Goal: Task Accomplishment & Management: Complete application form

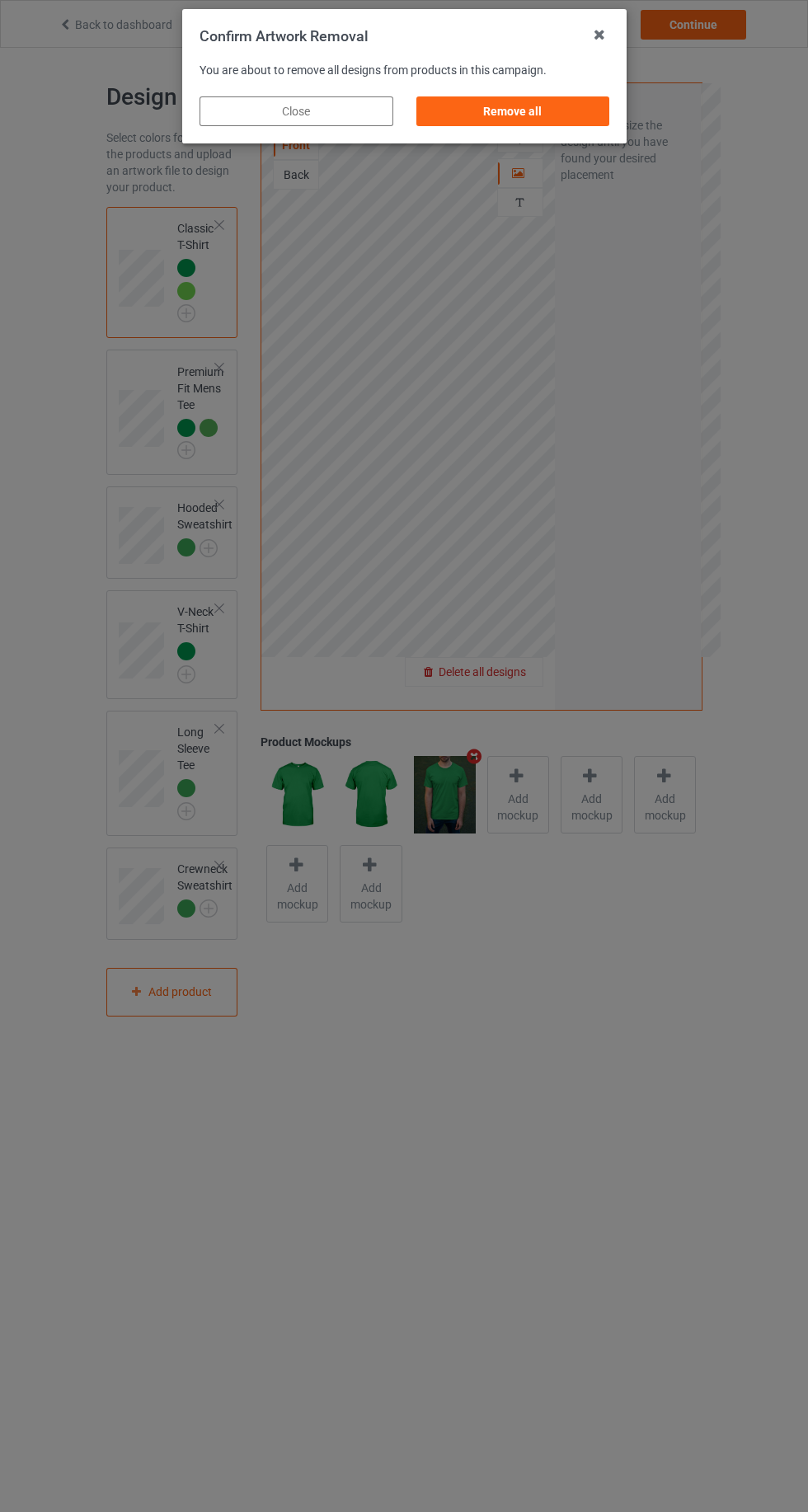
click at [570, 116] on div "Remove all" at bounding box center [512, 112] width 193 height 30
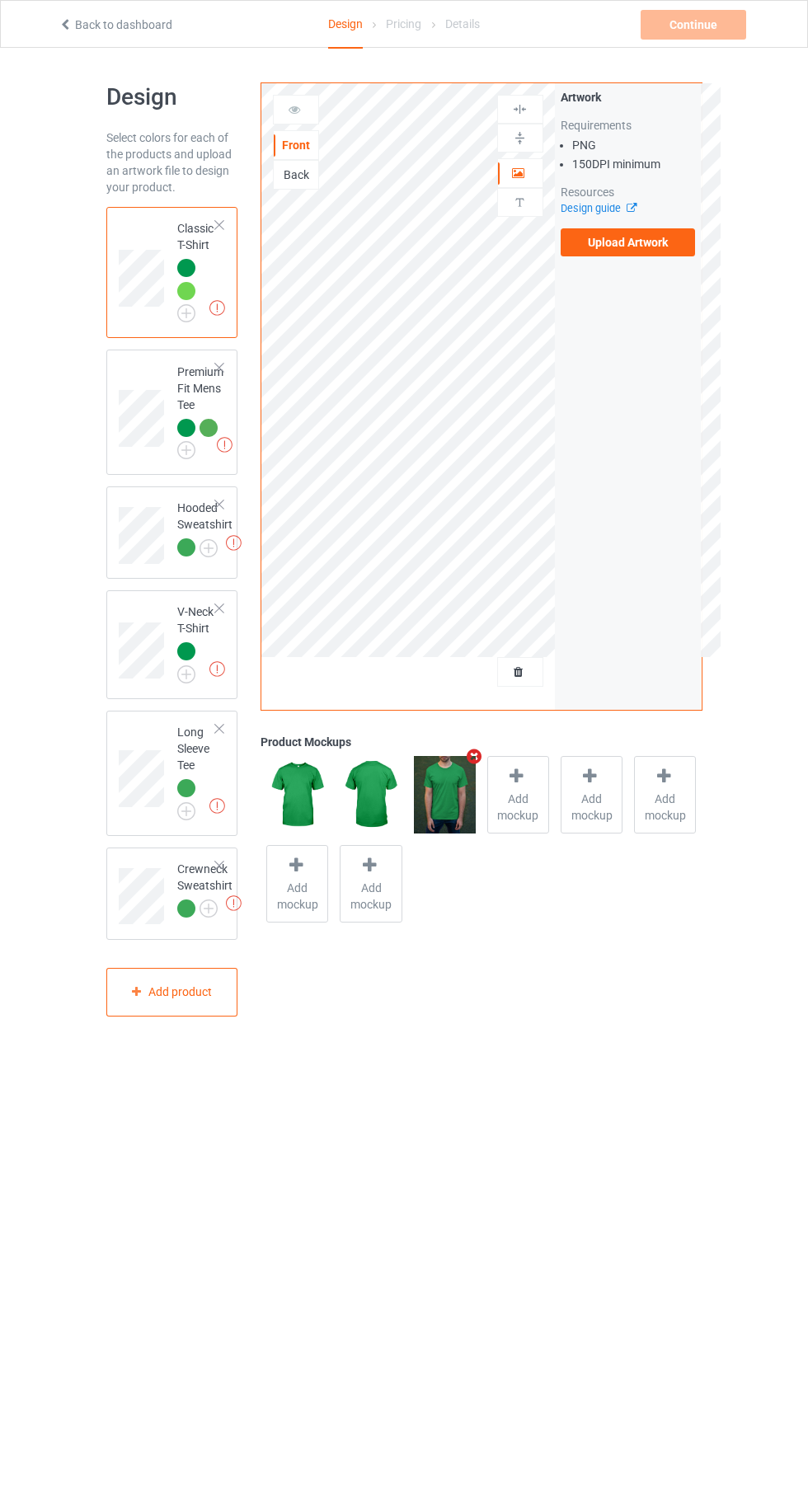
click at [0, 0] on img at bounding box center [0, 0] width 0 height 0
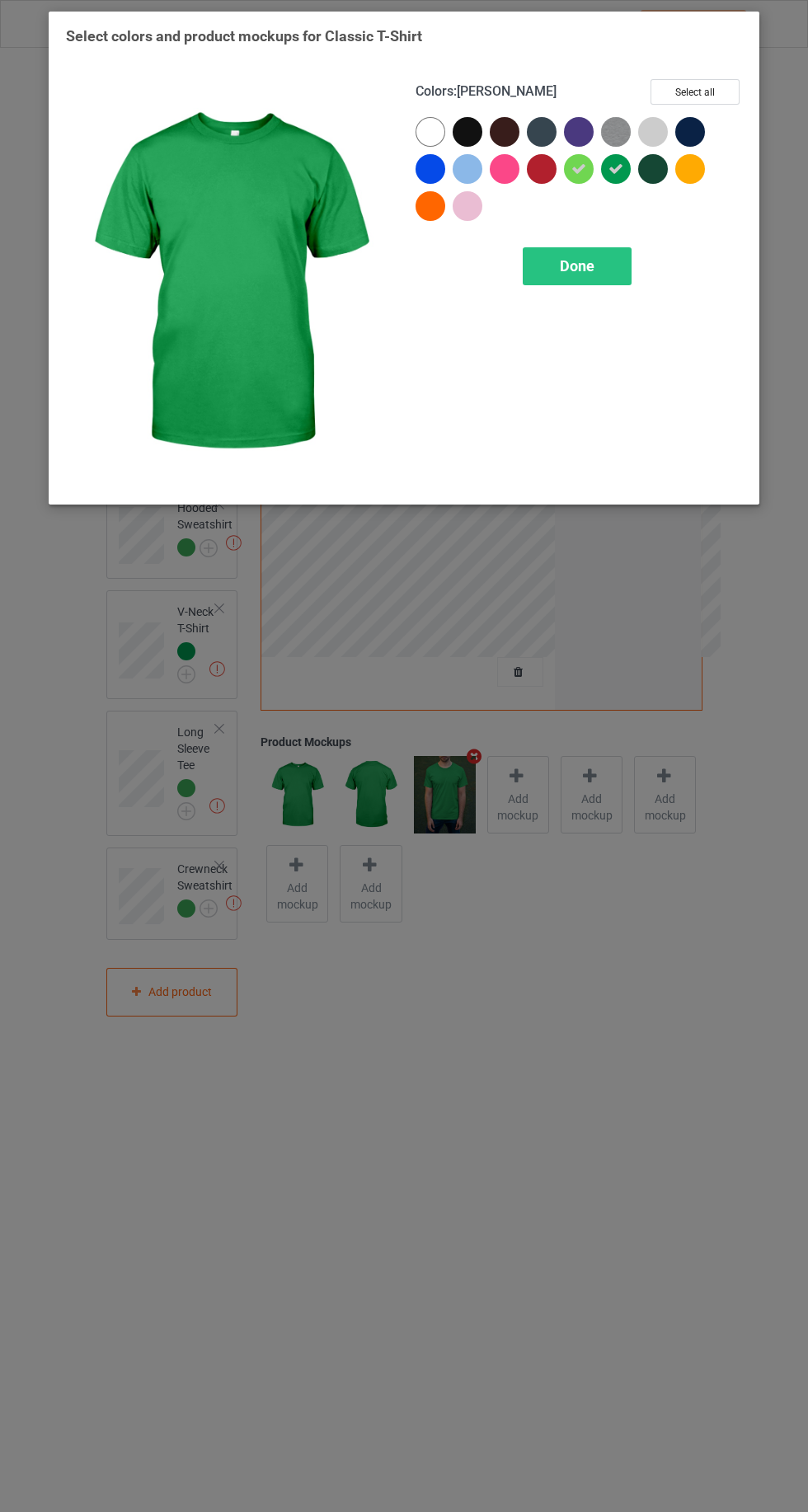
click at [469, 131] on div at bounding box center [468, 132] width 30 height 30
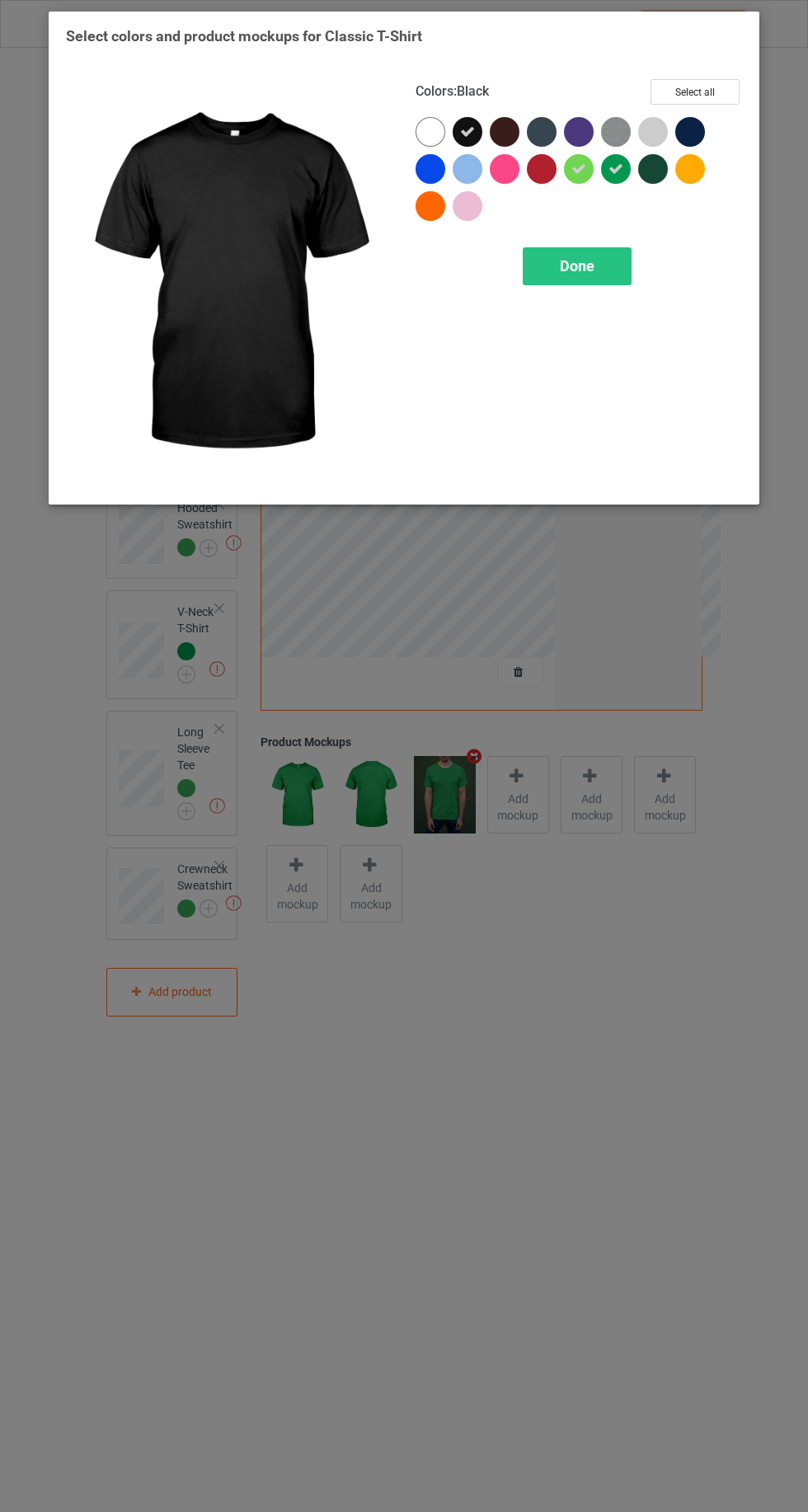
click at [492, 131] on div at bounding box center [505, 132] width 30 height 30
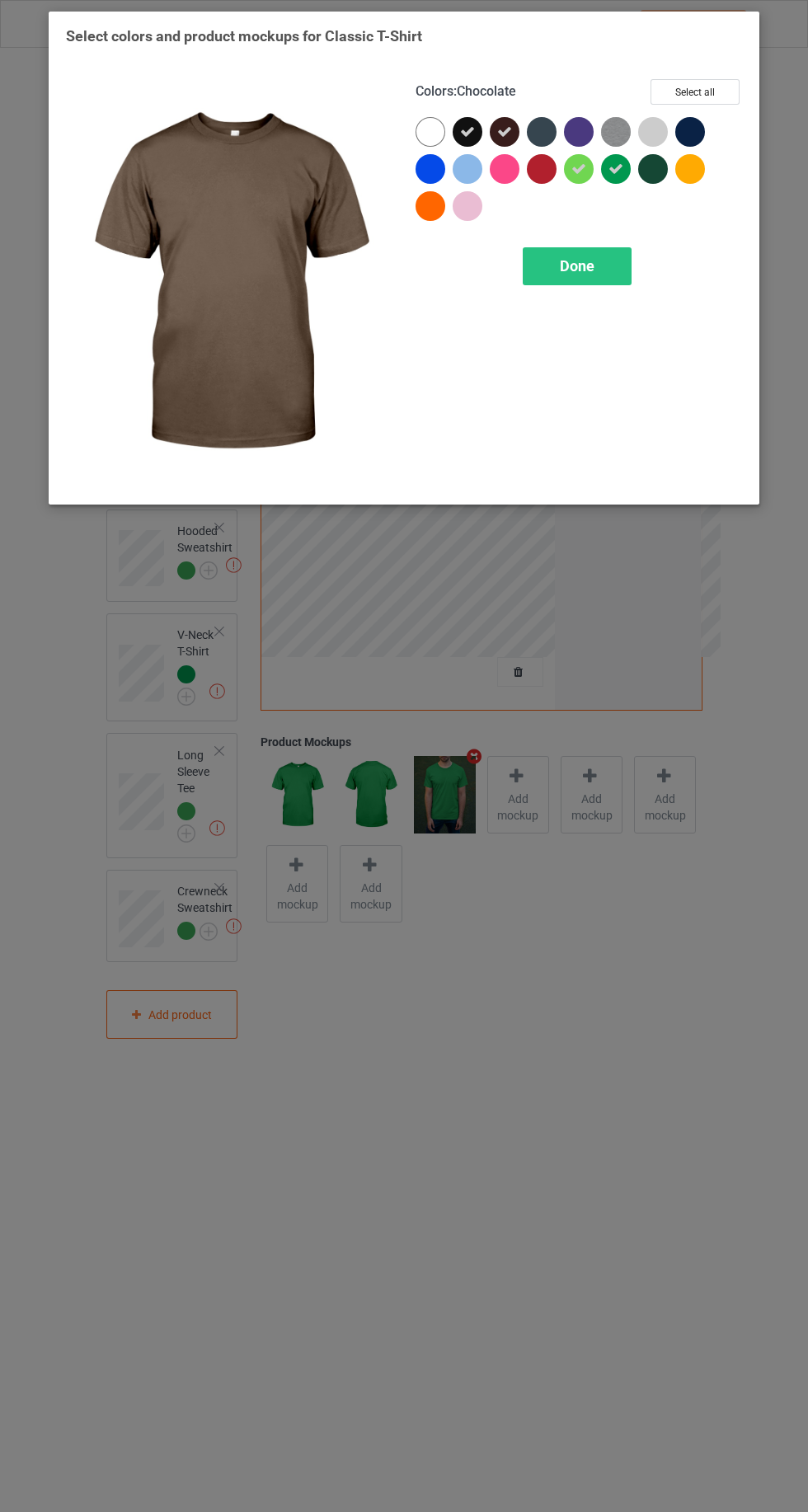
click at [540, 121] on div at bounding box center [542, 132] width 30 height 30
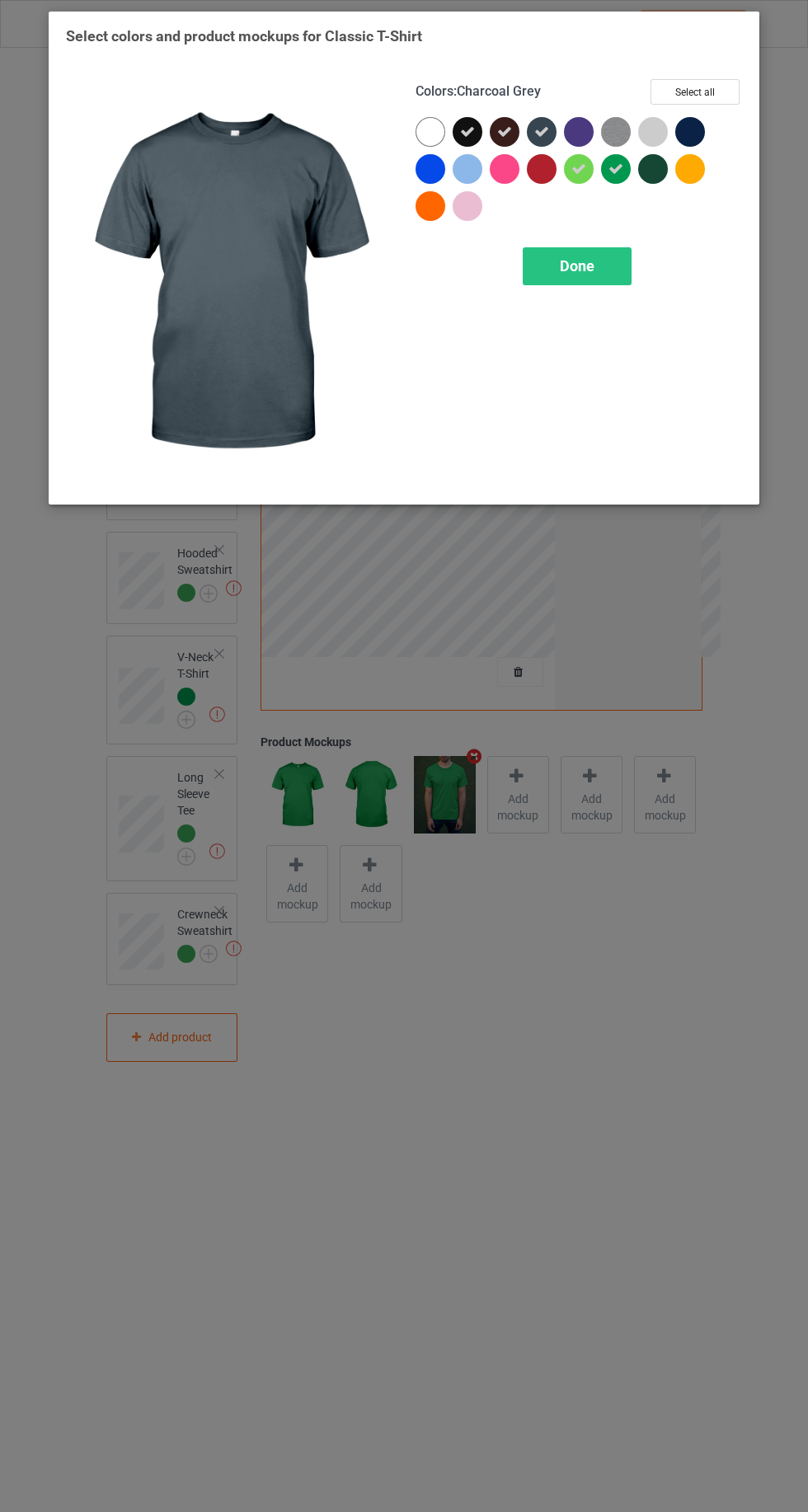
click at [585, 129] on div at bounding box center [579, 132] width 30 height 30
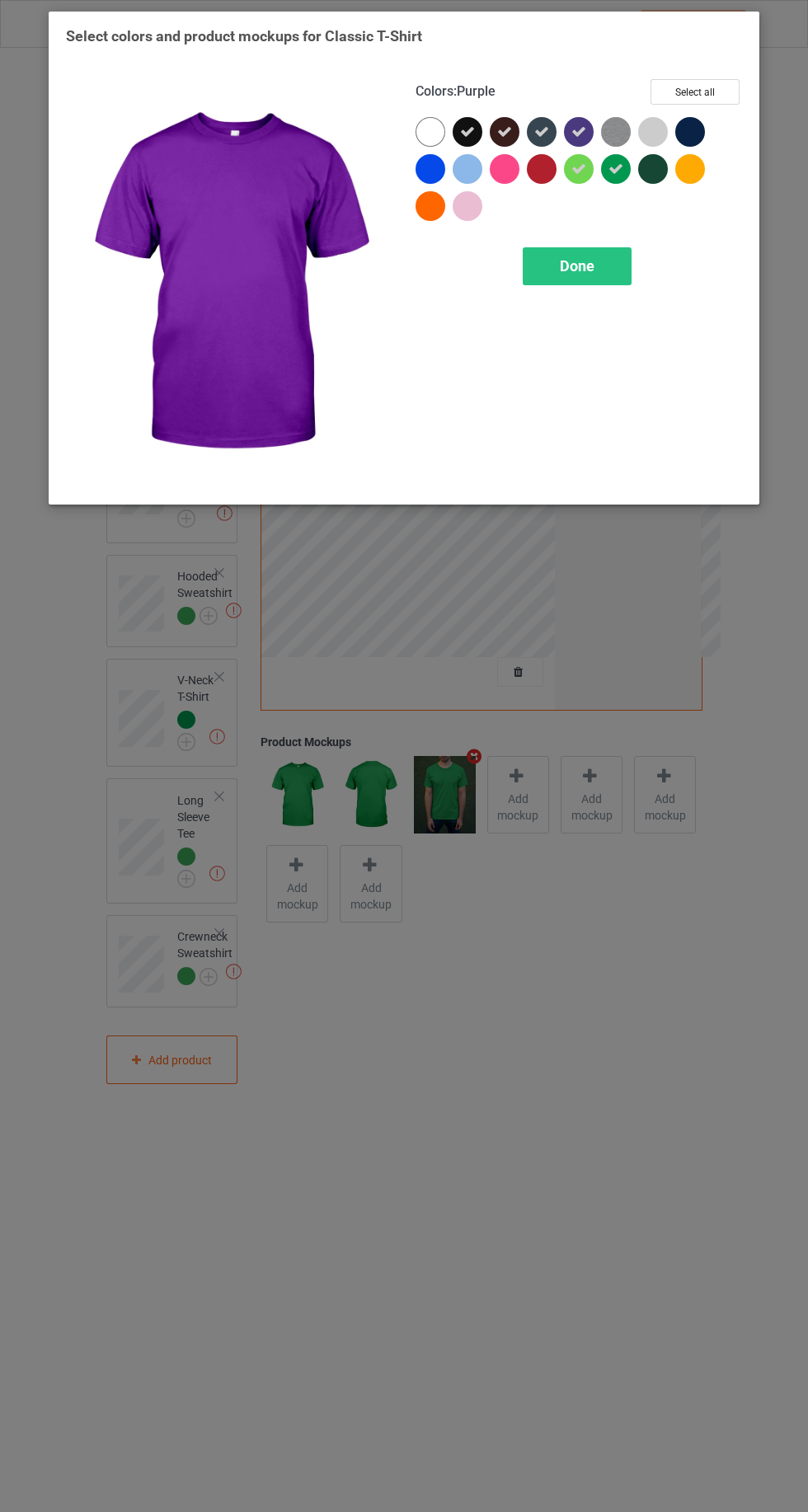
click at [702, 129] on div at bounding box center [690, 132] width 30 height 30
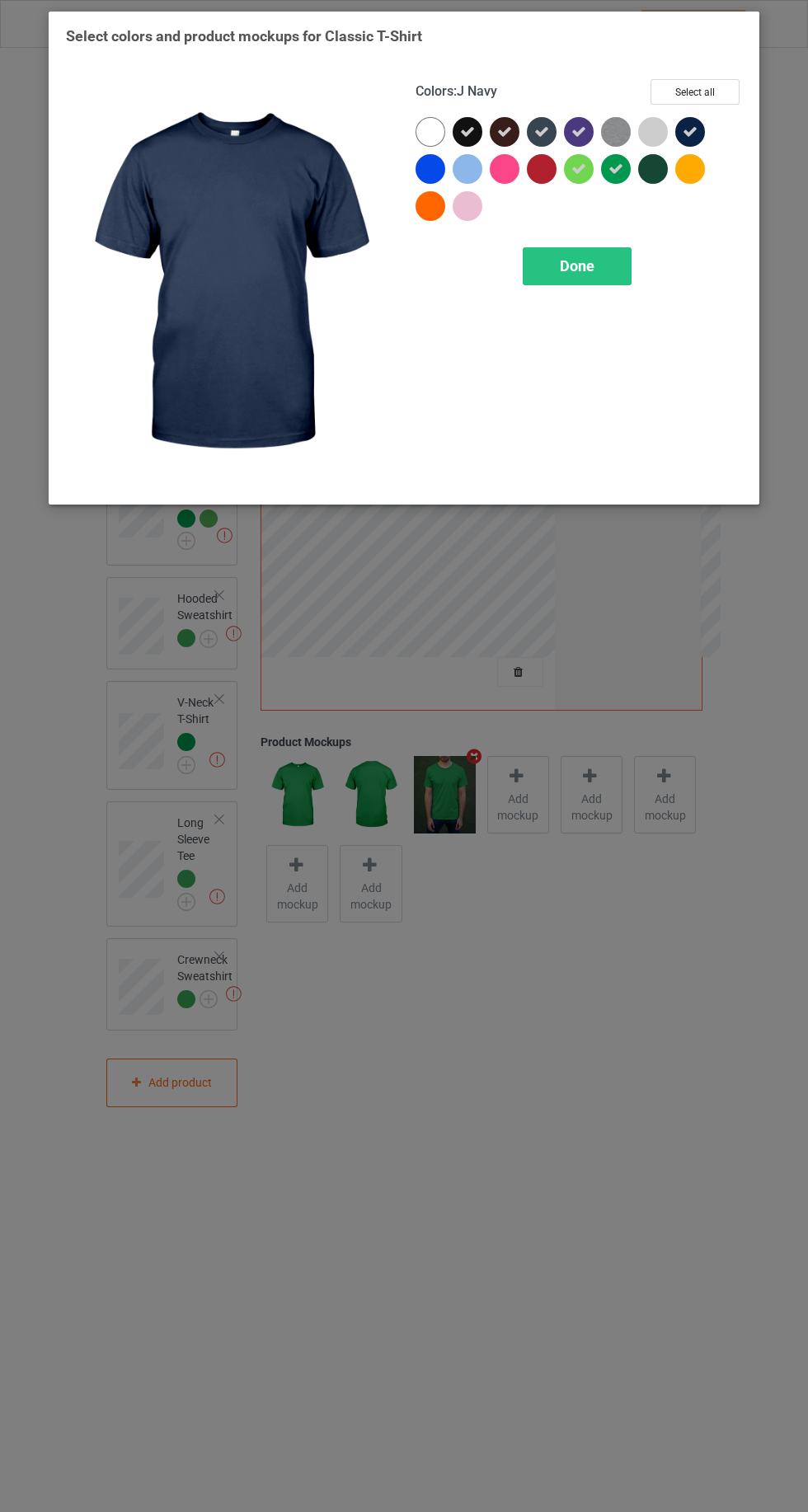
click at [647, 169] on div at bounding box center [653, 169] width 30 height 30
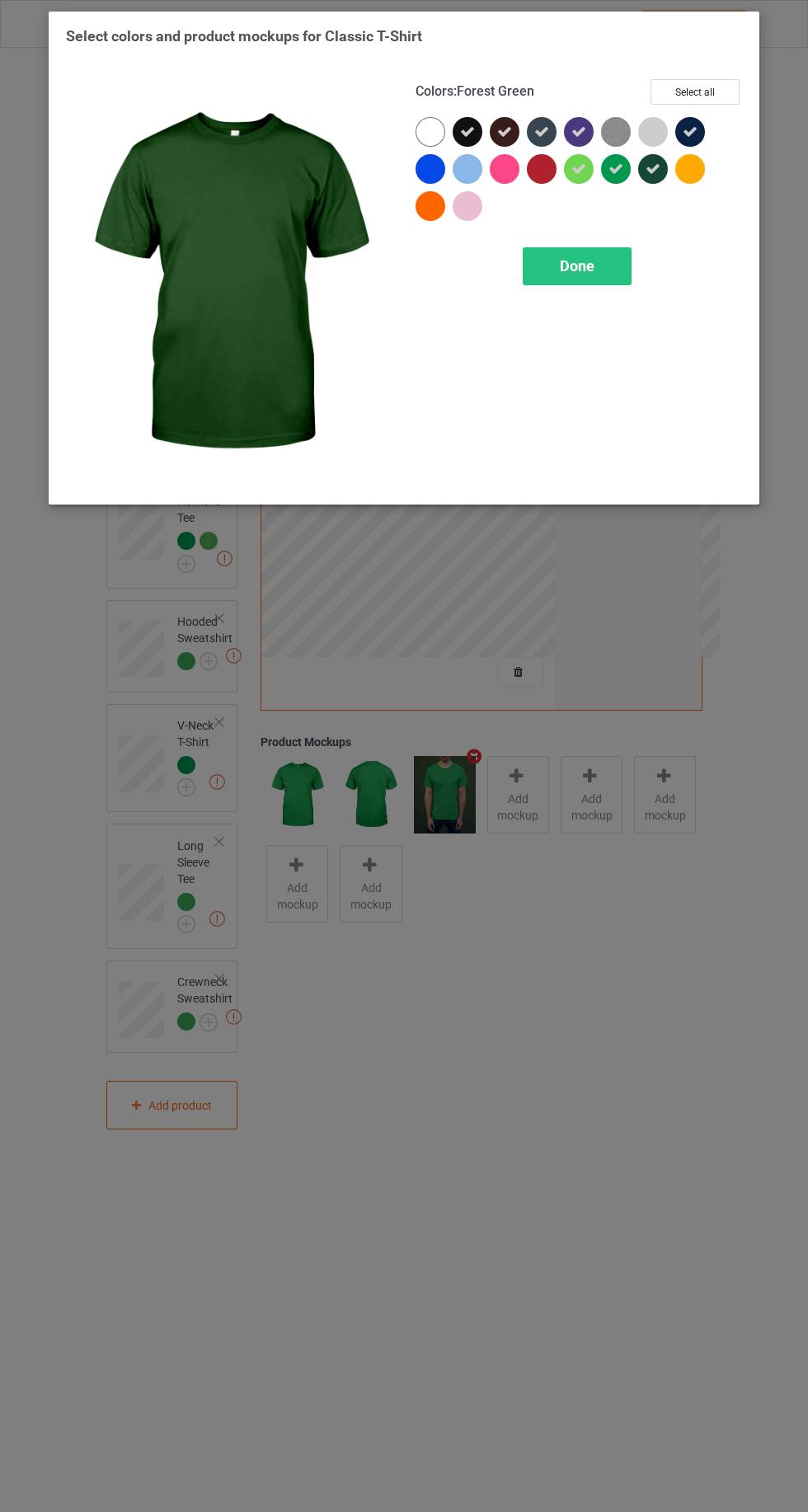
click at [584, 266] on span "Done" at bounding box center [577, 265] width 35 height 17
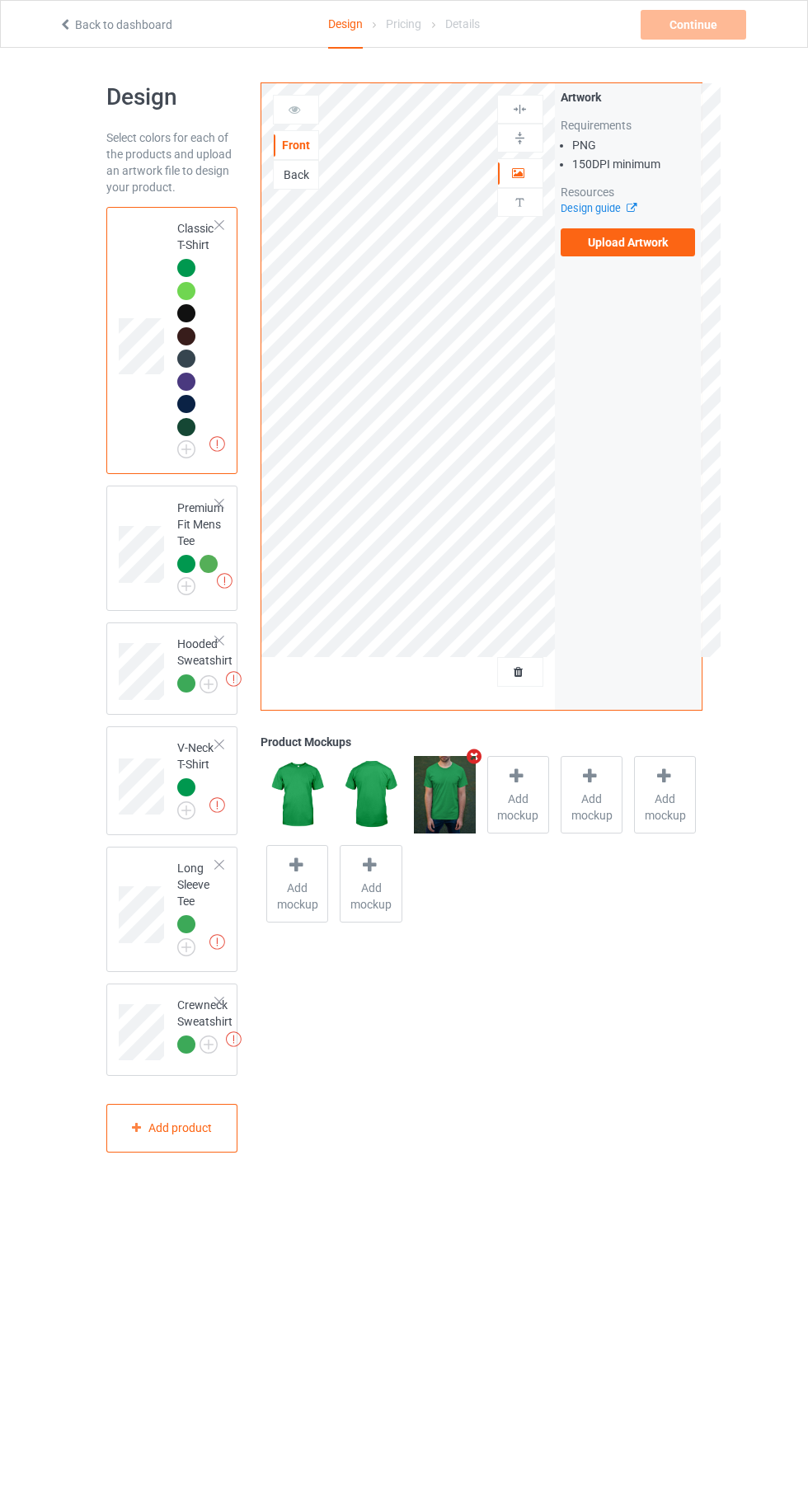
click at [0, 0] on img at bounding box center [0, 0] width 0 height 0
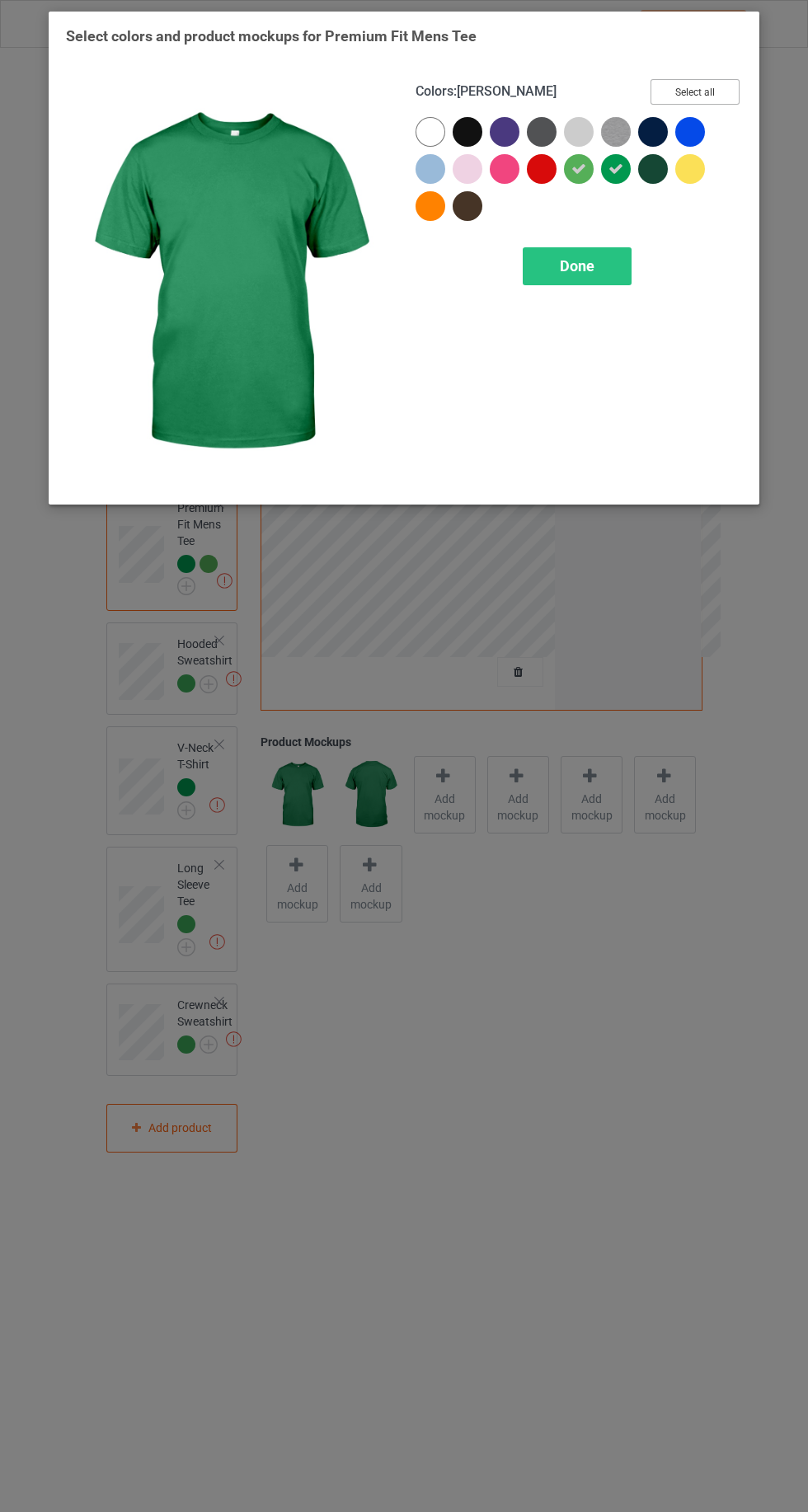
click at [709, 84] on button "Select all" at bounding box center [695, 92] width 89 height 26
click at [430, 132] on icon at bounding box center [430, 132] width 15 height 15
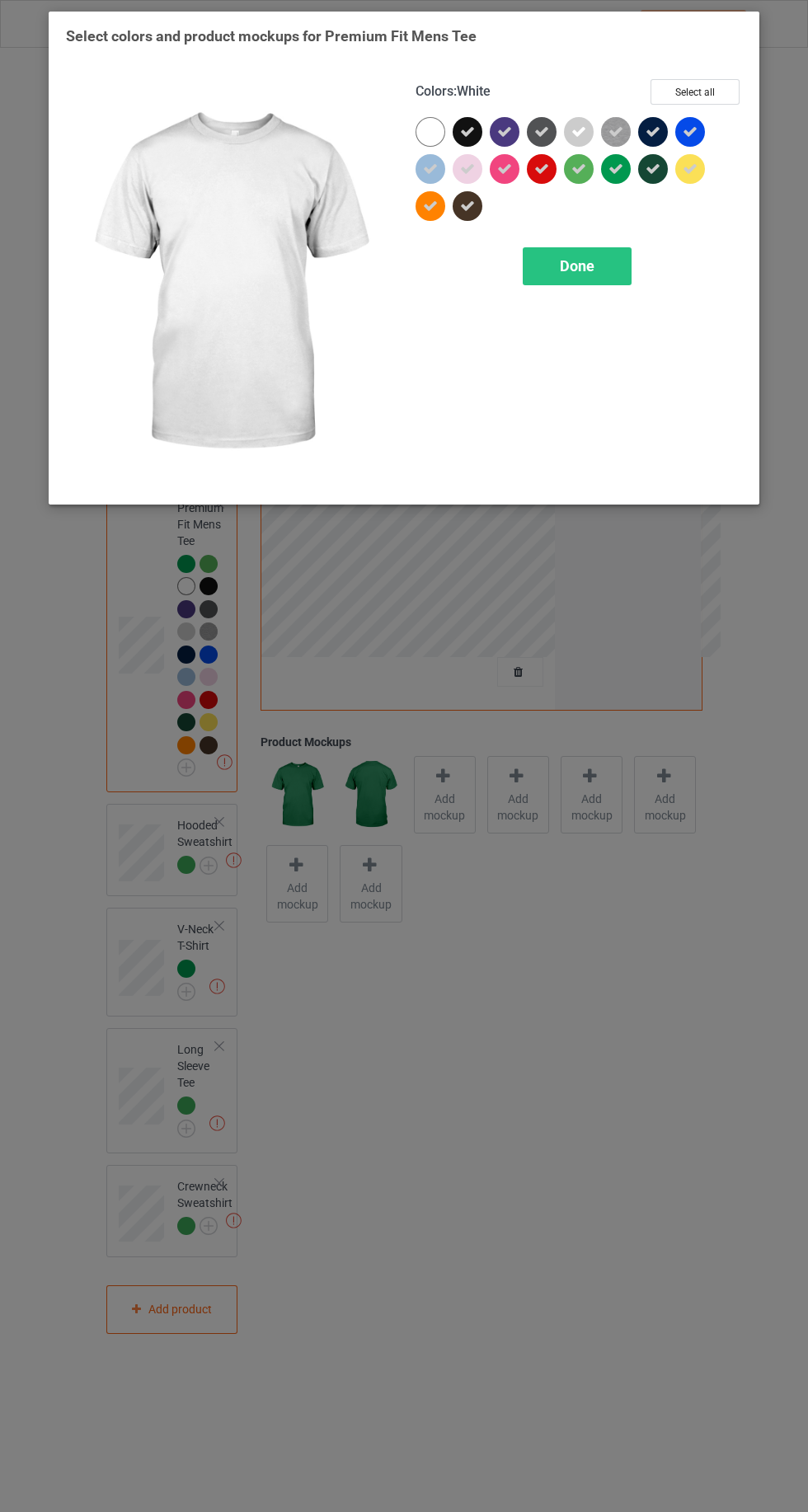
click at [464, 171] on icon at bounding box center [468, 169] width 15 height 15
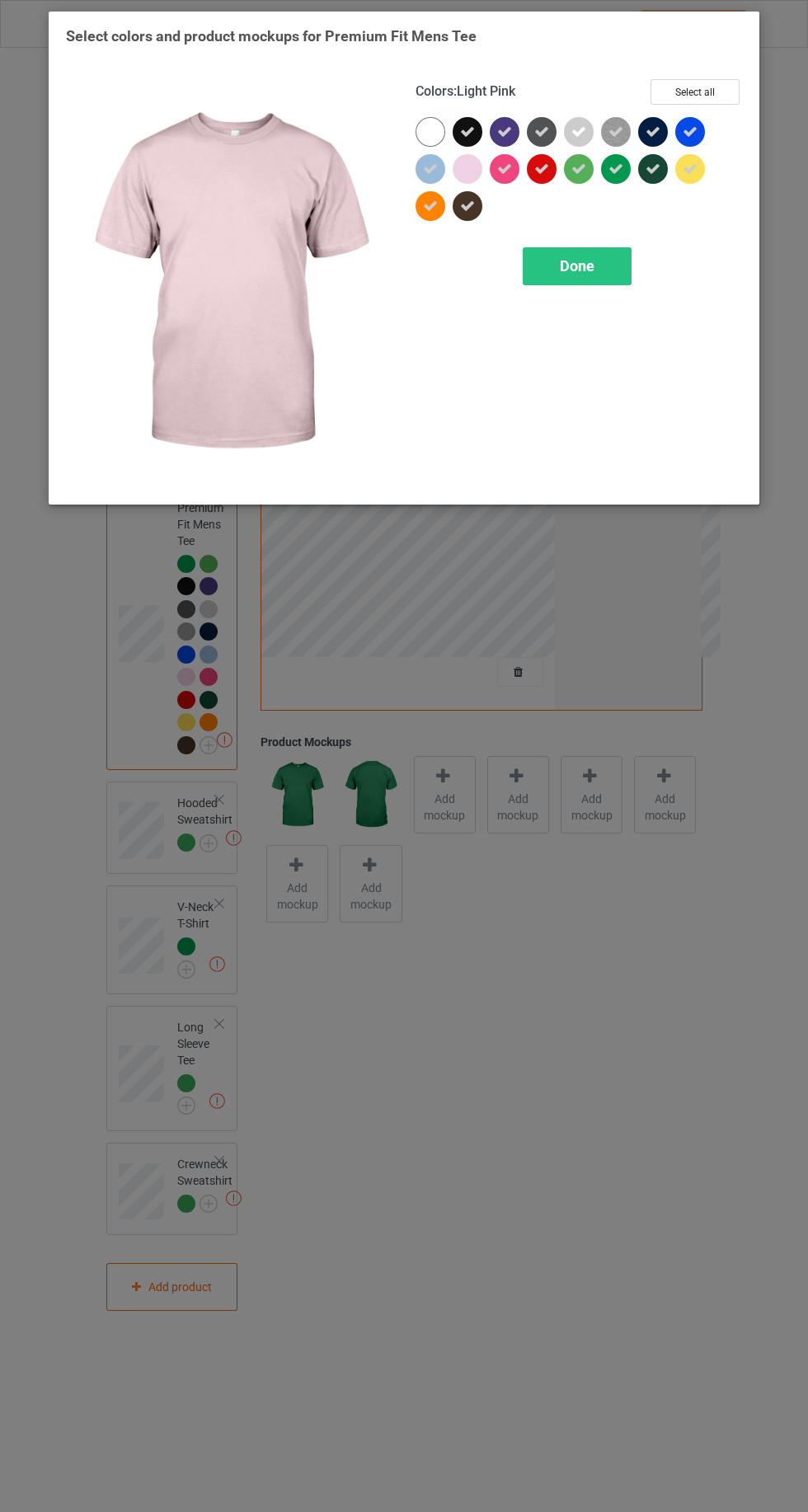
click at [576, 128] on icon at bounding box center [579, 132] width 15 height 15
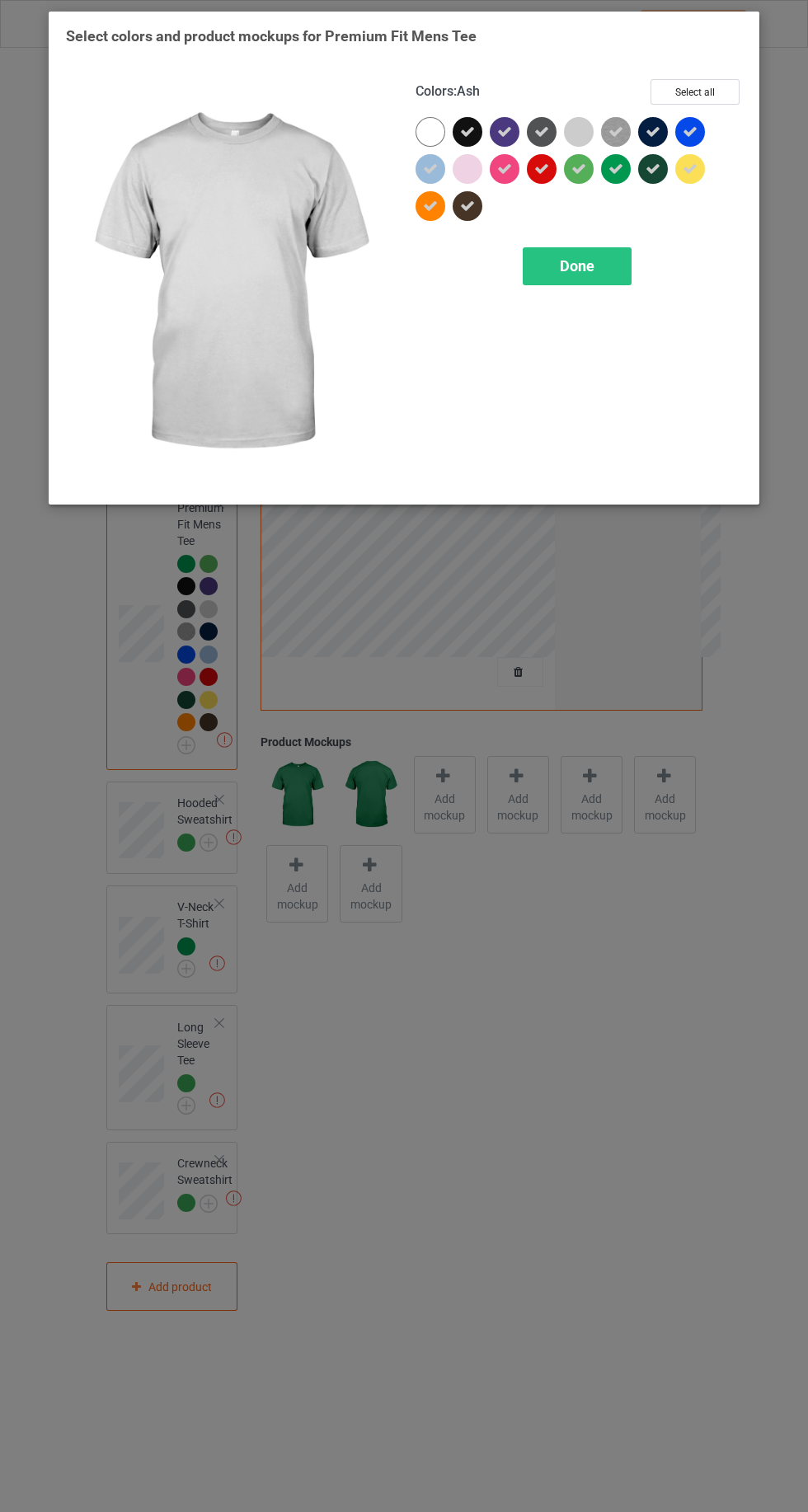
click at [430, 169] on icon at bounding box center [430, 169] width 15 height 15
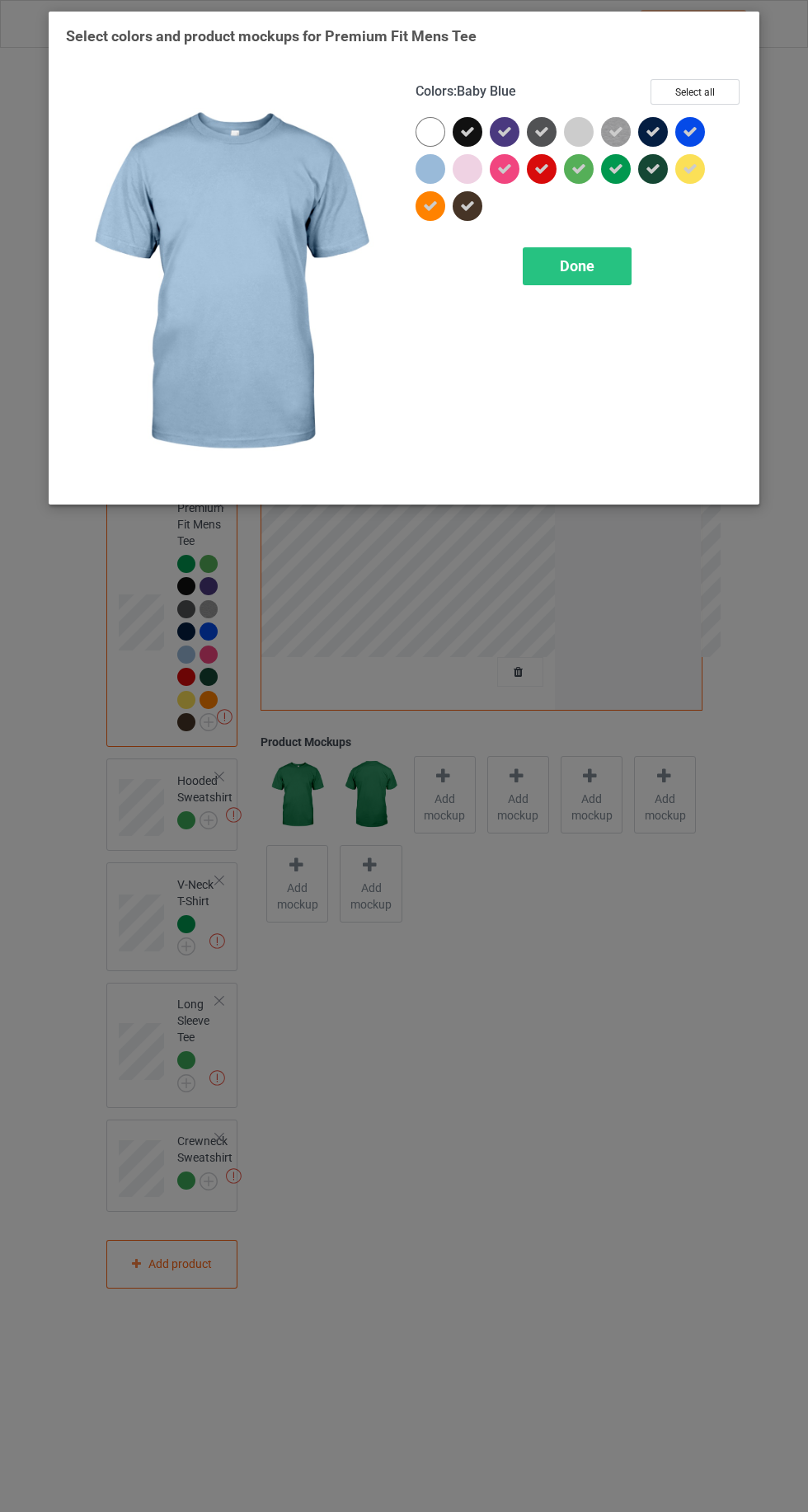
click at [592, 251] on div "Done" at bounding box center [577, 266] width 109 height 38
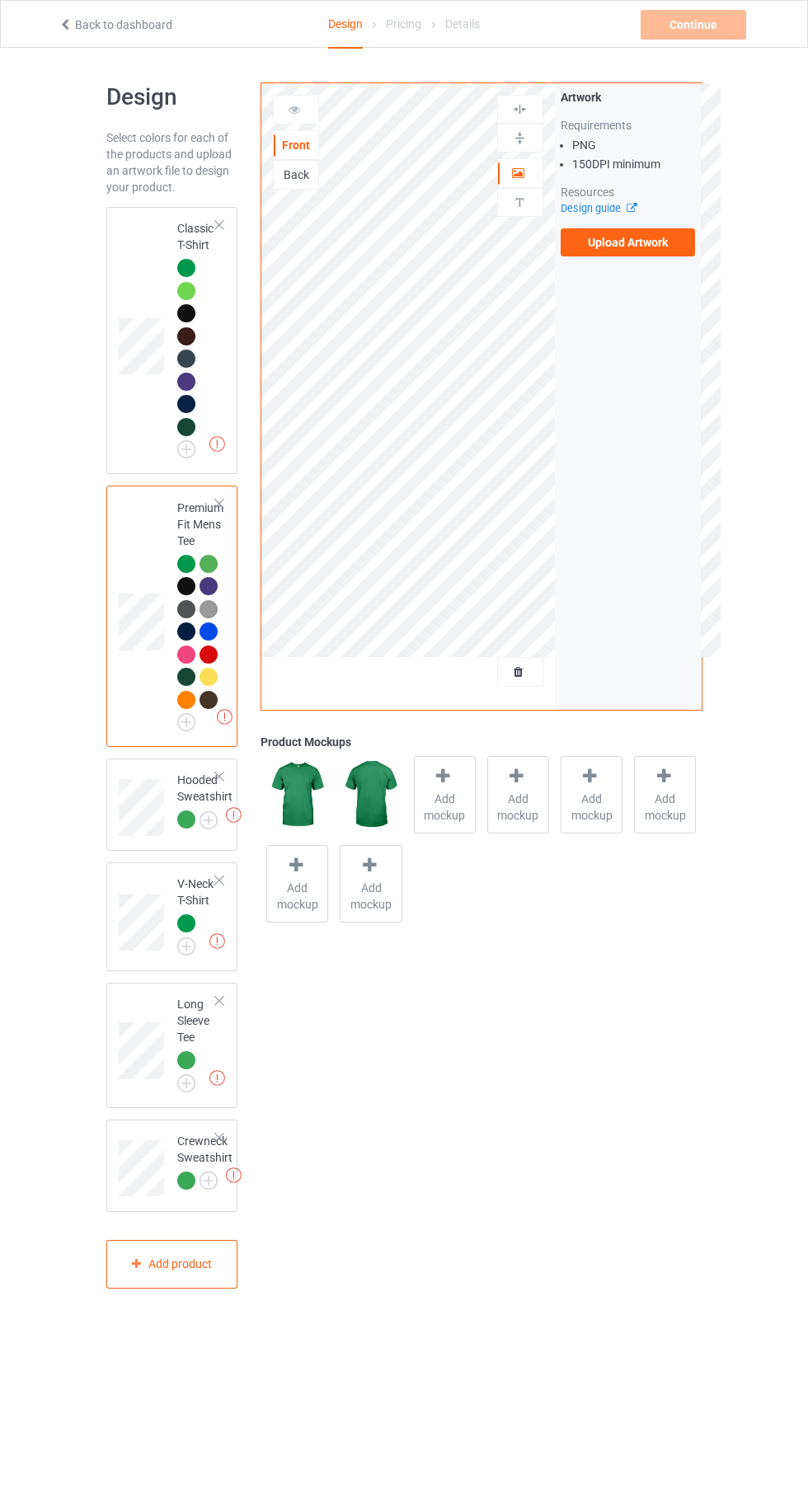
click at [0, 0] on img at bounding box center [0, 0] width 0 height 0
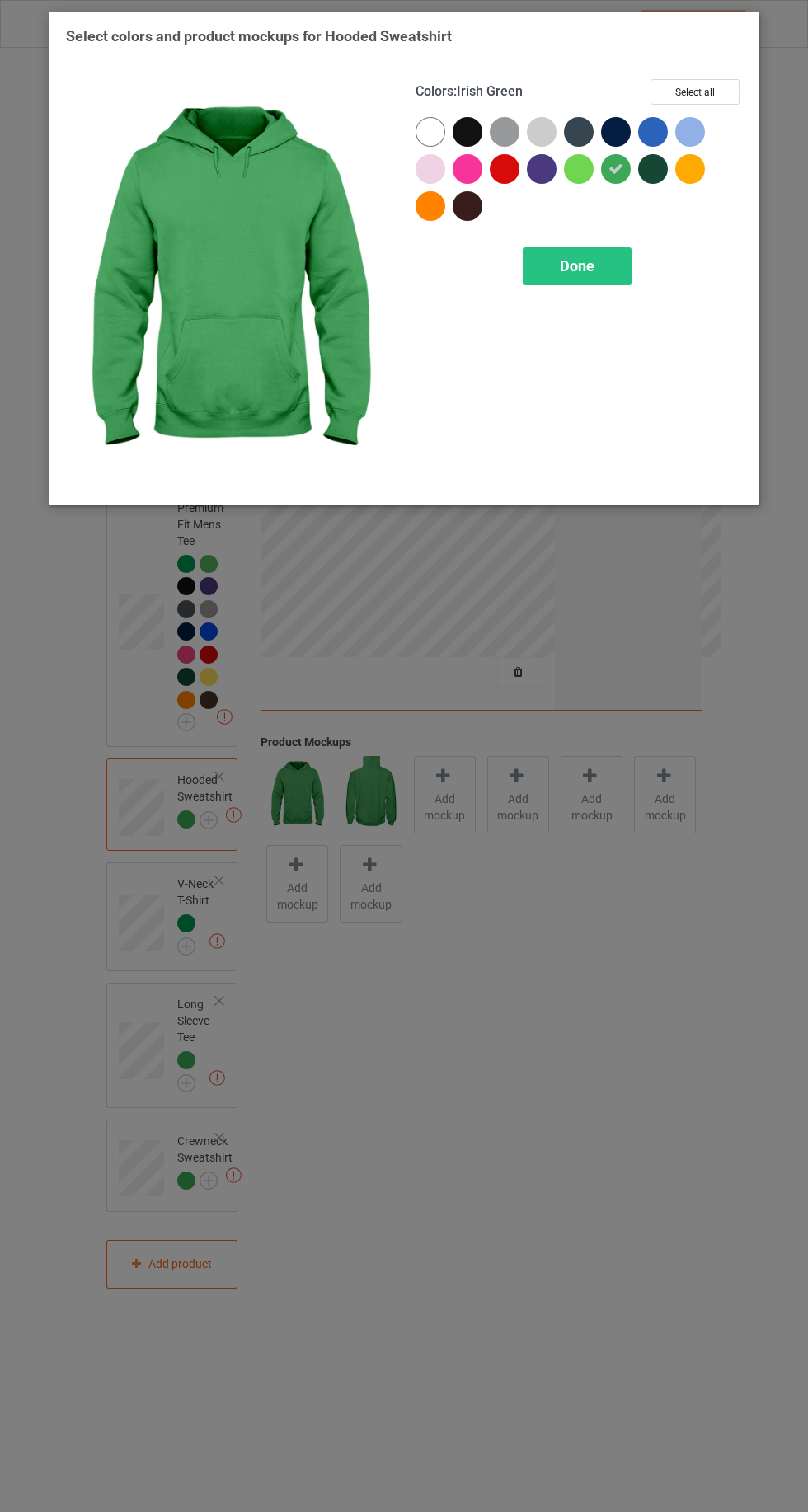
click at [573, 177] on div at bounding box center [579, 169] width 30 height 30
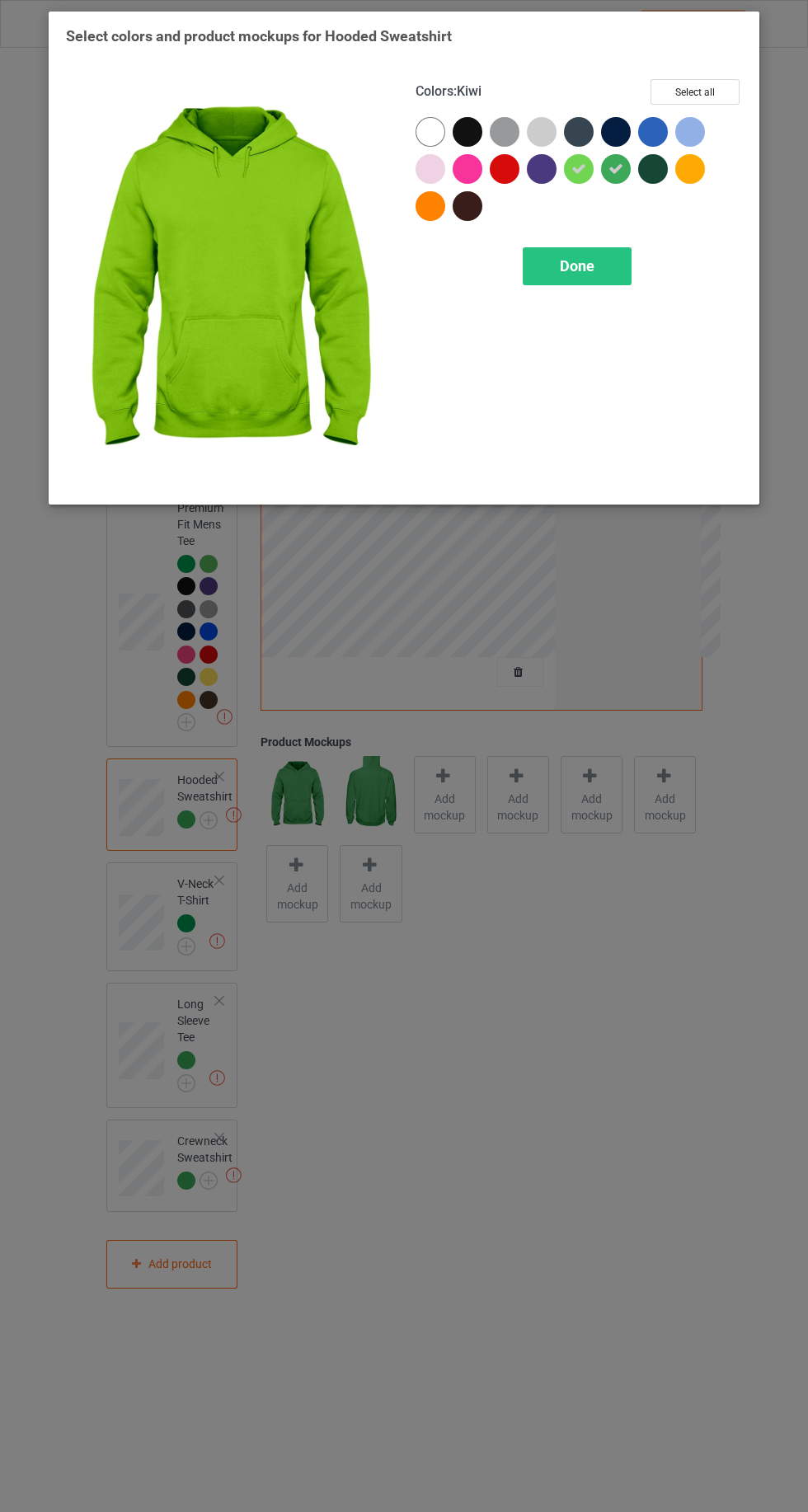
click at [447, 136] on div at bounding box center [434, 136] width 37 height 37
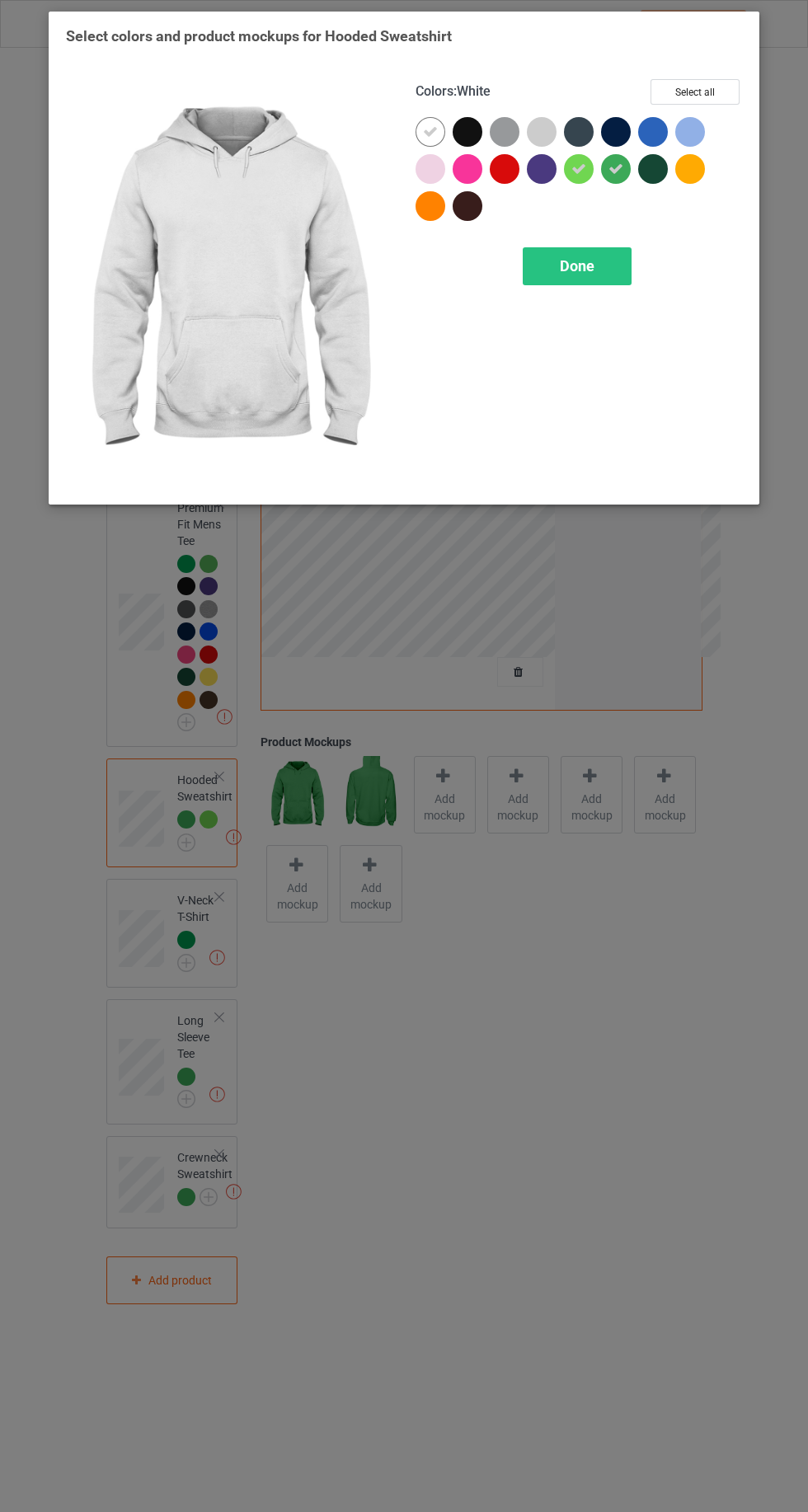
click at [429, 131] on icon at bounding box center [430, 132] width 15 height 15
click at [466, 124] on div at bounding box center [468, 132] width 30 height 30
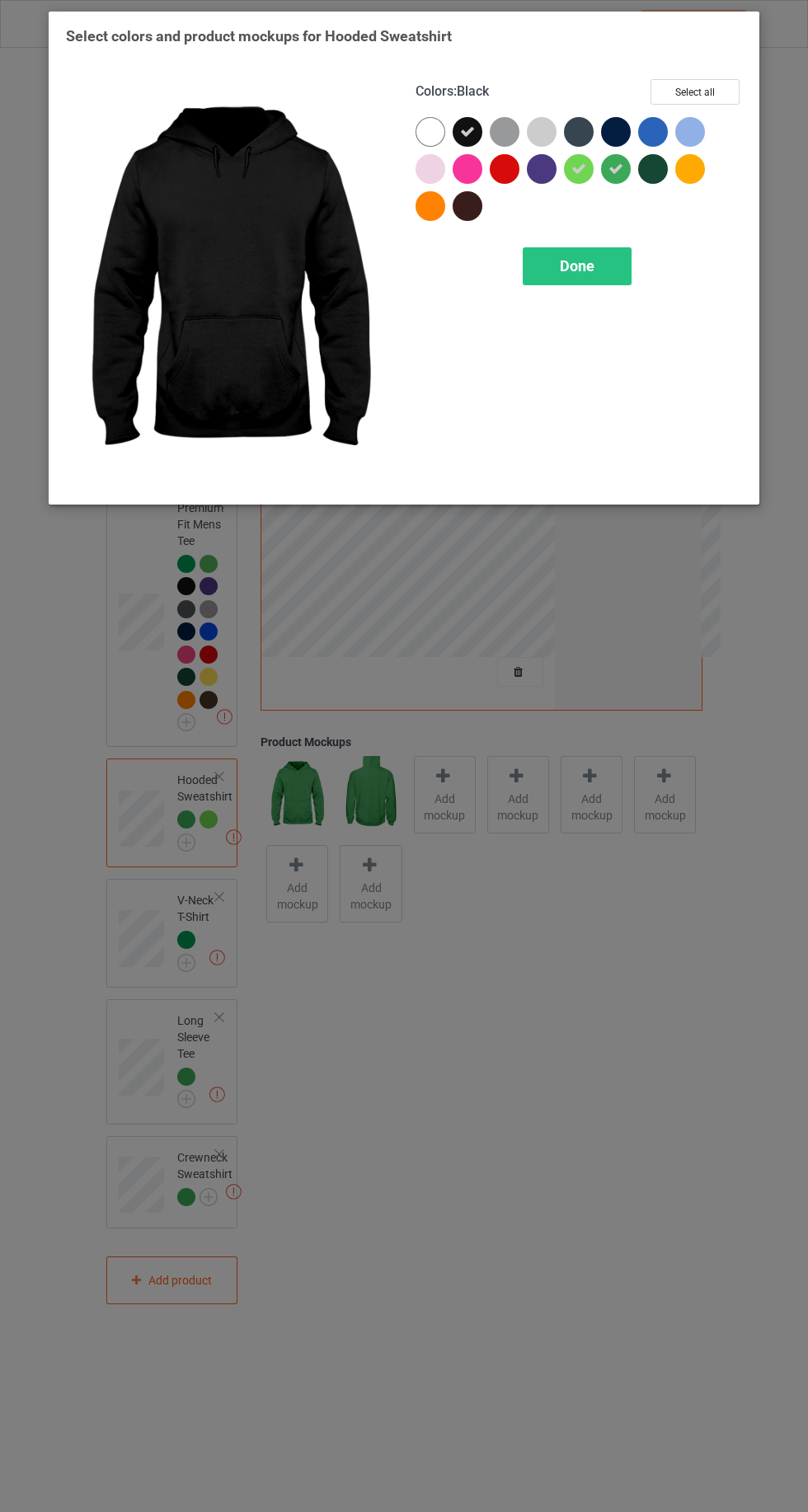
click at [473, 197] on div at bounding box center [468, 207] width 30 height 30
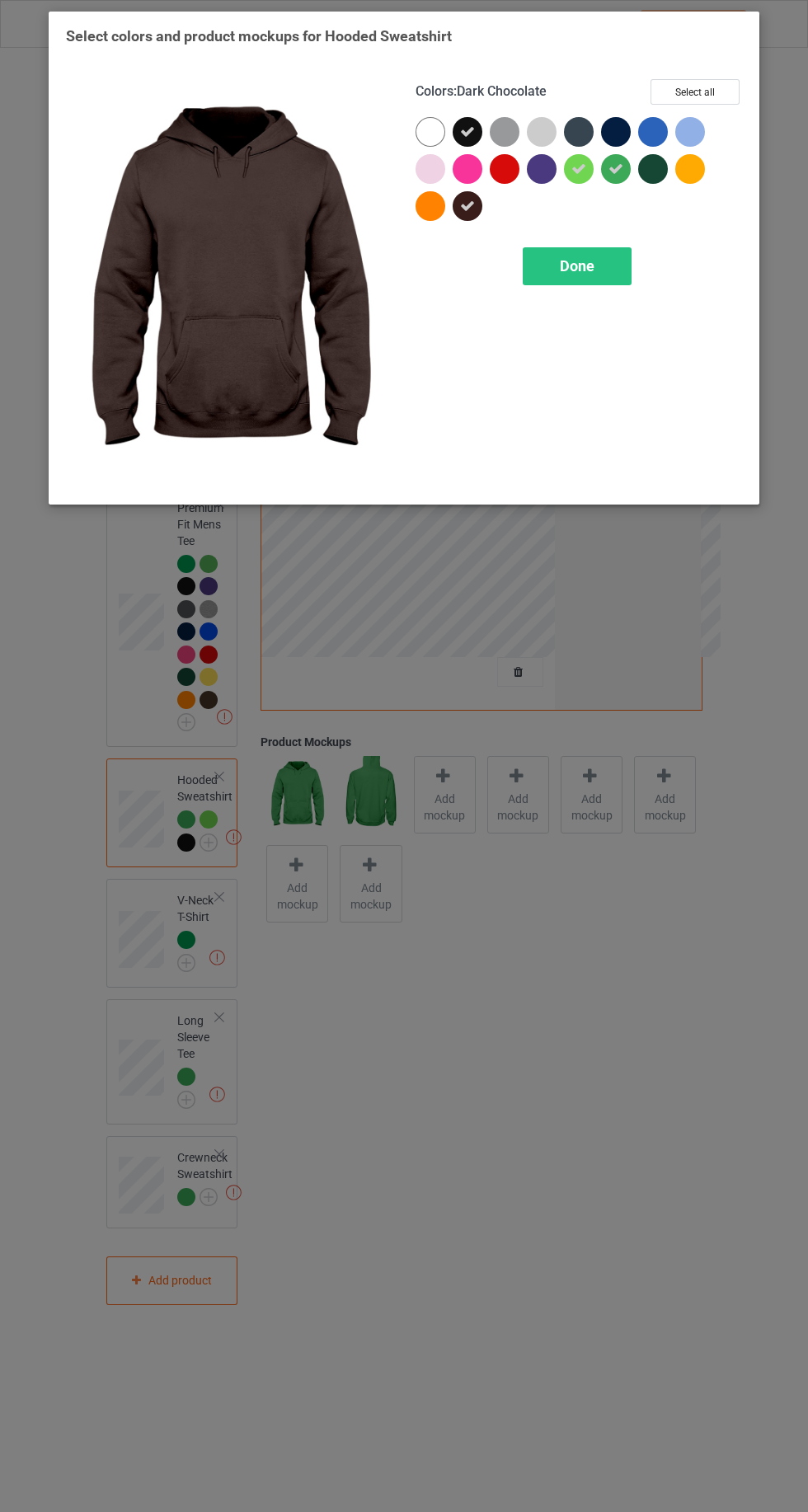
click at [576, 130] on div at bounding box center [579, 132] width 30 height 30
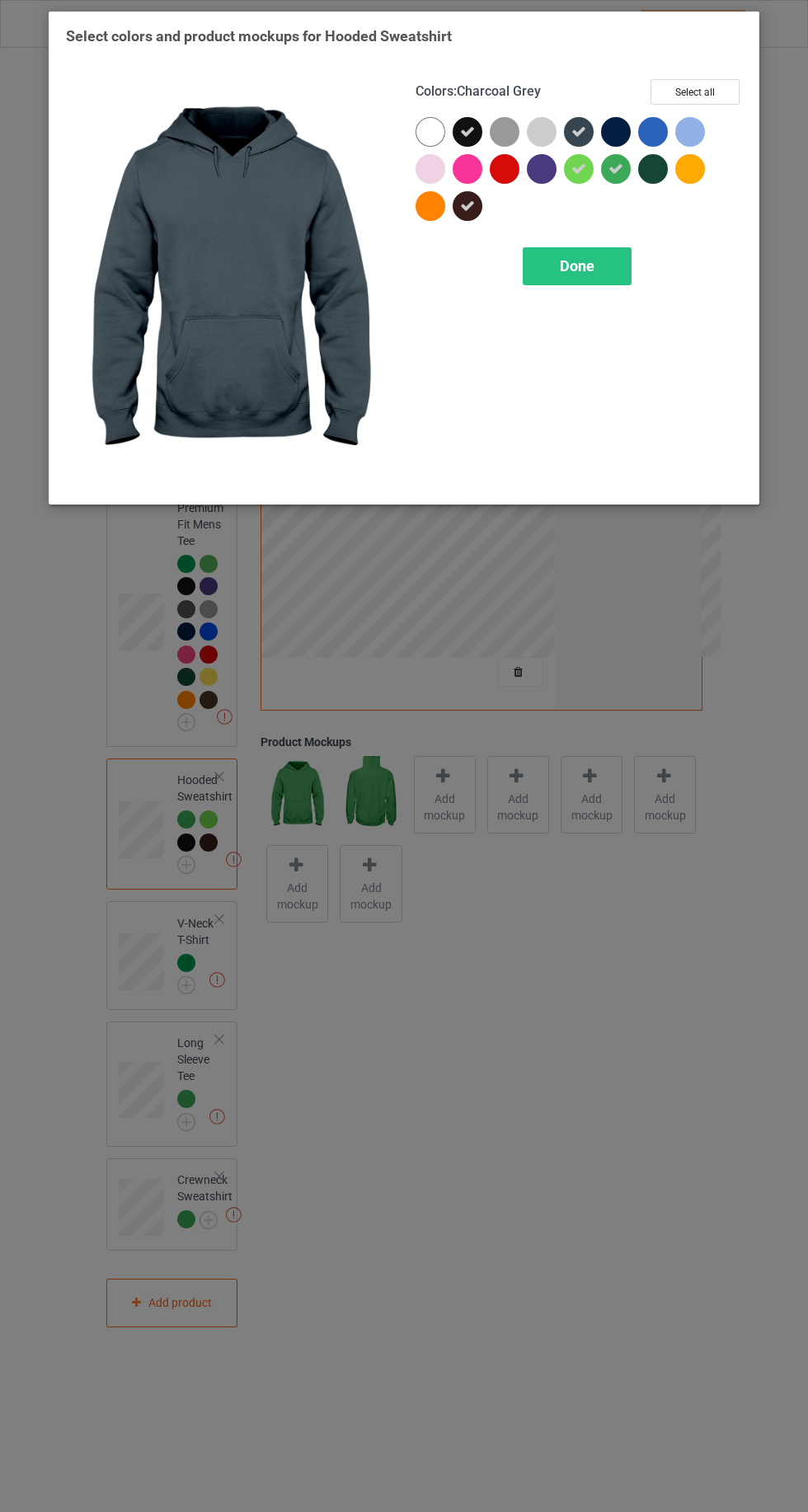
click at [624, 128] on div at bounding box center [616, 132] width 30 height 30
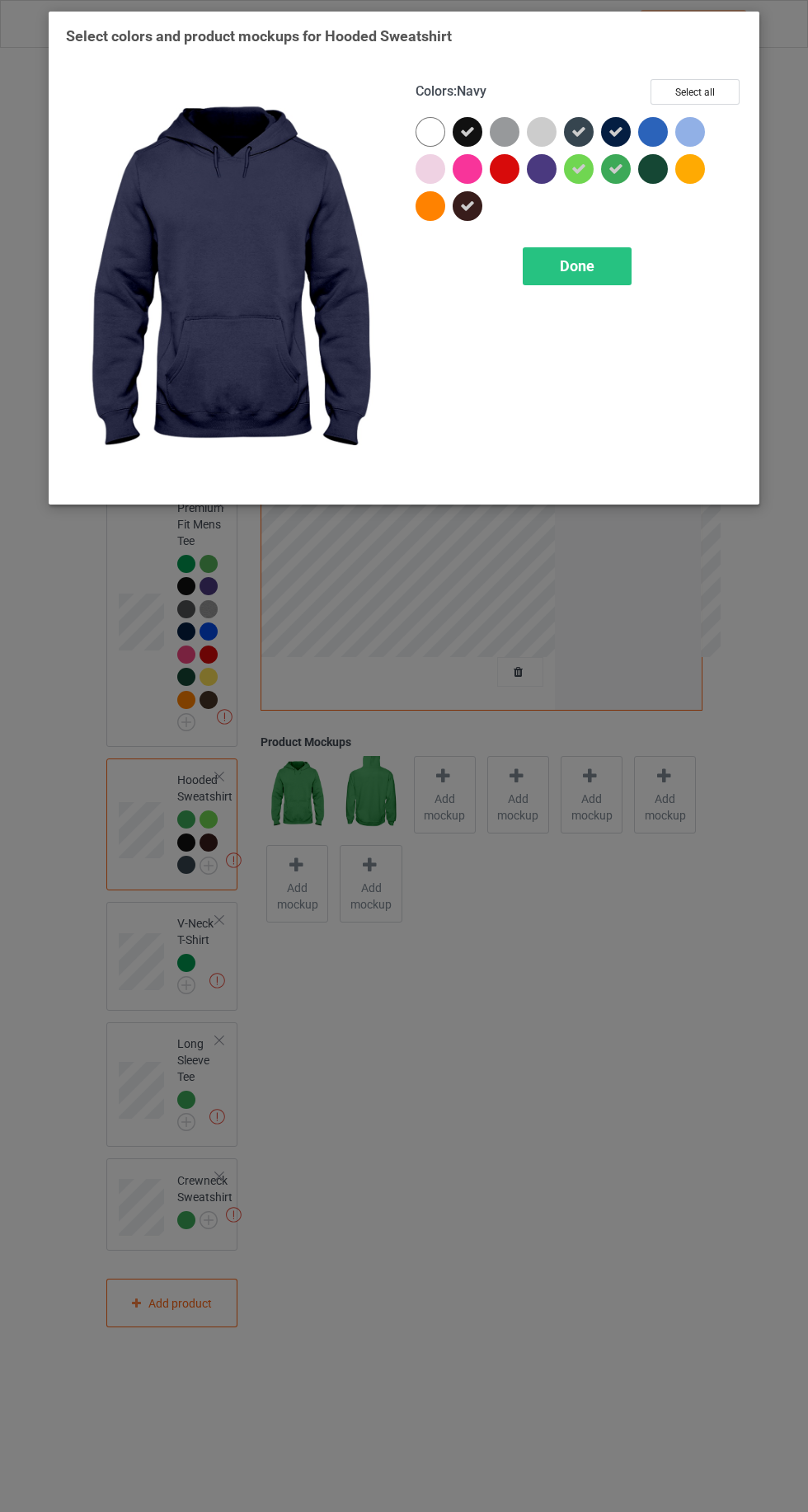
click at [649, 164] on div at bounding box center [653, 169] width 30 height 30
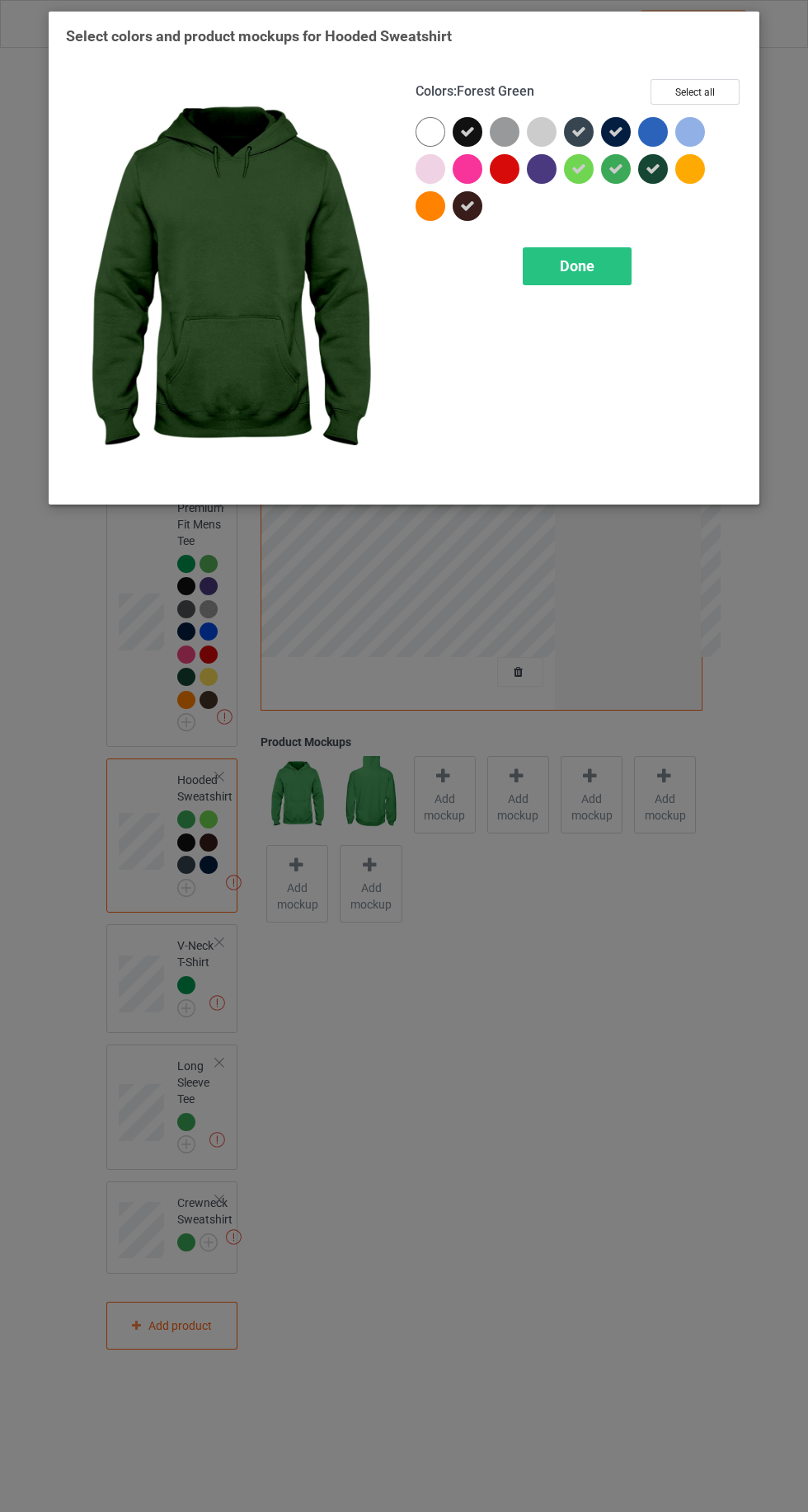
click at [618, 273] on div "Done" at bounding box center [577, 266] width 109 height 38
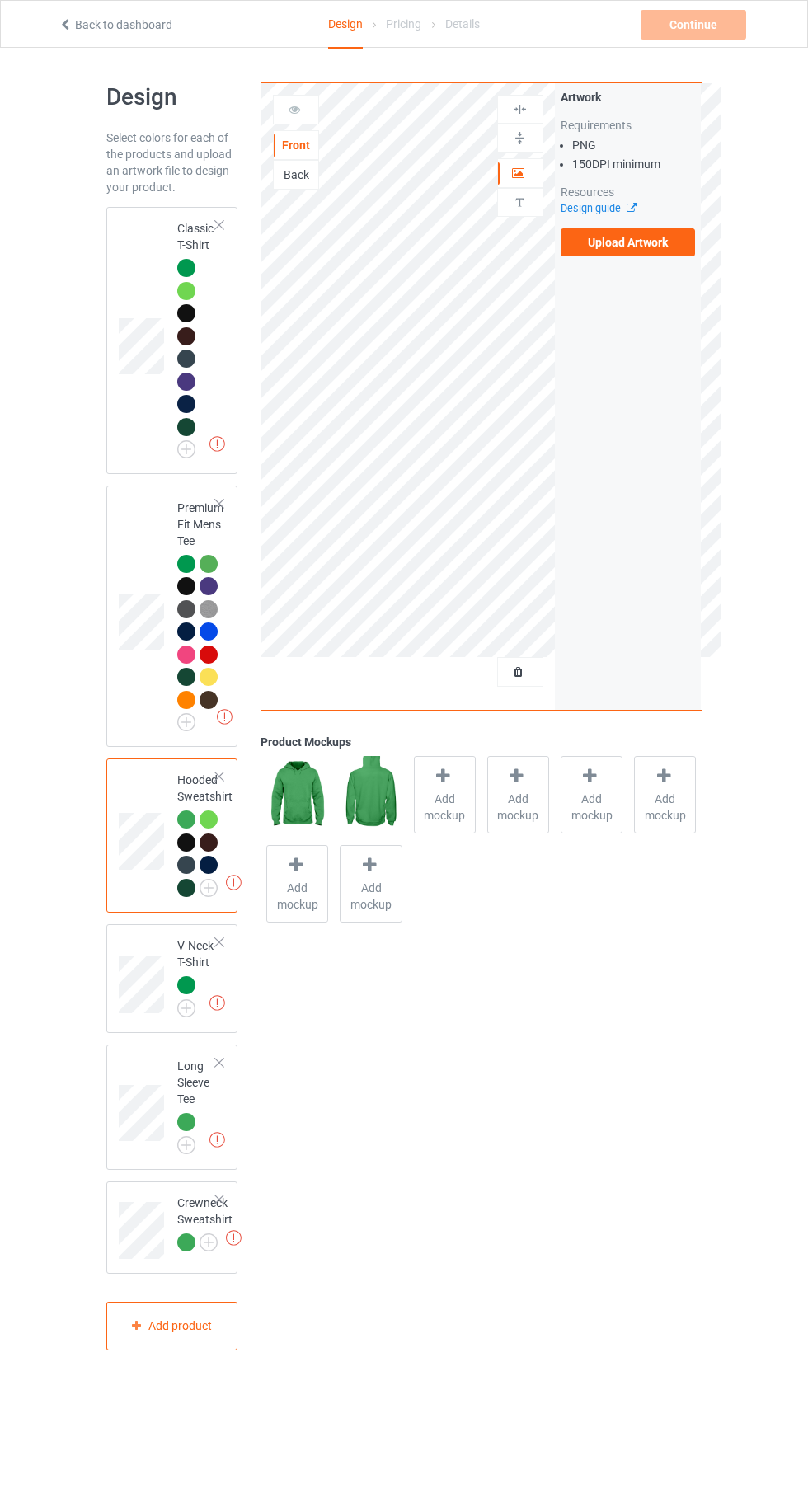
click at [0, 0] on img at bounding box center [0, 0] width 0 height 0
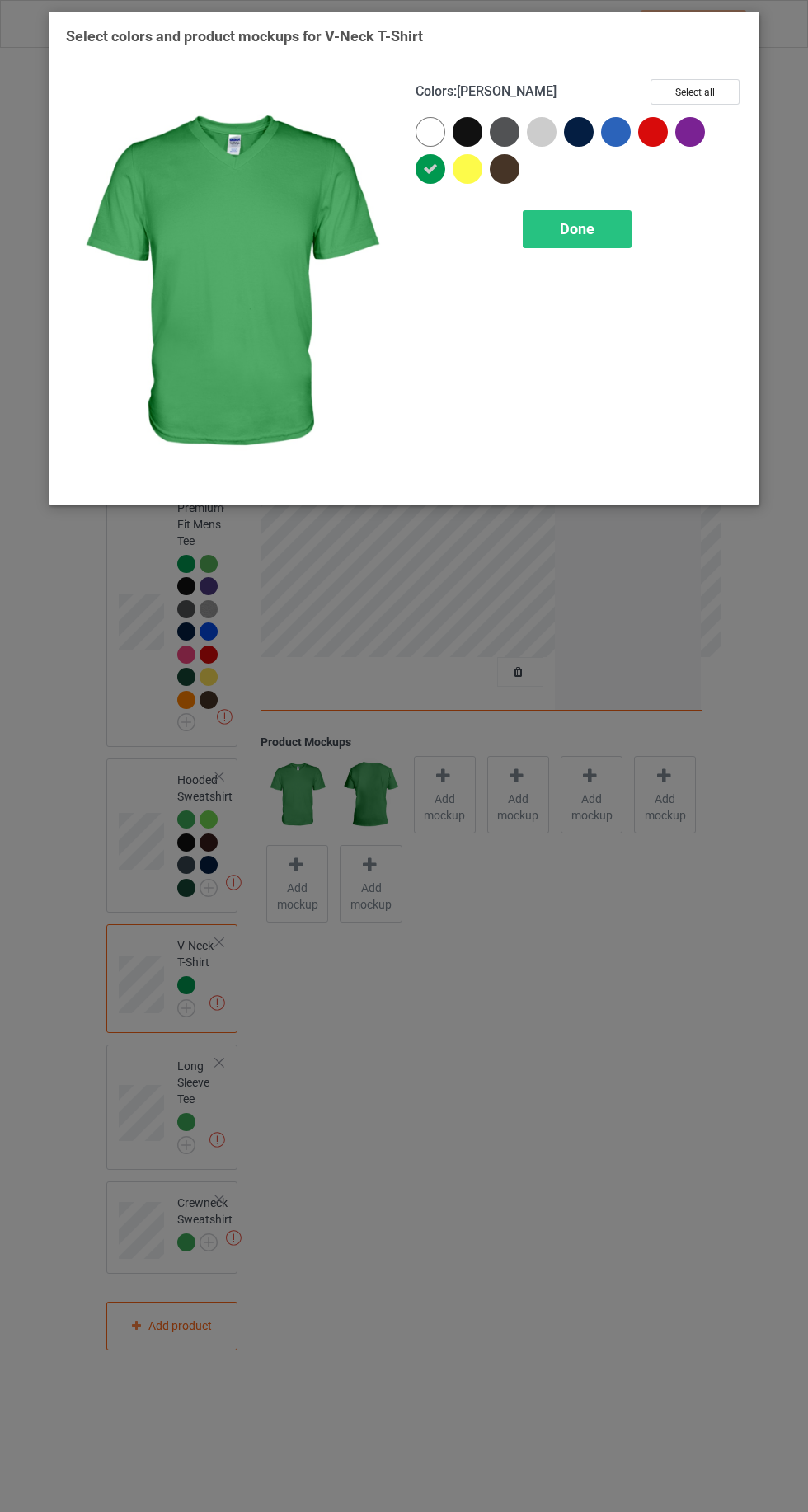
click at [511, 176] on div at bounding box center [505, 169] width 30 height 30
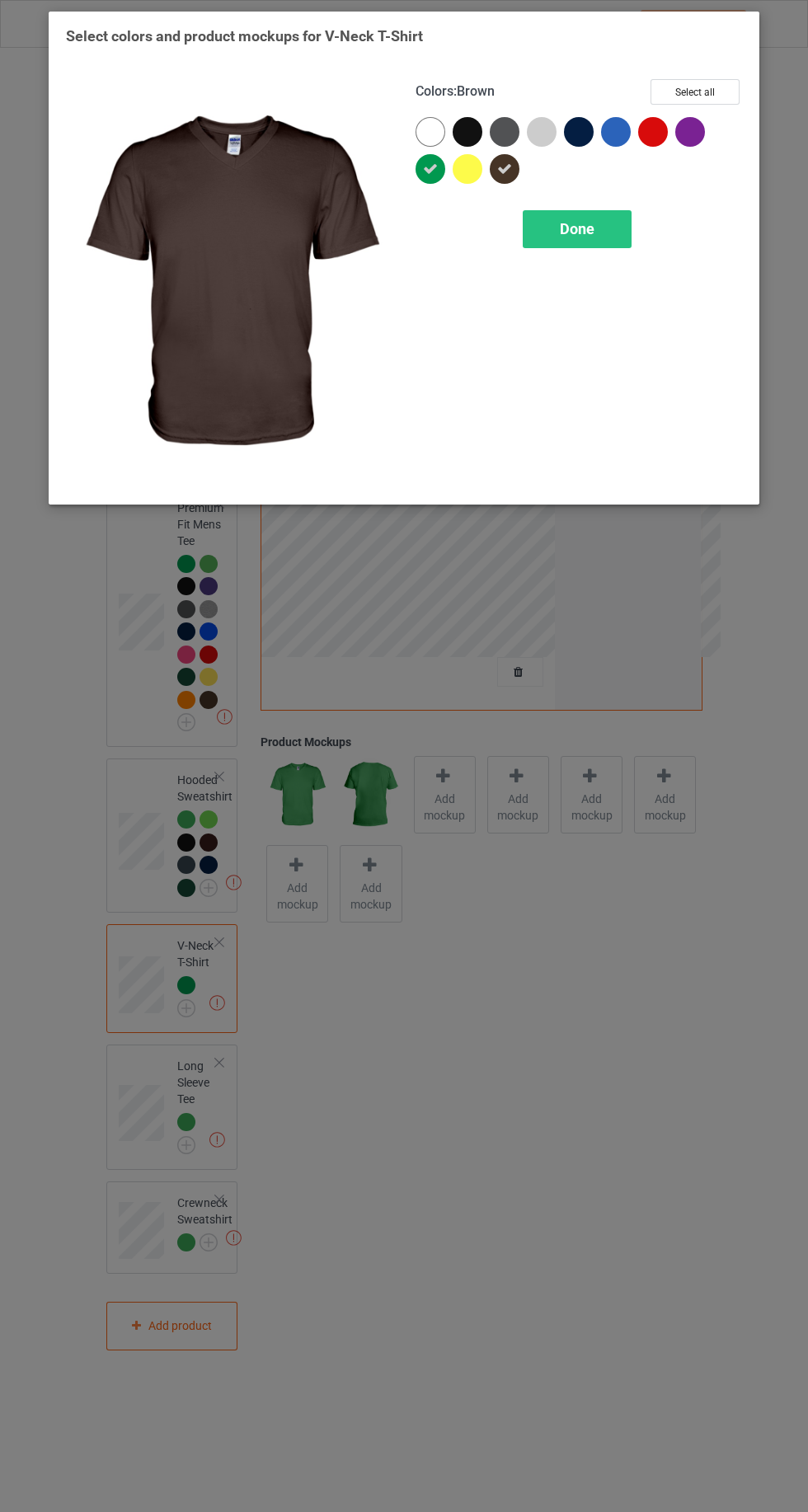
click at [497, 131] on div at bounding box center [505, 132] width 30 height 30
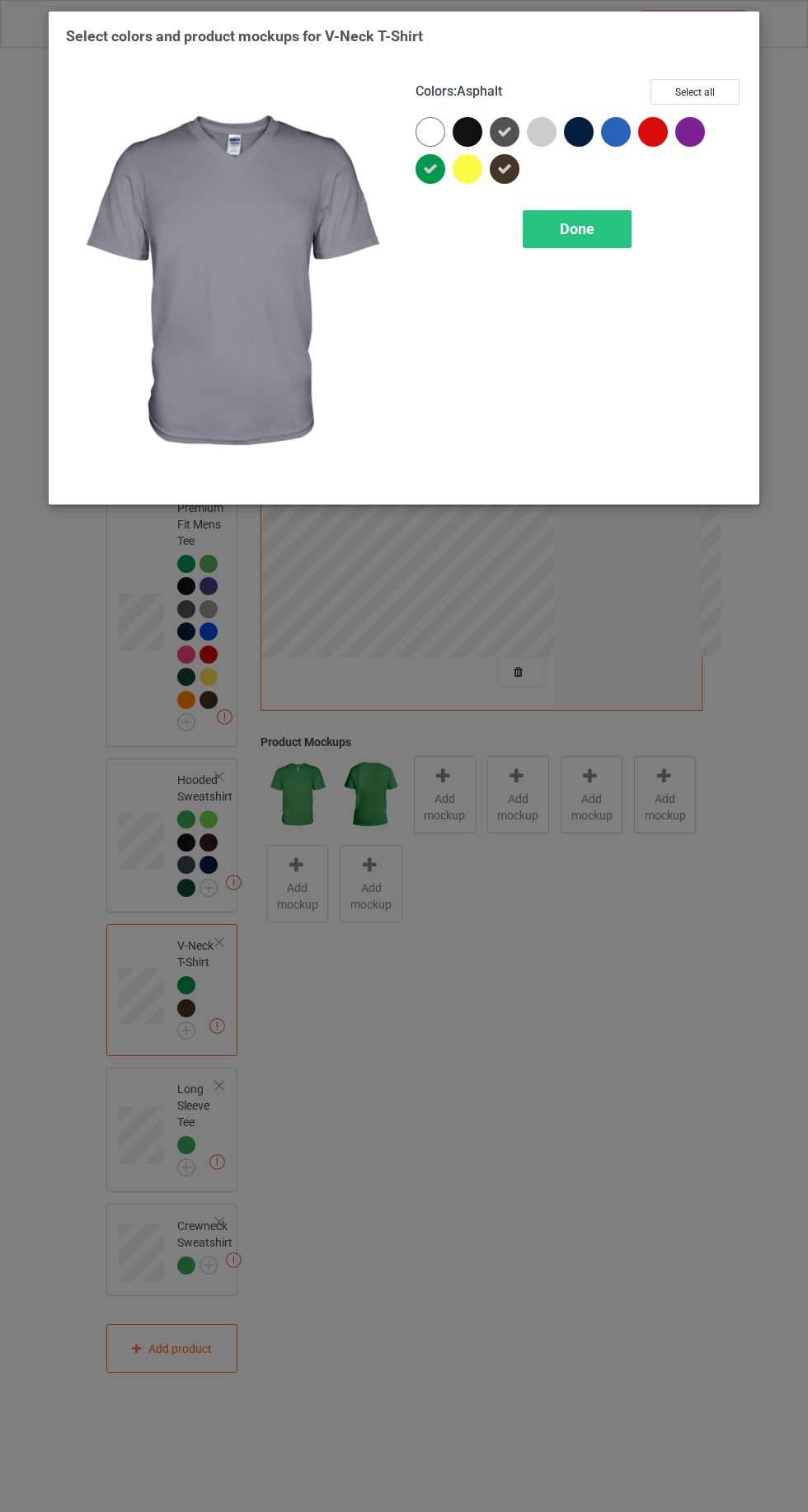
click at [464, 117] on div at bounding box center [468, 132] width 30 height 30
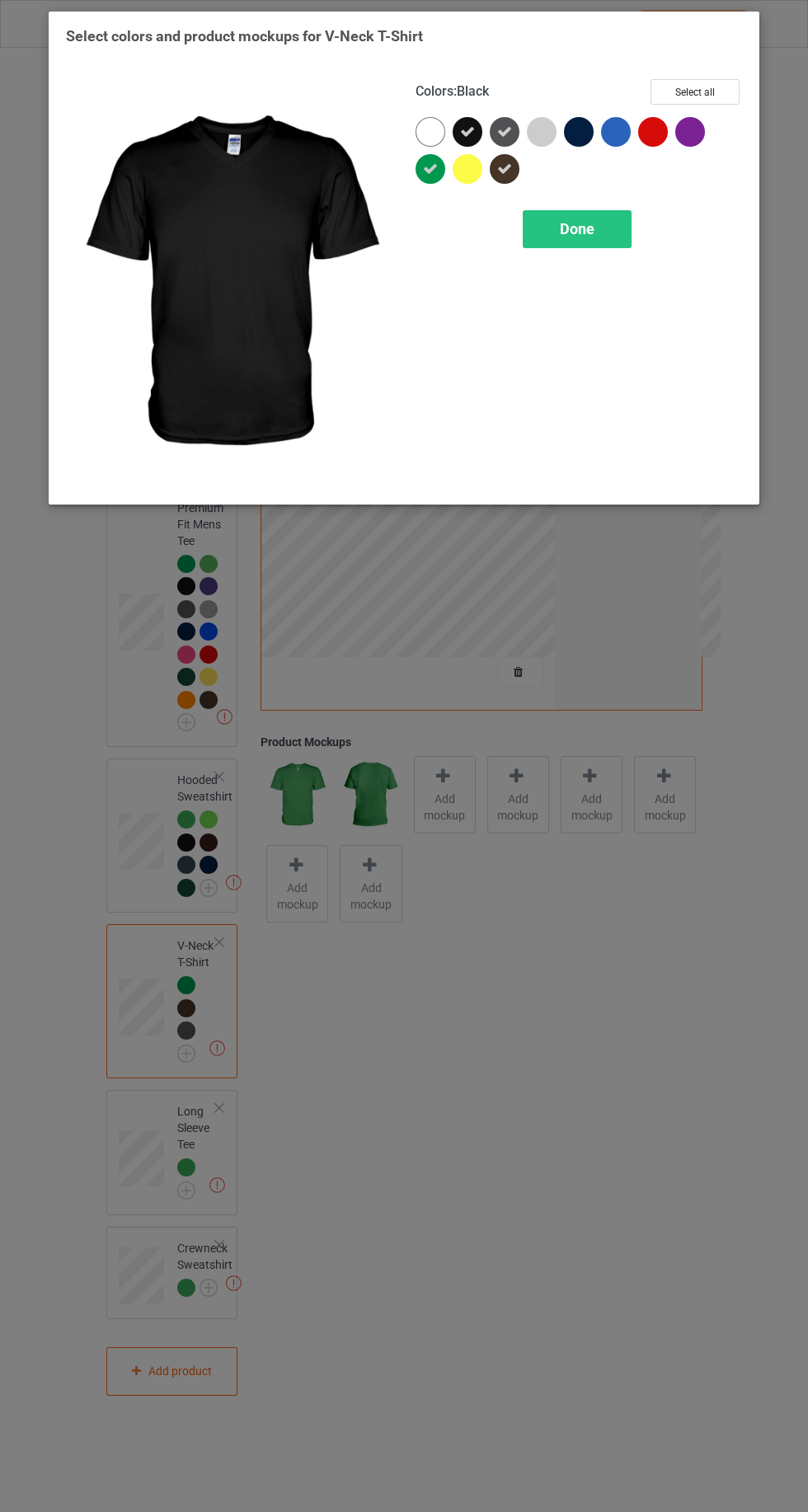
click at [588, 136] on div at bounding box center [579, 132] width 30 height 30
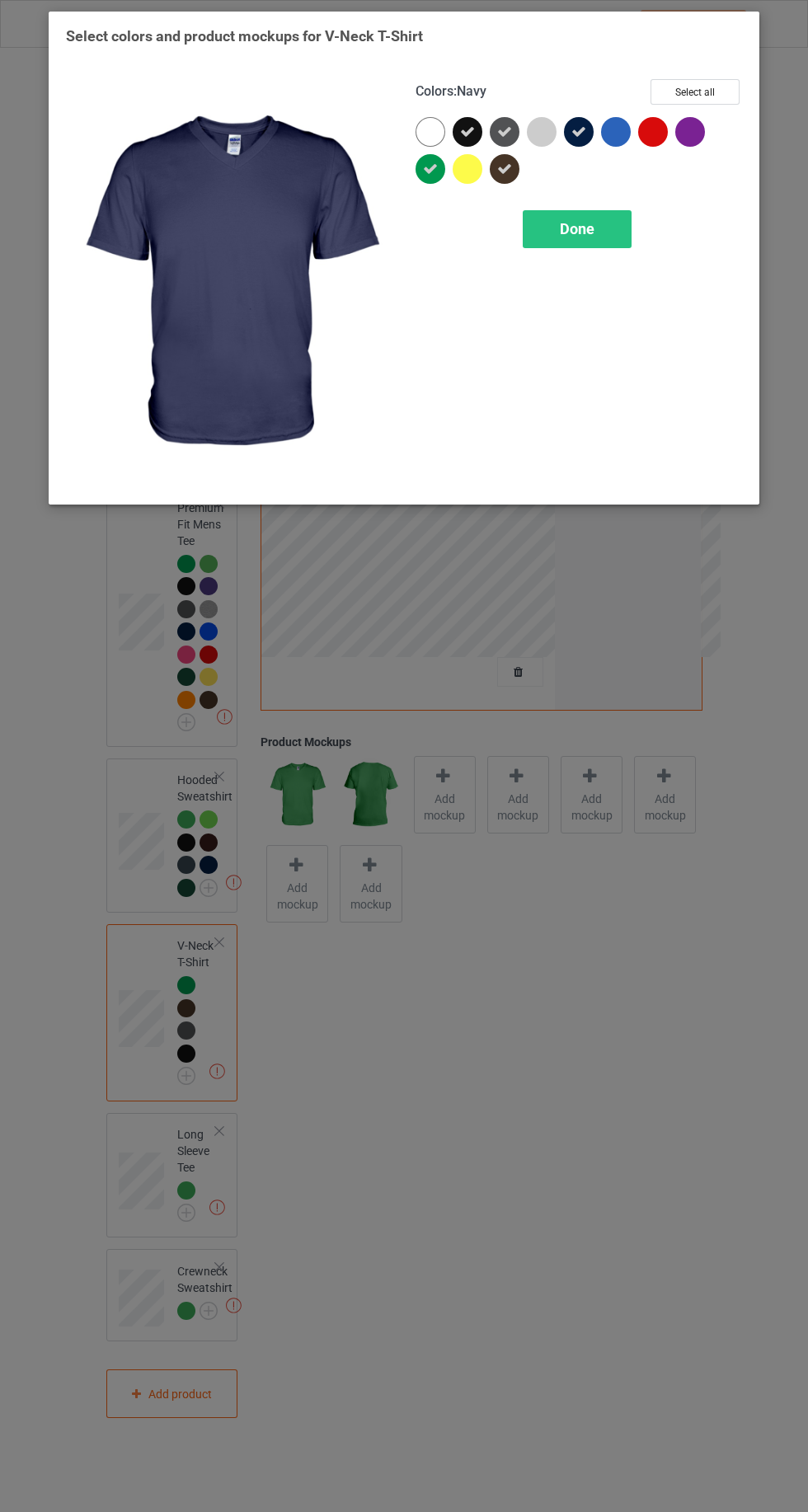
click at [583, 237] on div "Done" at bounding box center [577, 229] width 109 height 38
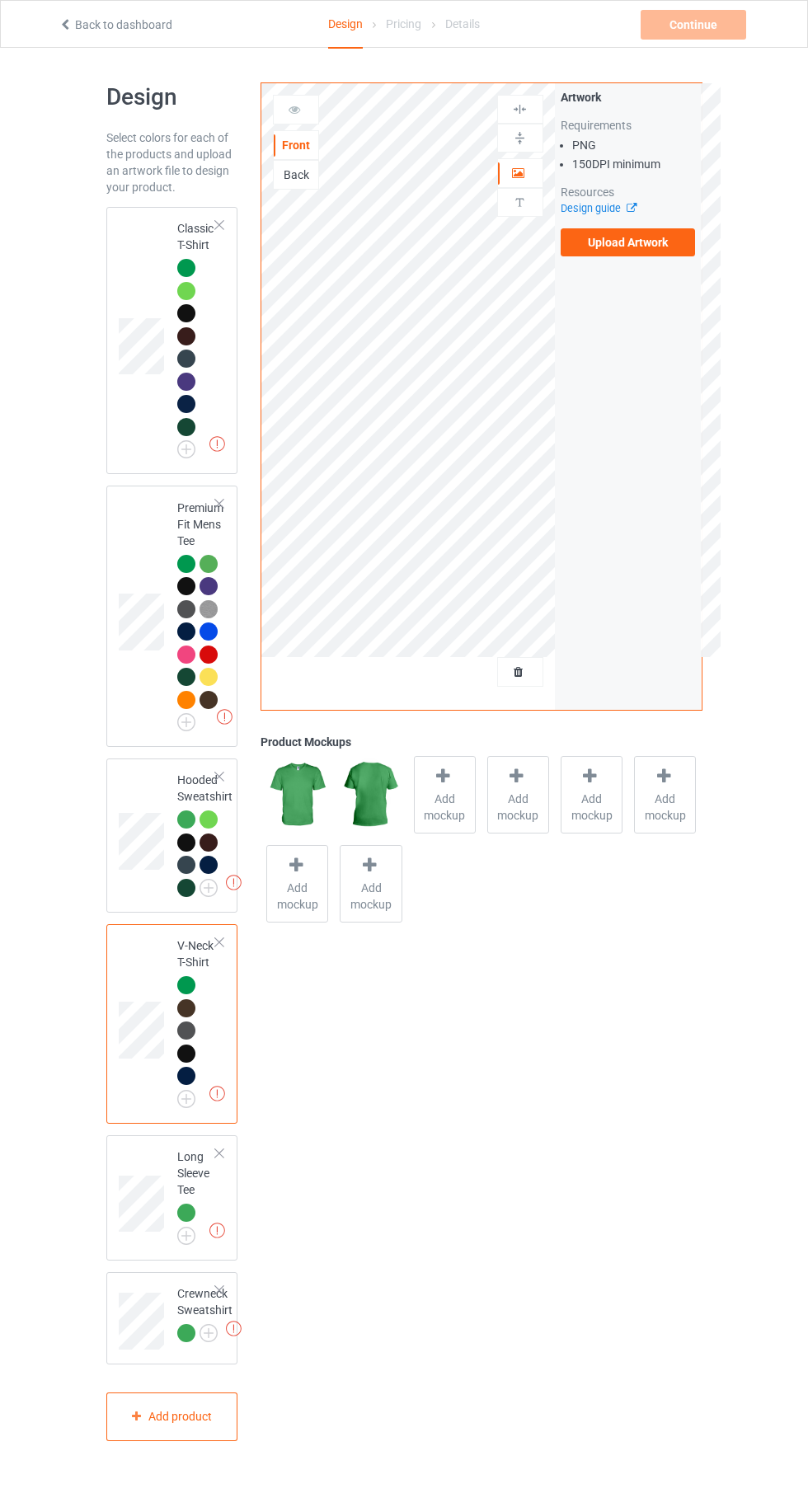
click at [0, 0] on img at bounding box center [0, 0] width 0 height 0
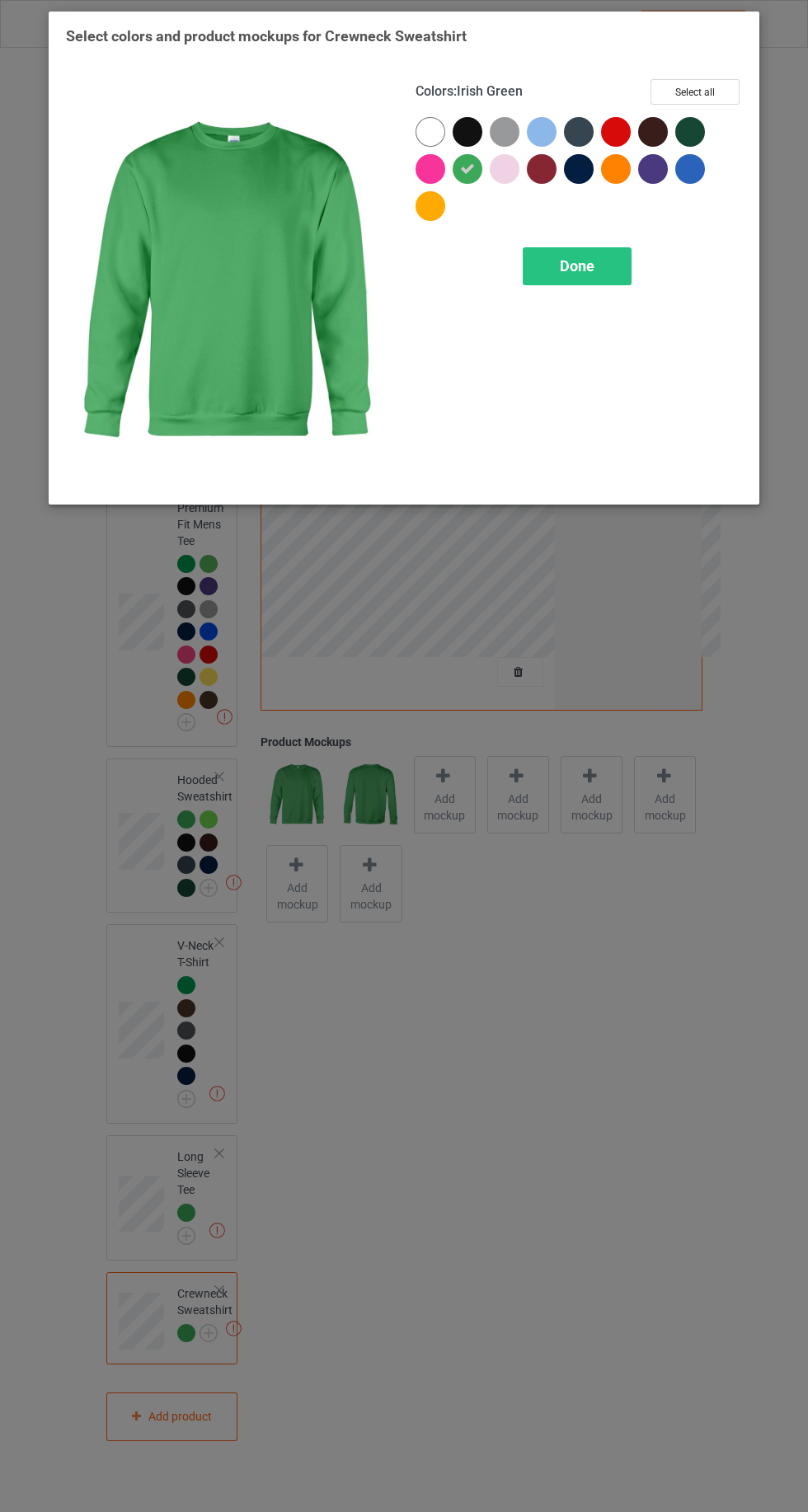
click at [582, 178] on div at bounding box center [579, 169] width 30 height 30
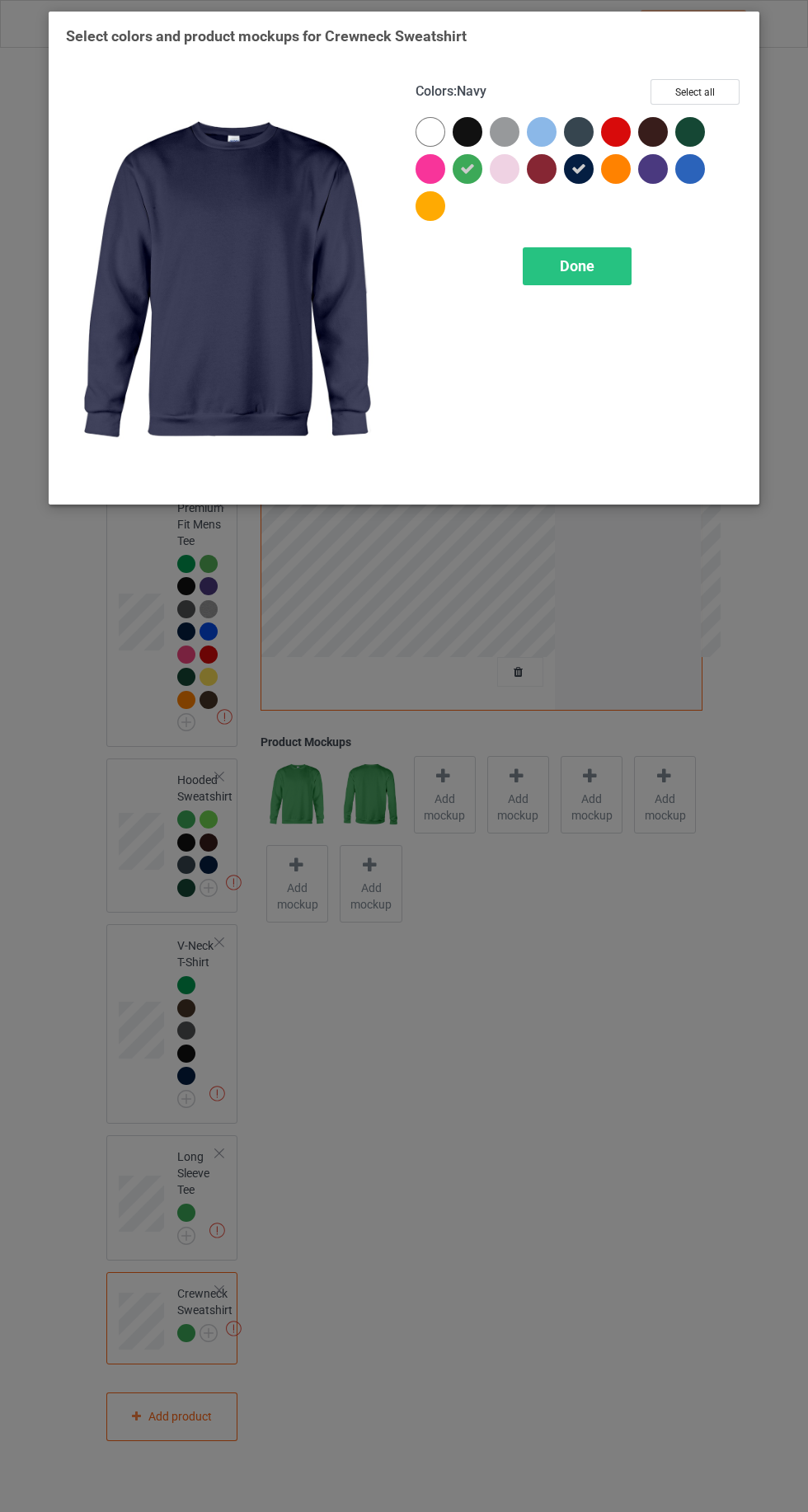
click at [536, 169] on div at bounding box center [542, 169] width 30 height 30
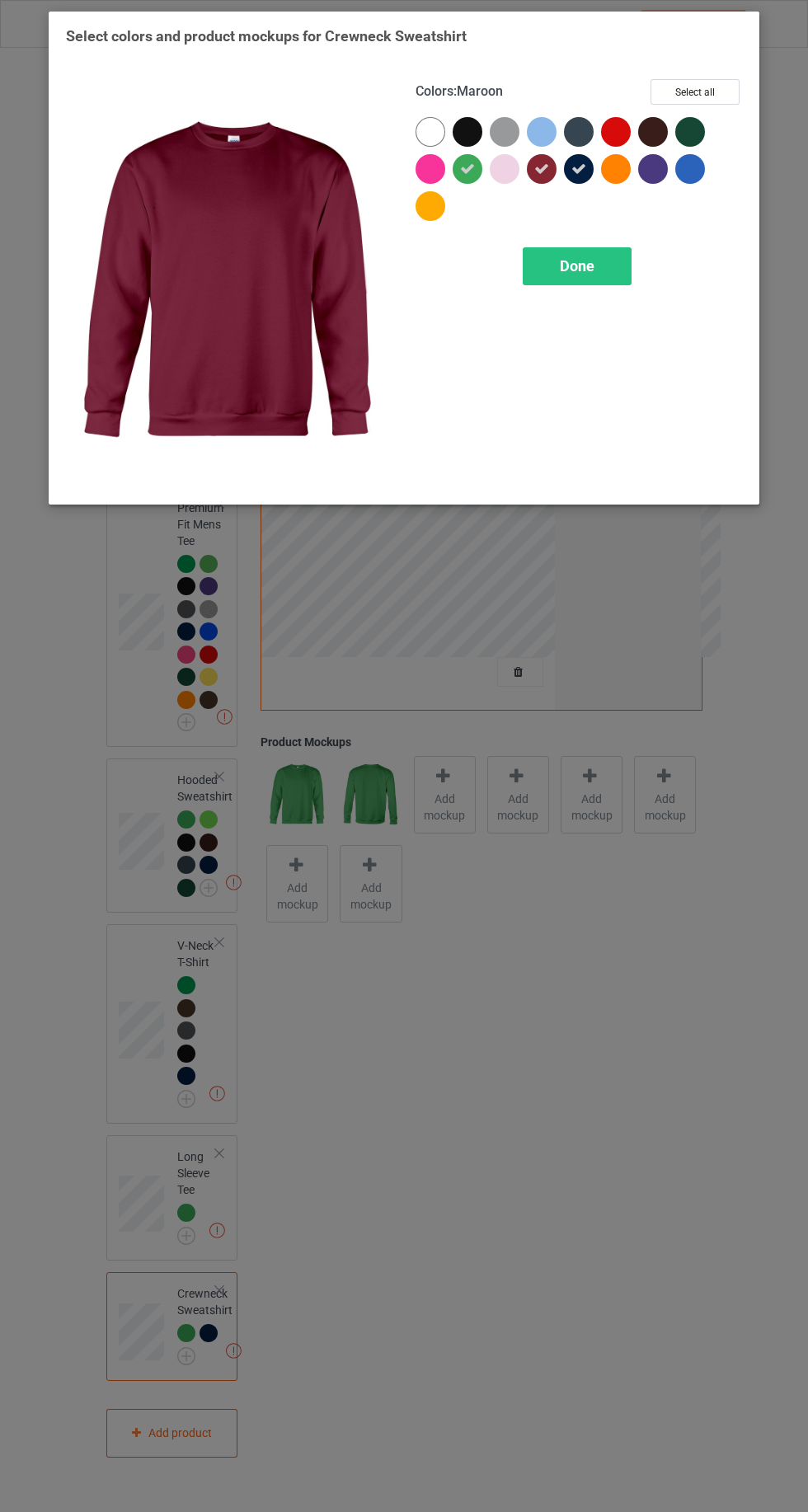
click at [473, 128] on div at bounding box center [468, 132] width 30 height 30
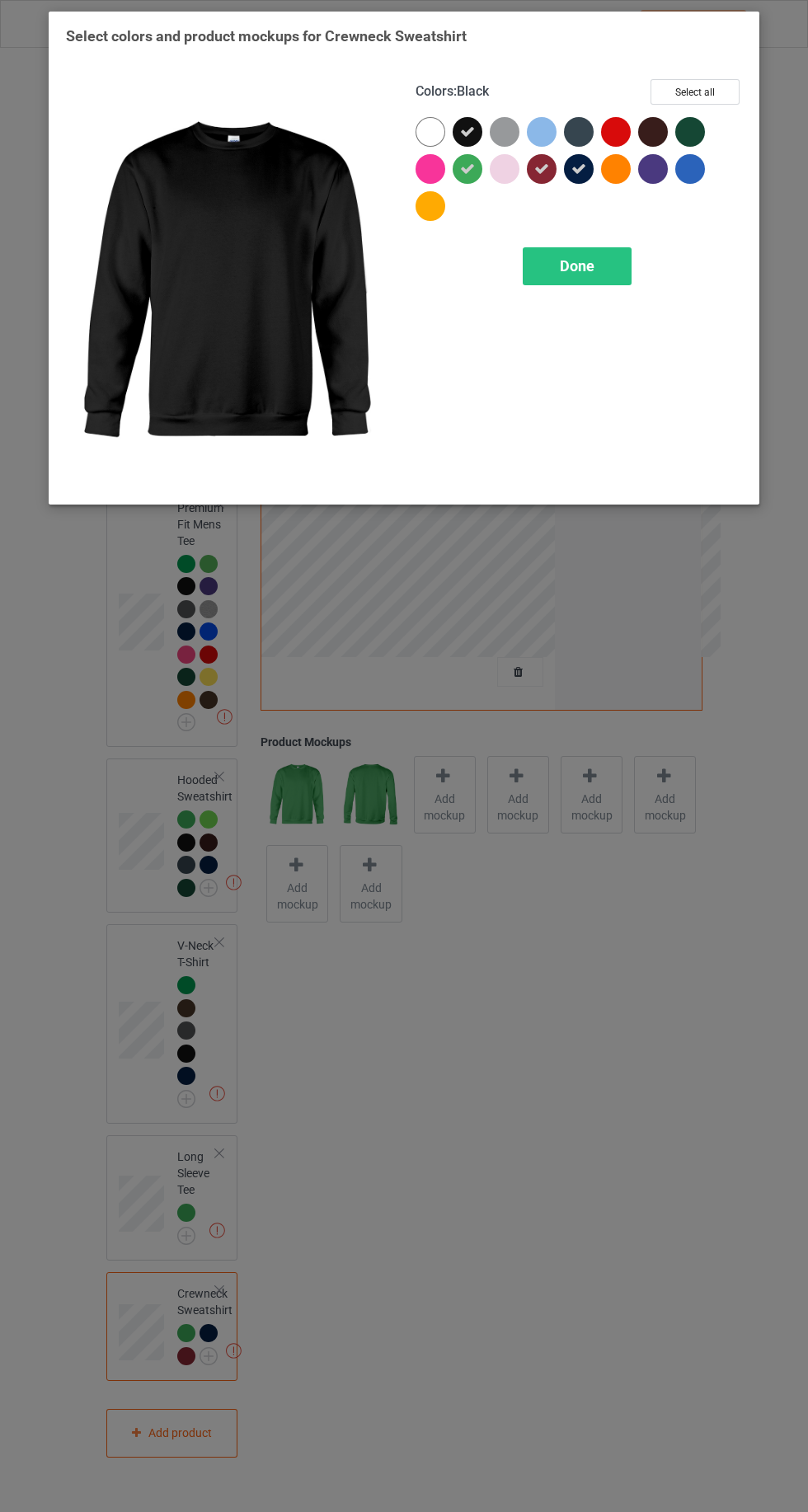
click at [576, 126] on div at bounding box center [579, 132] width 30 height 30
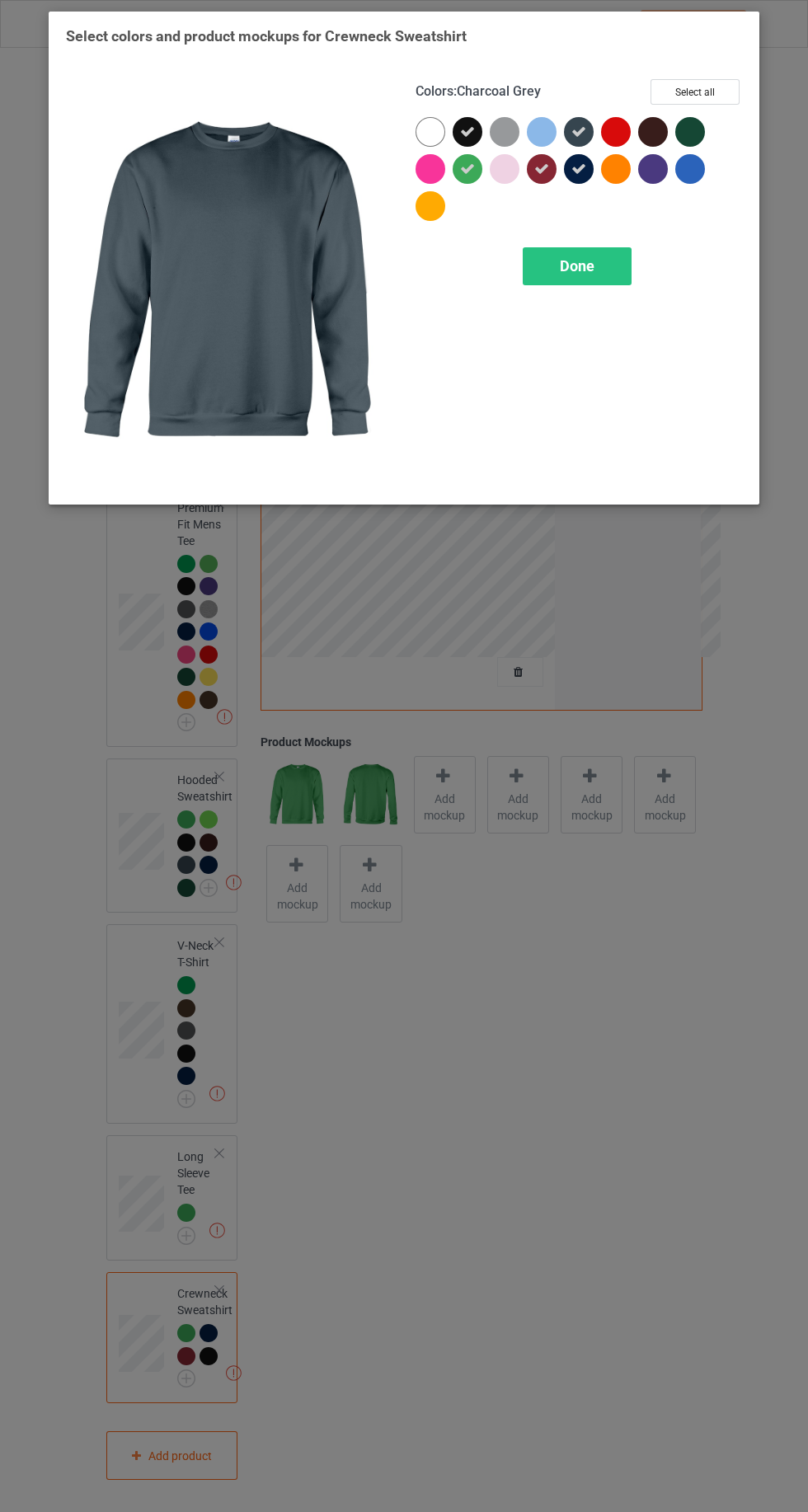
click at [658, 126] on div at bounding box center [653, 132] width 30 height 30
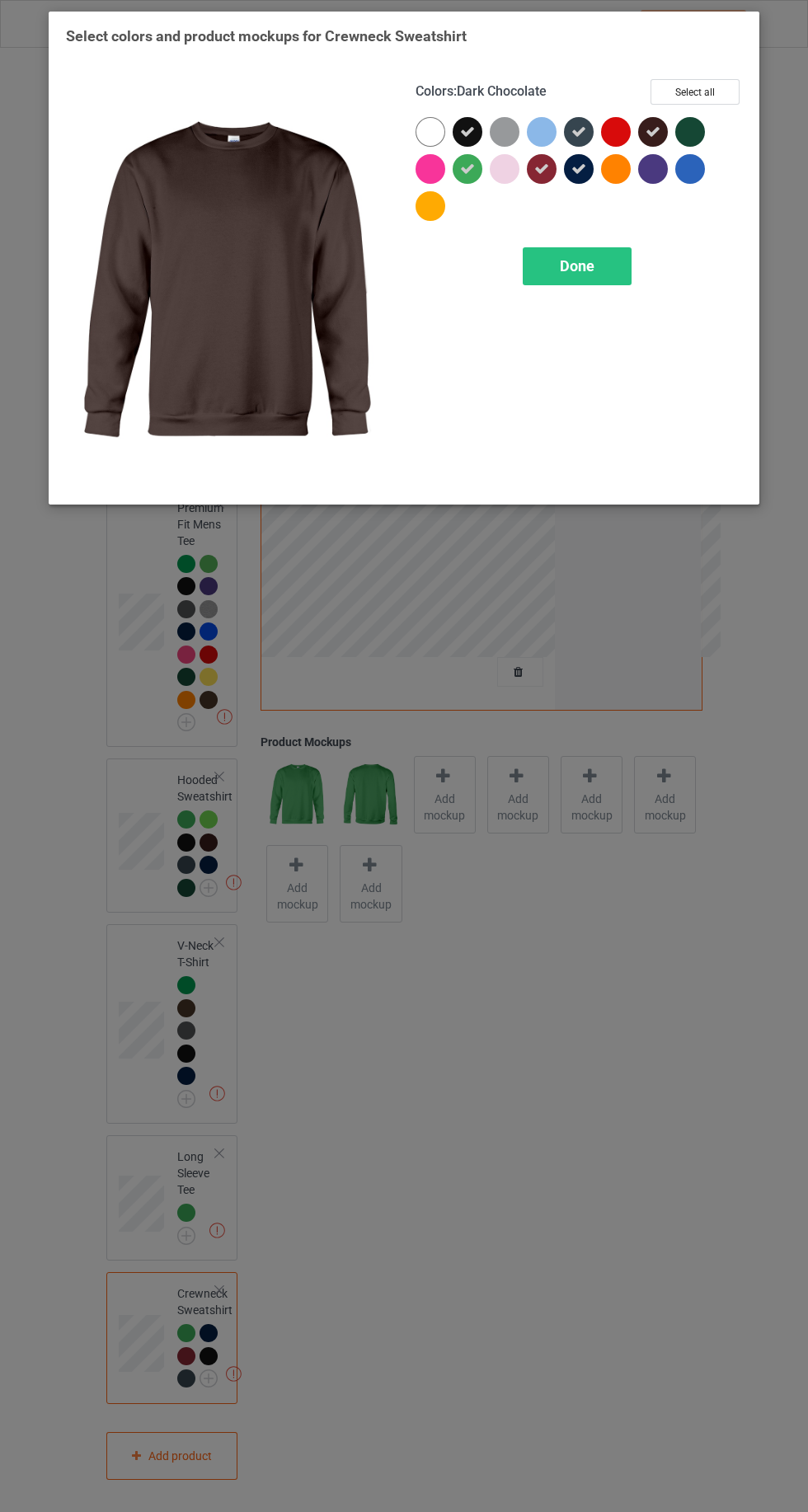
click at [691, 120] on div at bounding box center [690, 132] width 30 height 30
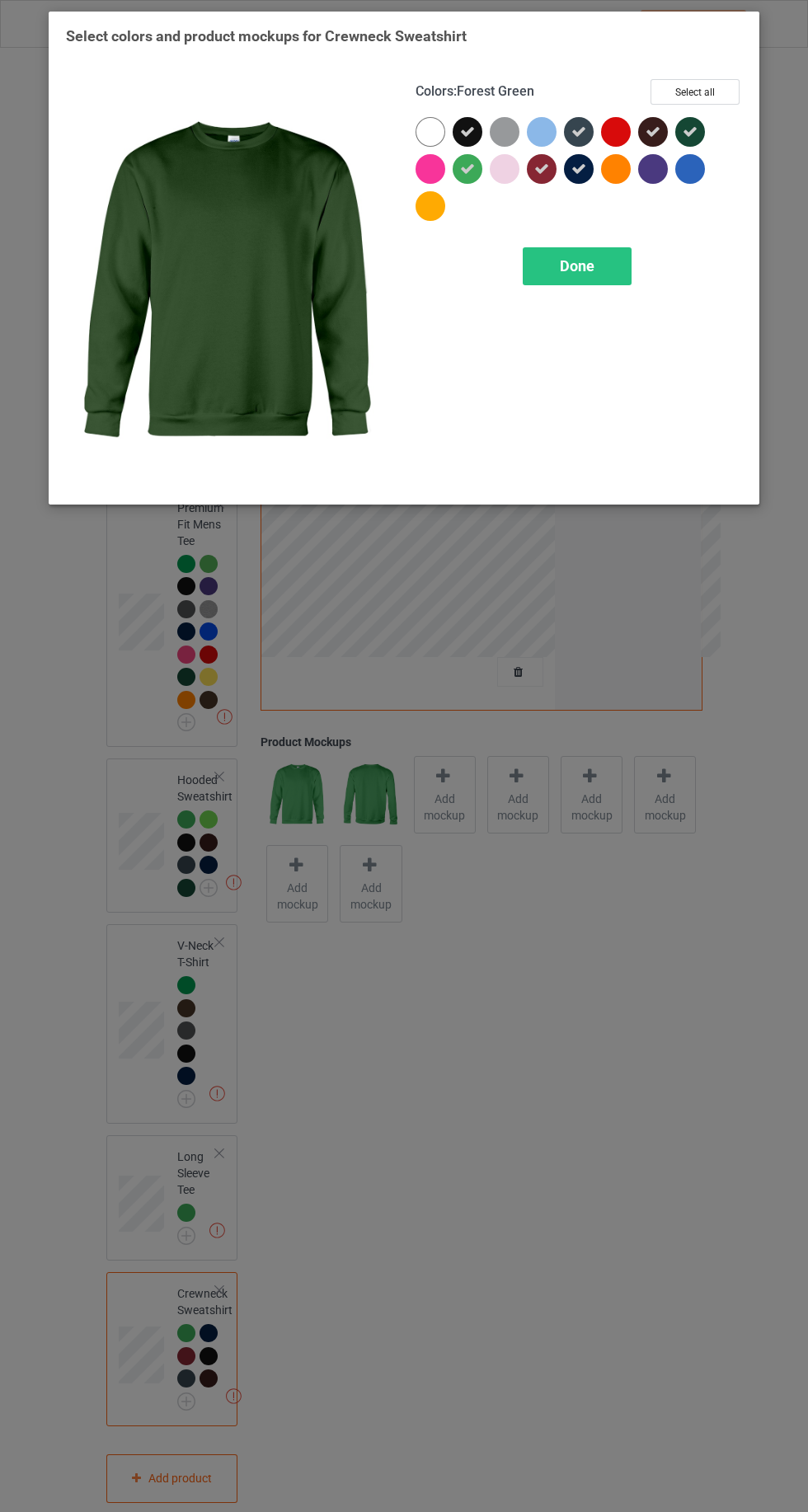
click at [649, 178] on div at bounding box center [653, 169] width 30 height 30
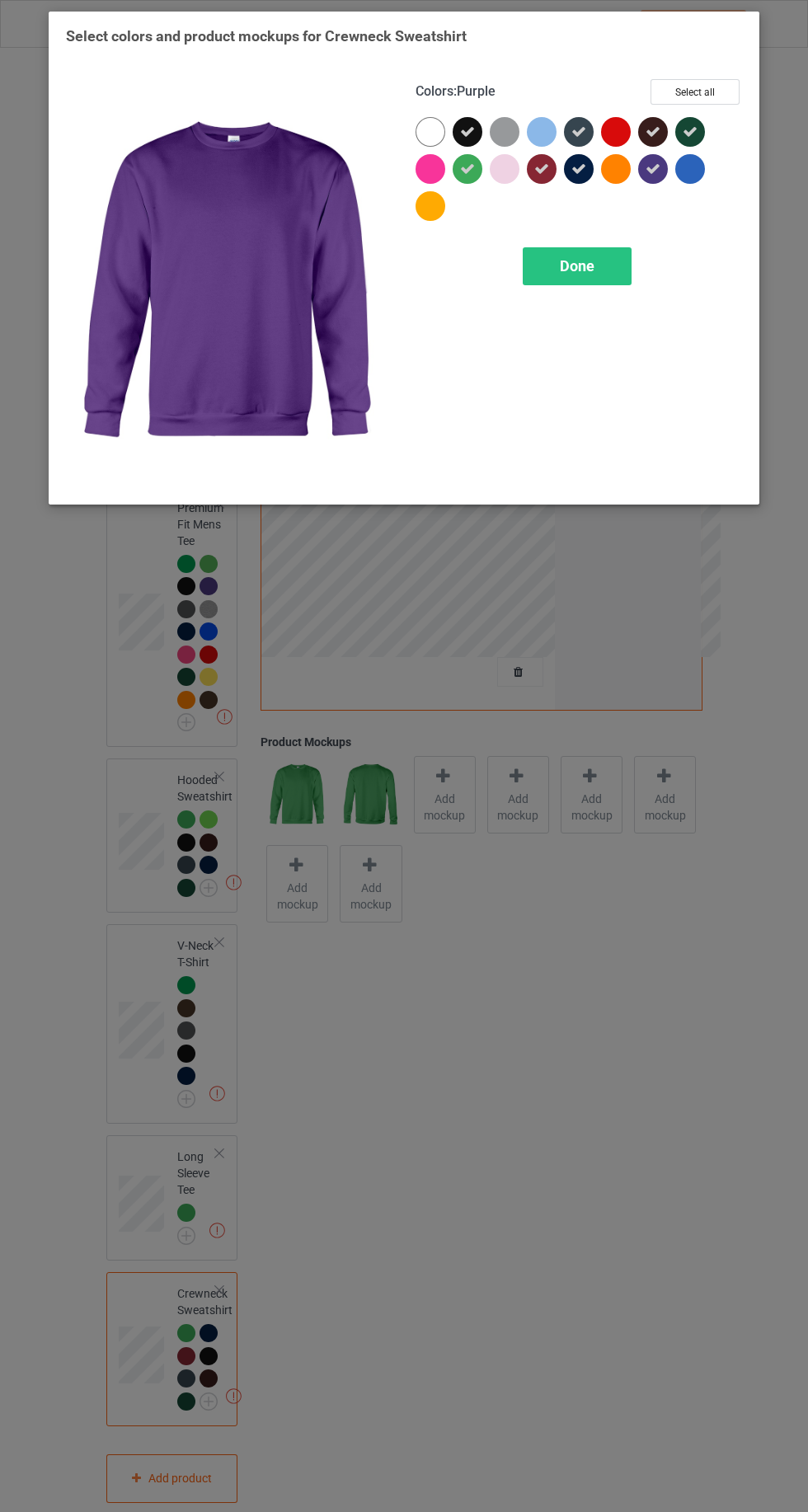
click at [594, 283] on div "Done" at bounding box center [577, 266] width 109 height 38
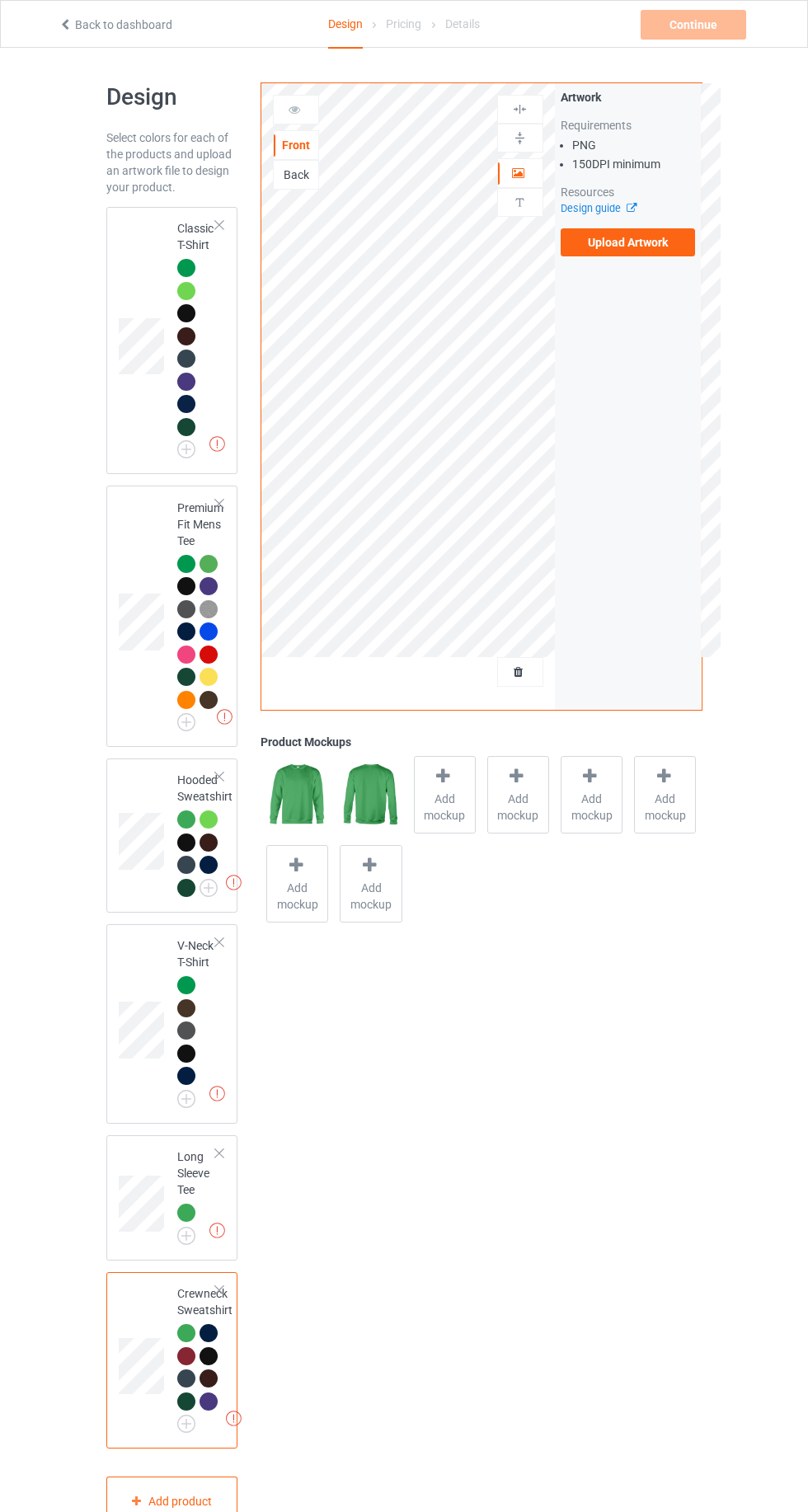
click at [0, 0] on img at bounding box center [0, 0] width 0 height 0
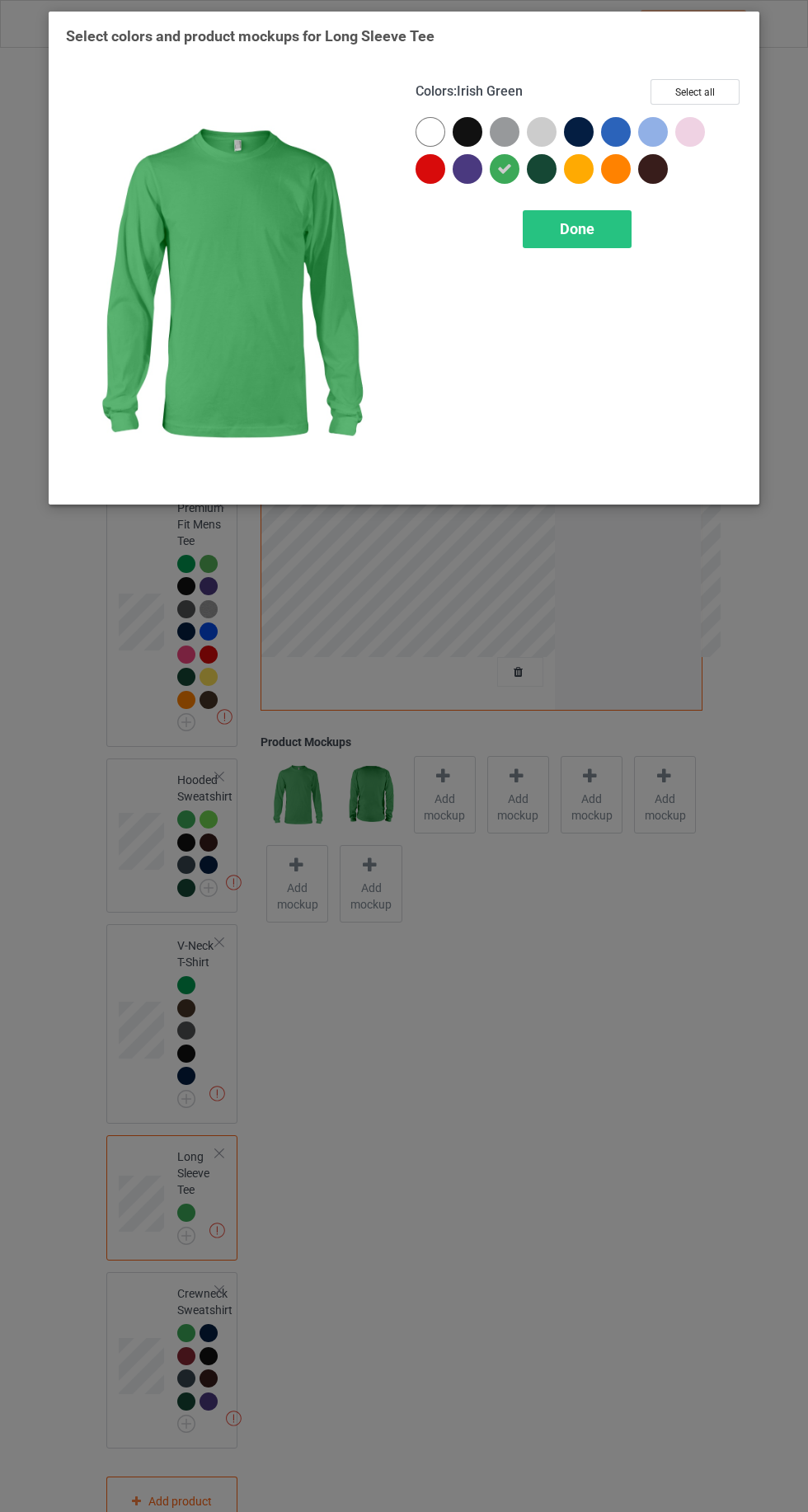
click at [528, 169] on div at bounding box center [542, 169] width 30 height 30
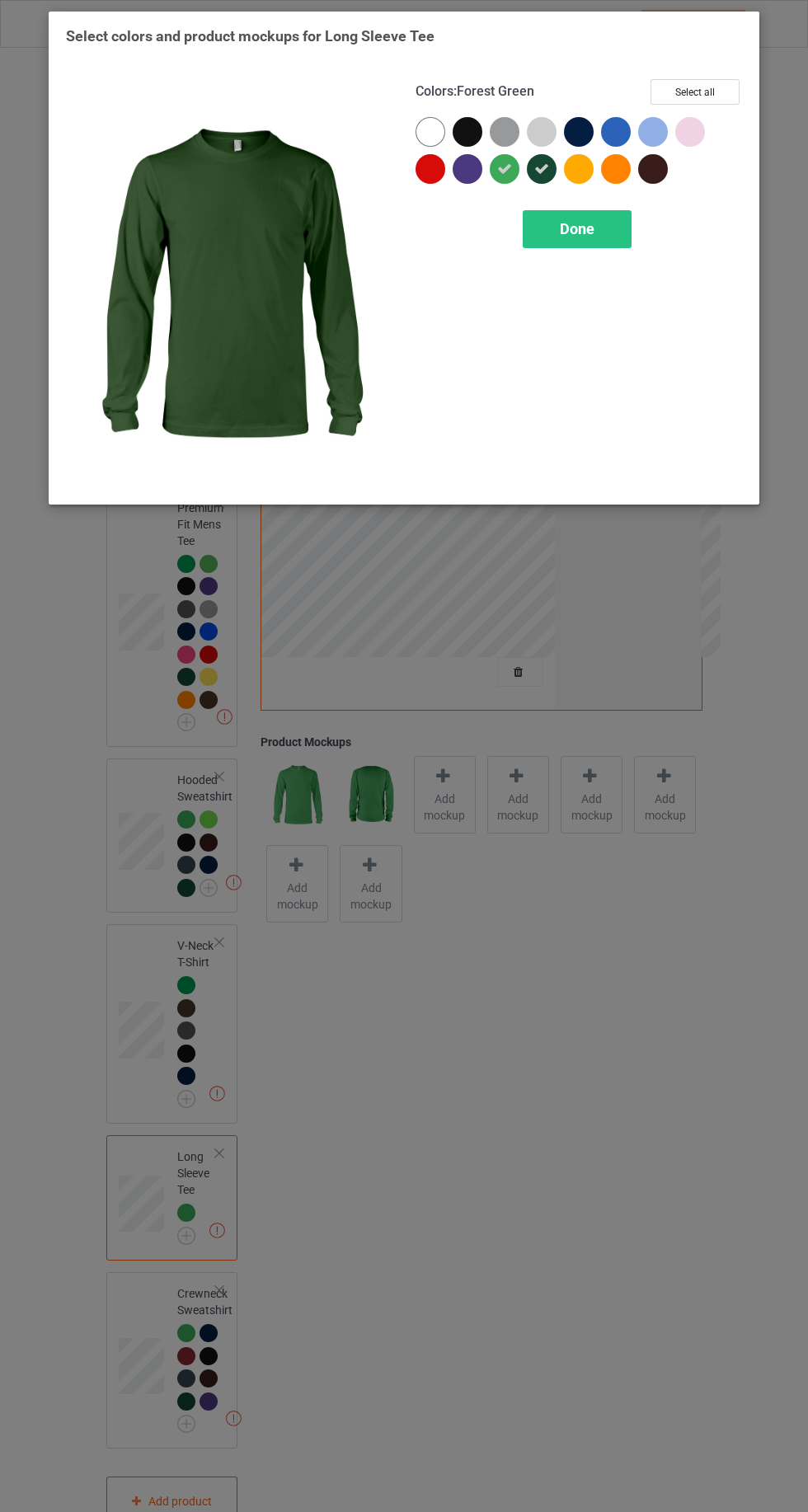
click at [659, 169] on div at bounding box center [653, 169] width 30 height 30
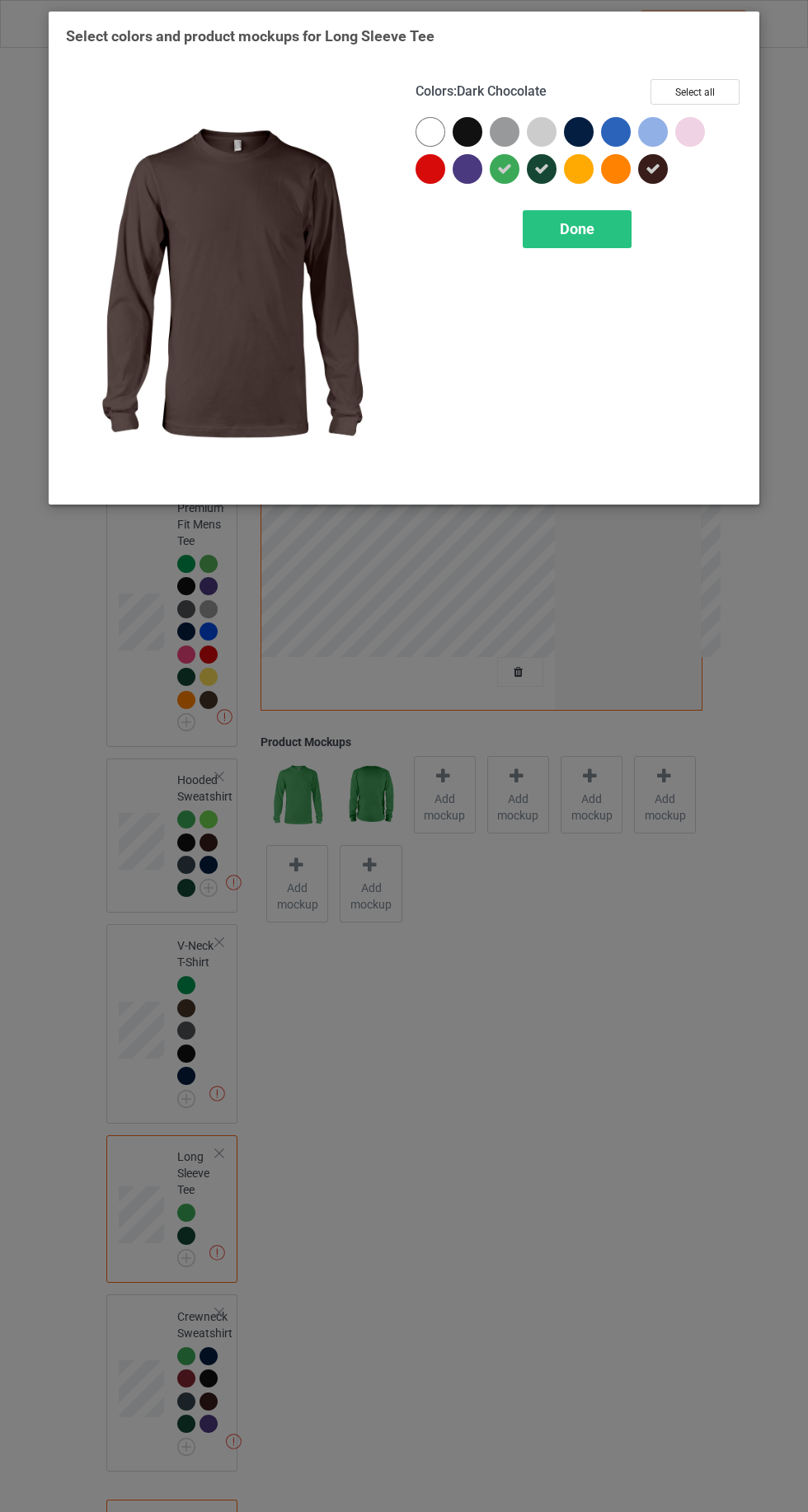
click at [470, 182] on div at bounding box center [468, 169] width 30 height 30
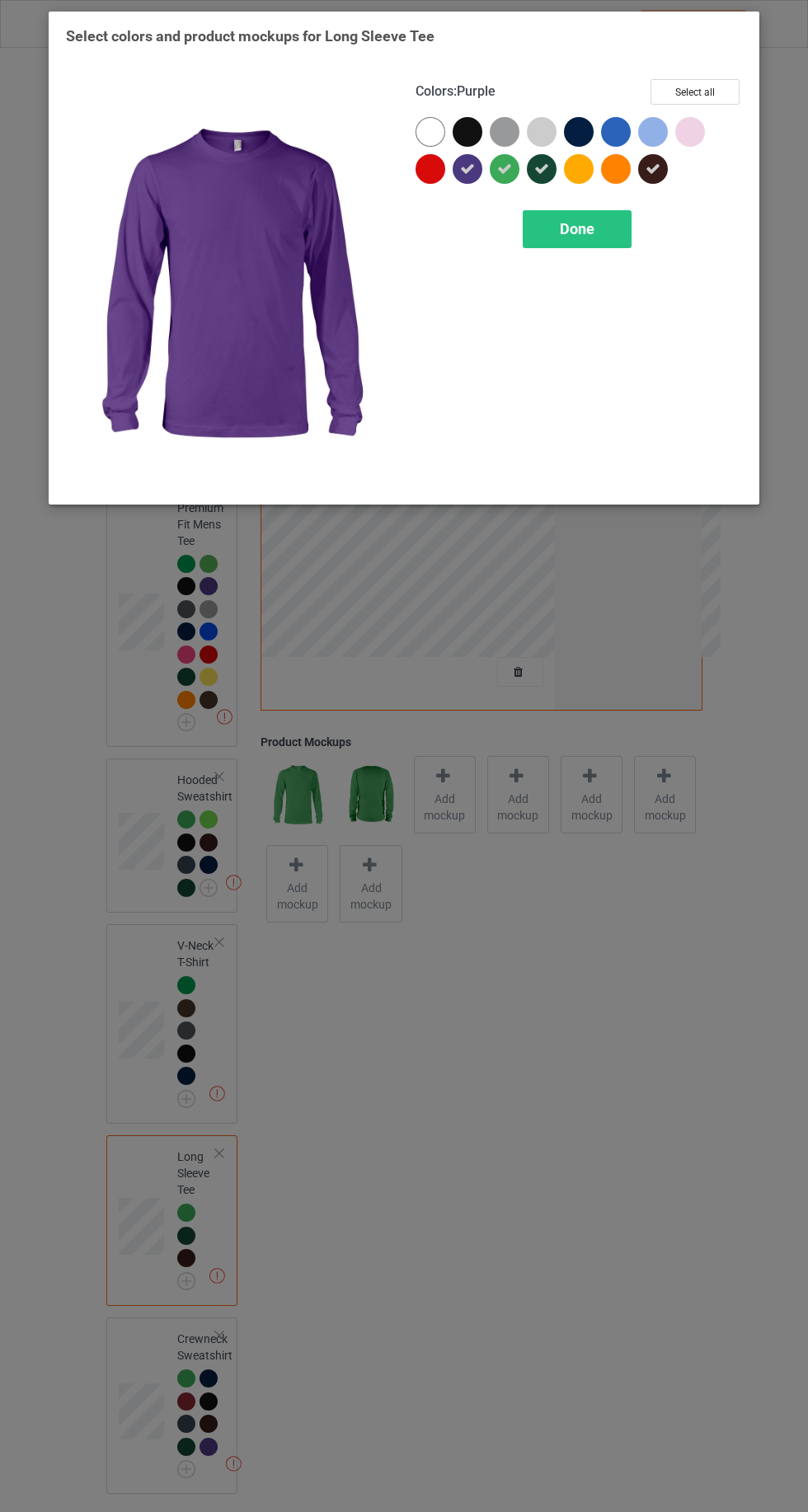
click at [463, 131] on div at bounding box center [468, 132] width 30 height 30
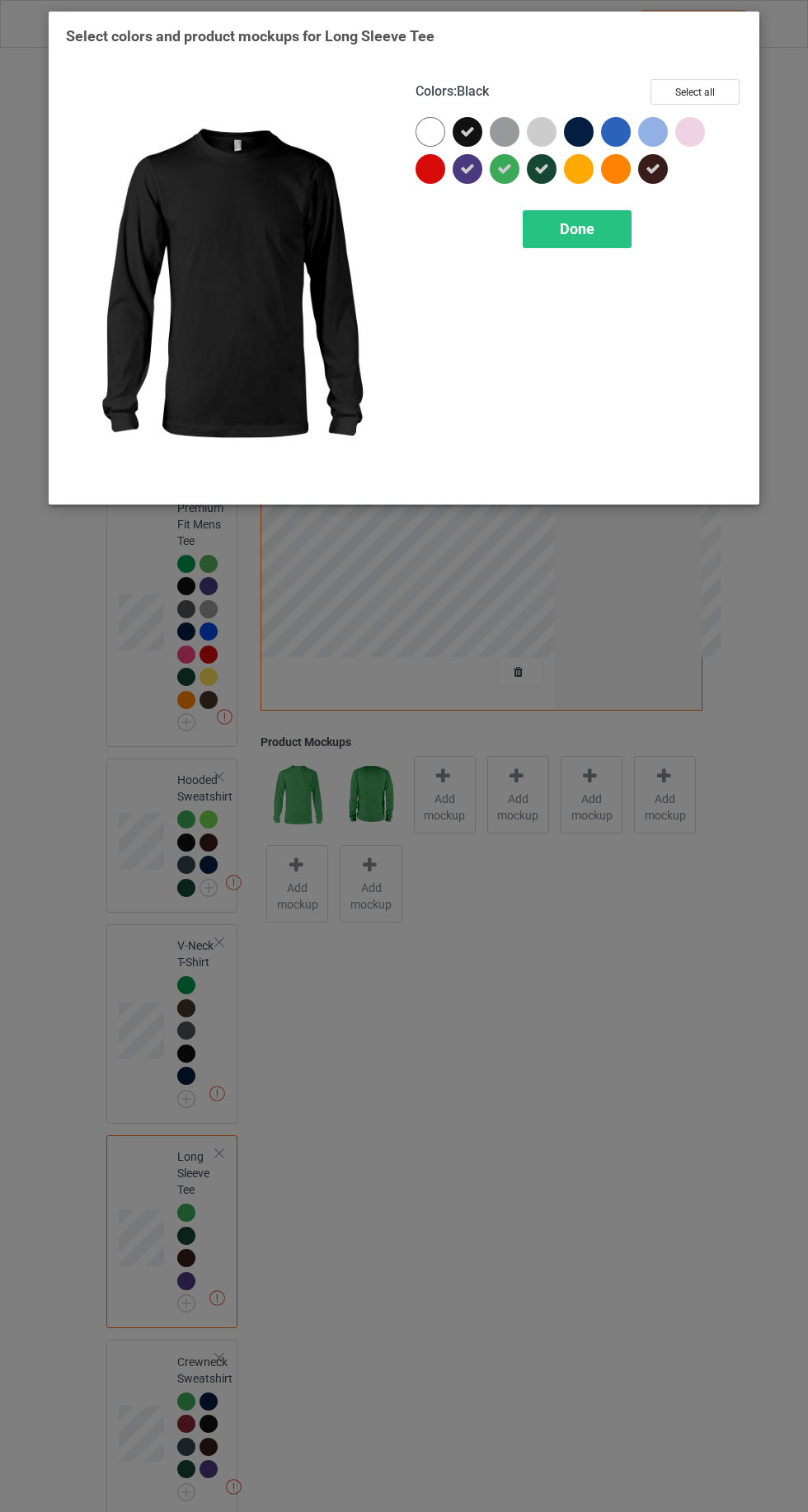
click at [578, 123] on div at bounding box center [579, 132] width 30 height 30
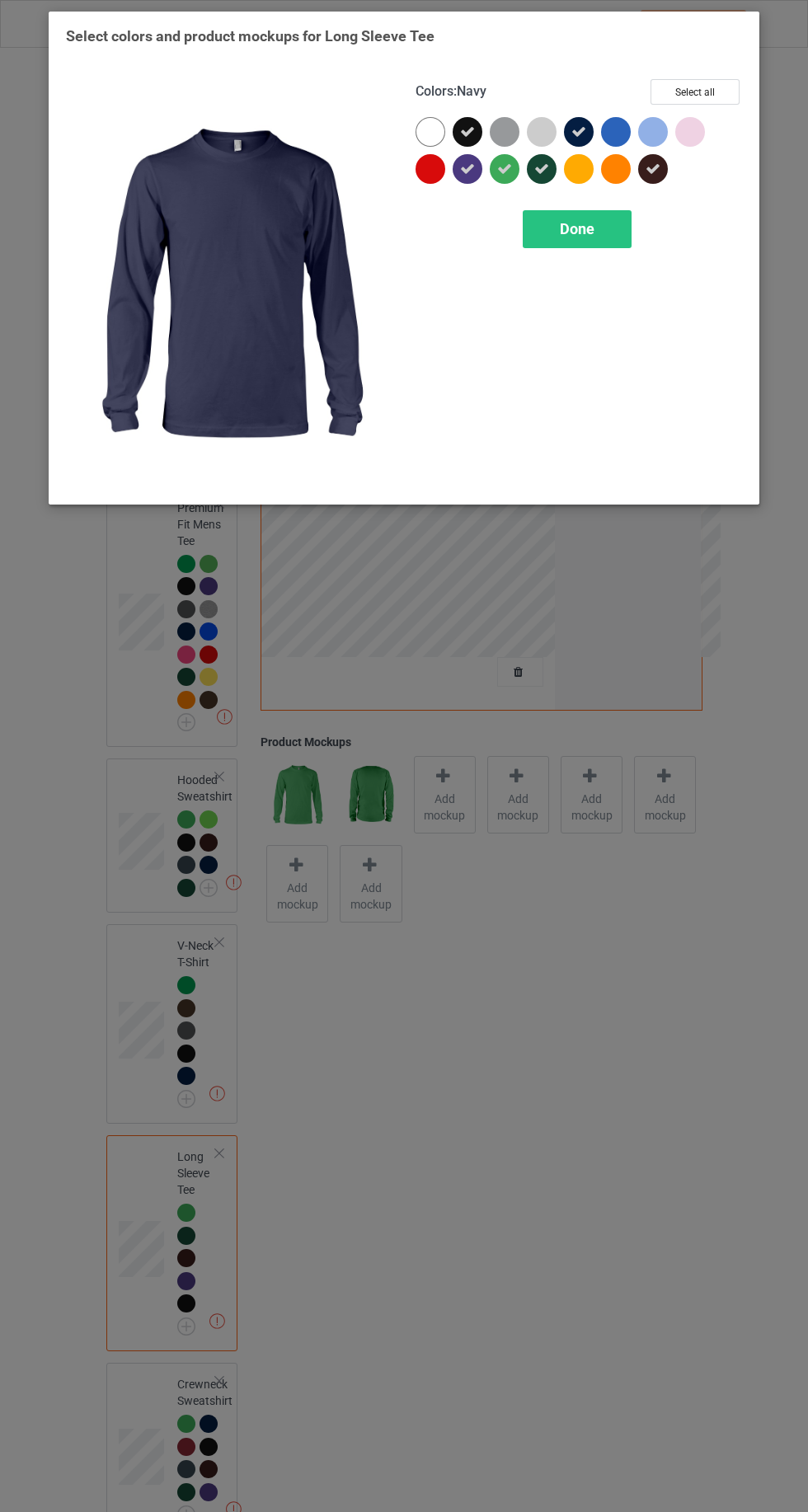
click at [587, 242] on div "Done" at bounding box center [577, 229] width 109 height 38
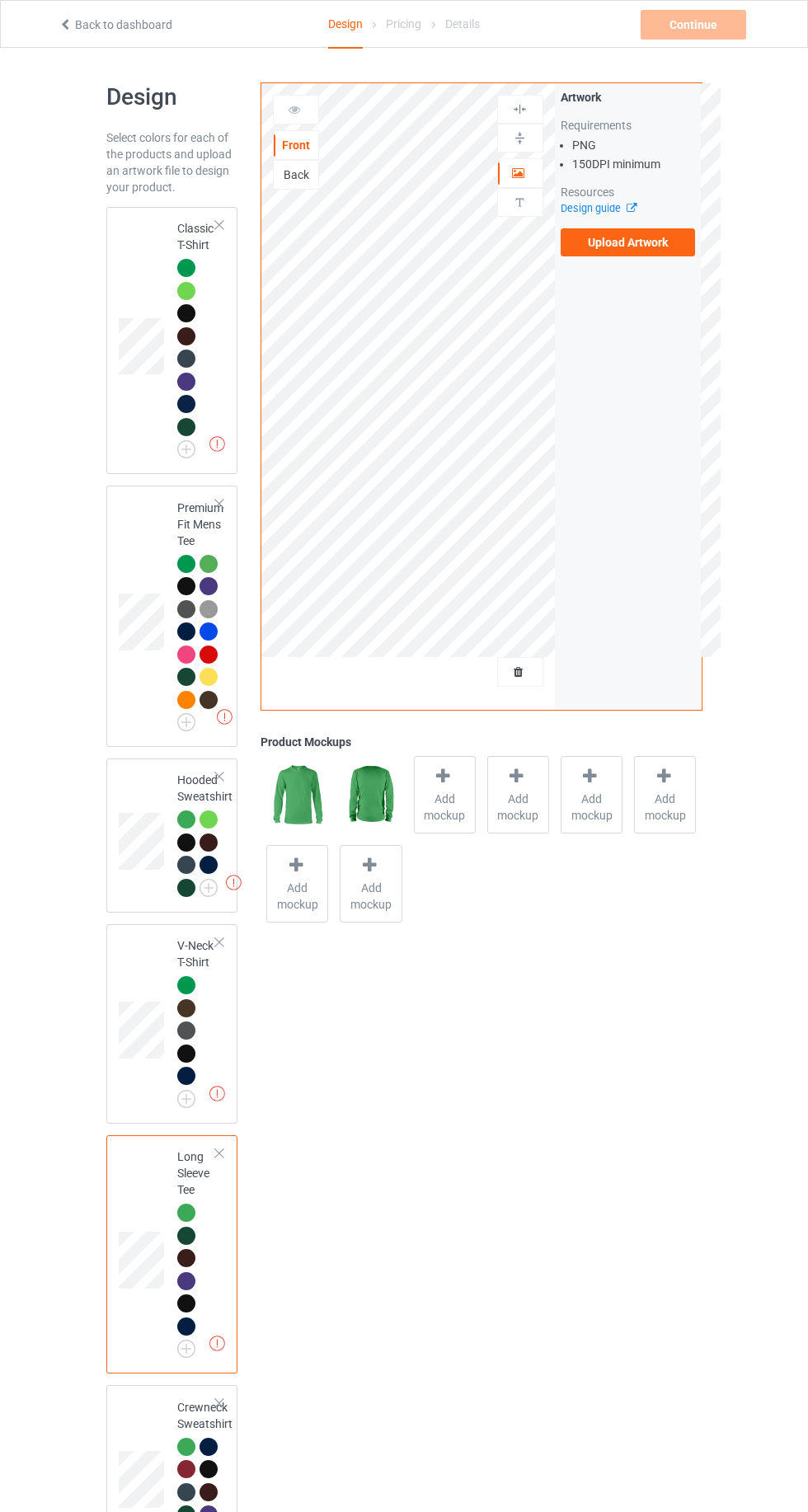
click at [186, 266] on div at bounding box center [187, 268] width 18 height 18
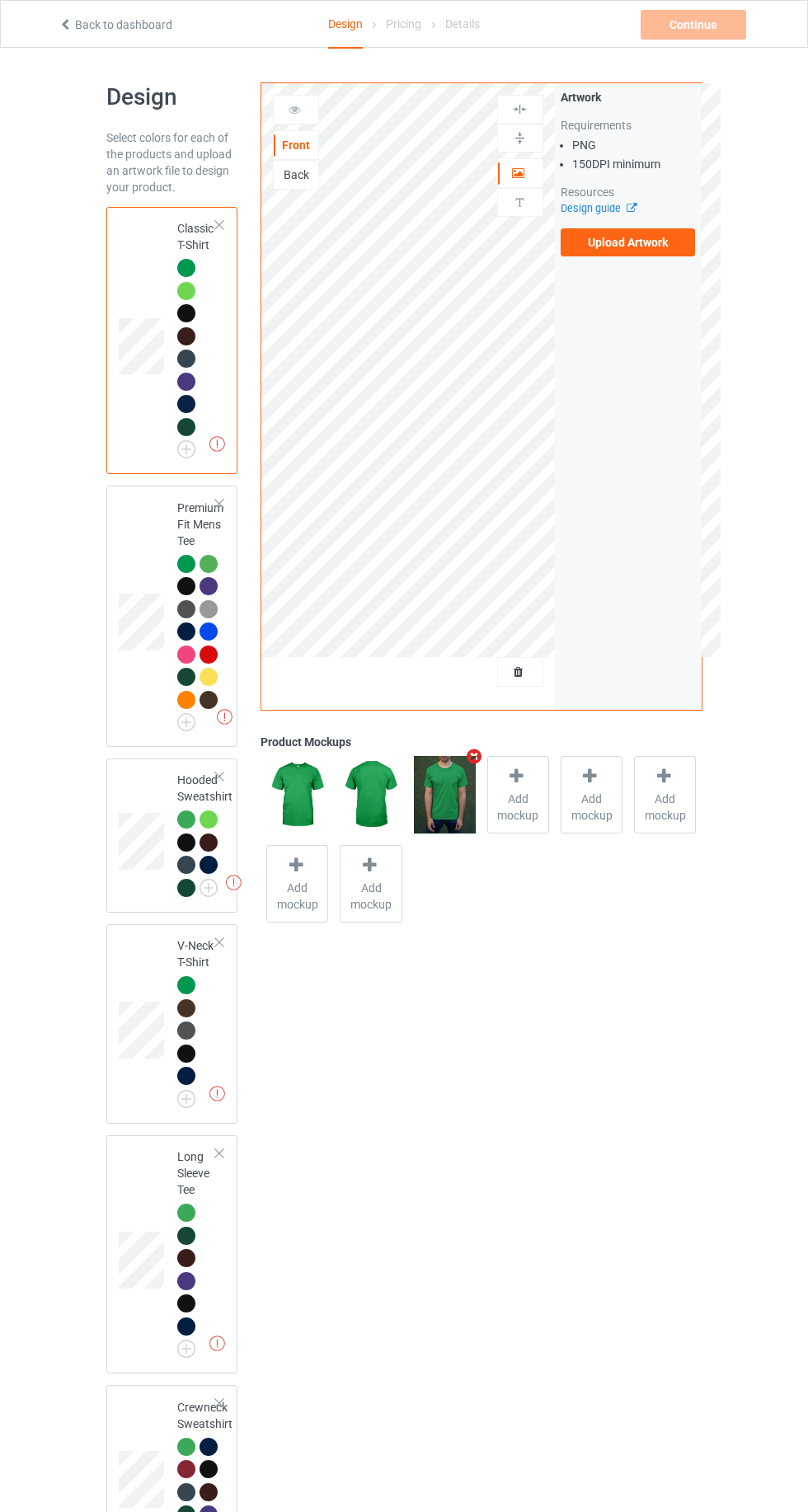
click at [658, 232] on label "Upload Artwork" at bounding box center [629, 242] width 135 height 28
click at [0, 0] on input "Upload Artwork" at bounding box center [0, 0] width 0 height 0
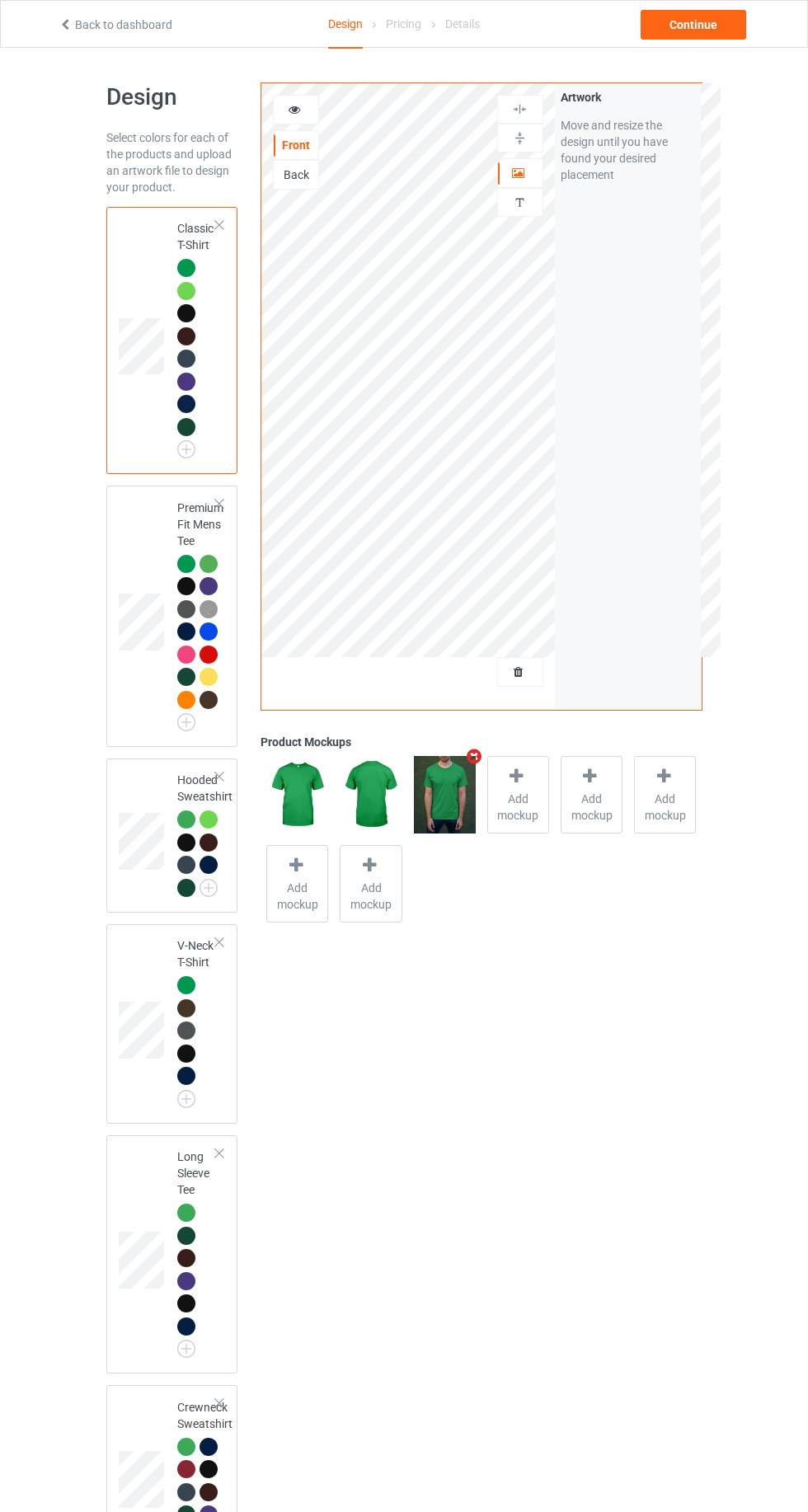
click at [297, 102] on icon at bounding box center [294, 107] width 14 height 12
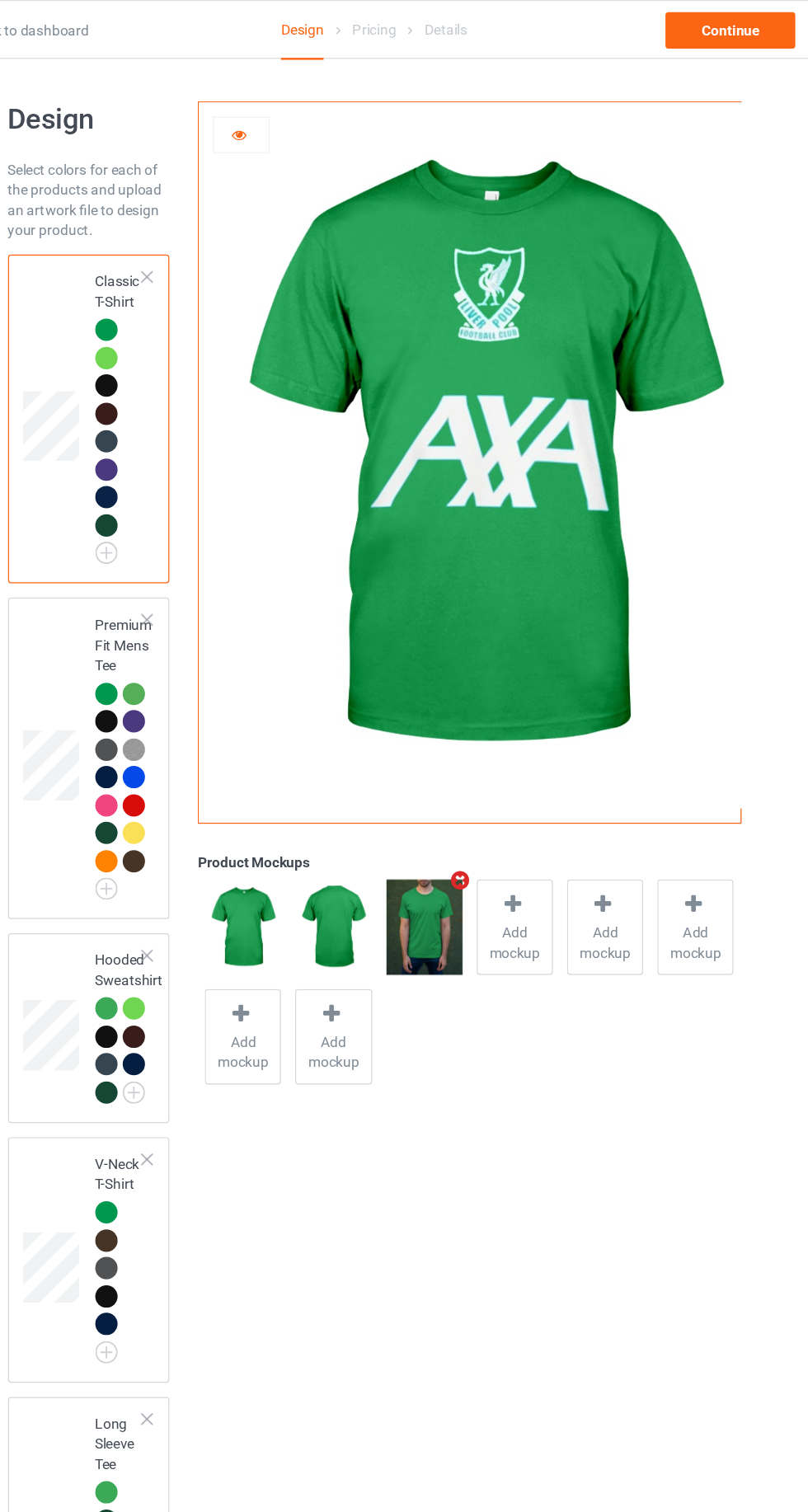
click at [294, 109] on icon at bounding box center [294, 107] width 14 height 12
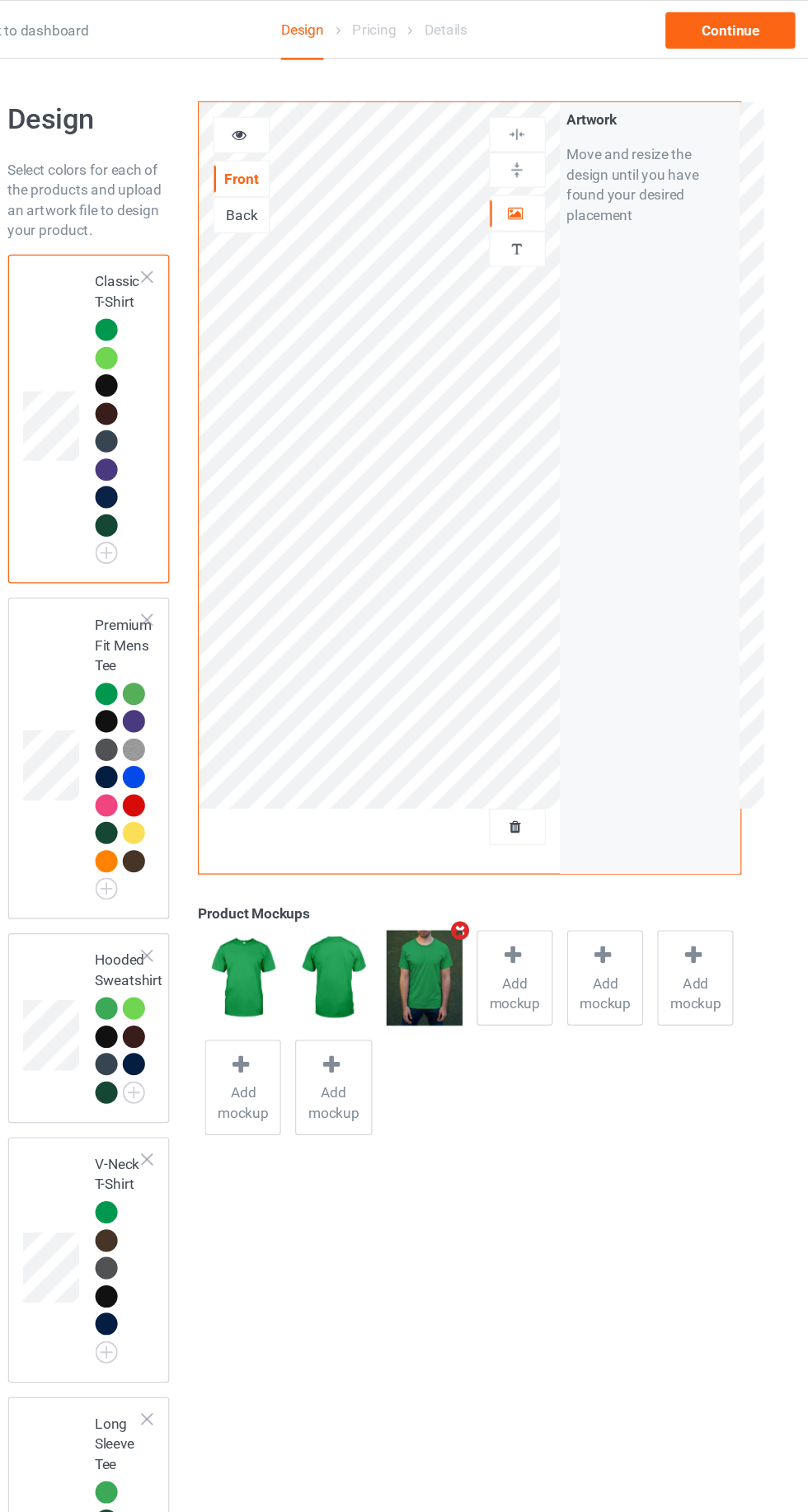
click at [514, 168] on icon at bounding box center [519, 171] width 14 height 12
click at [528, 674] on div at bounding box center [520, 672] width 45 height 17
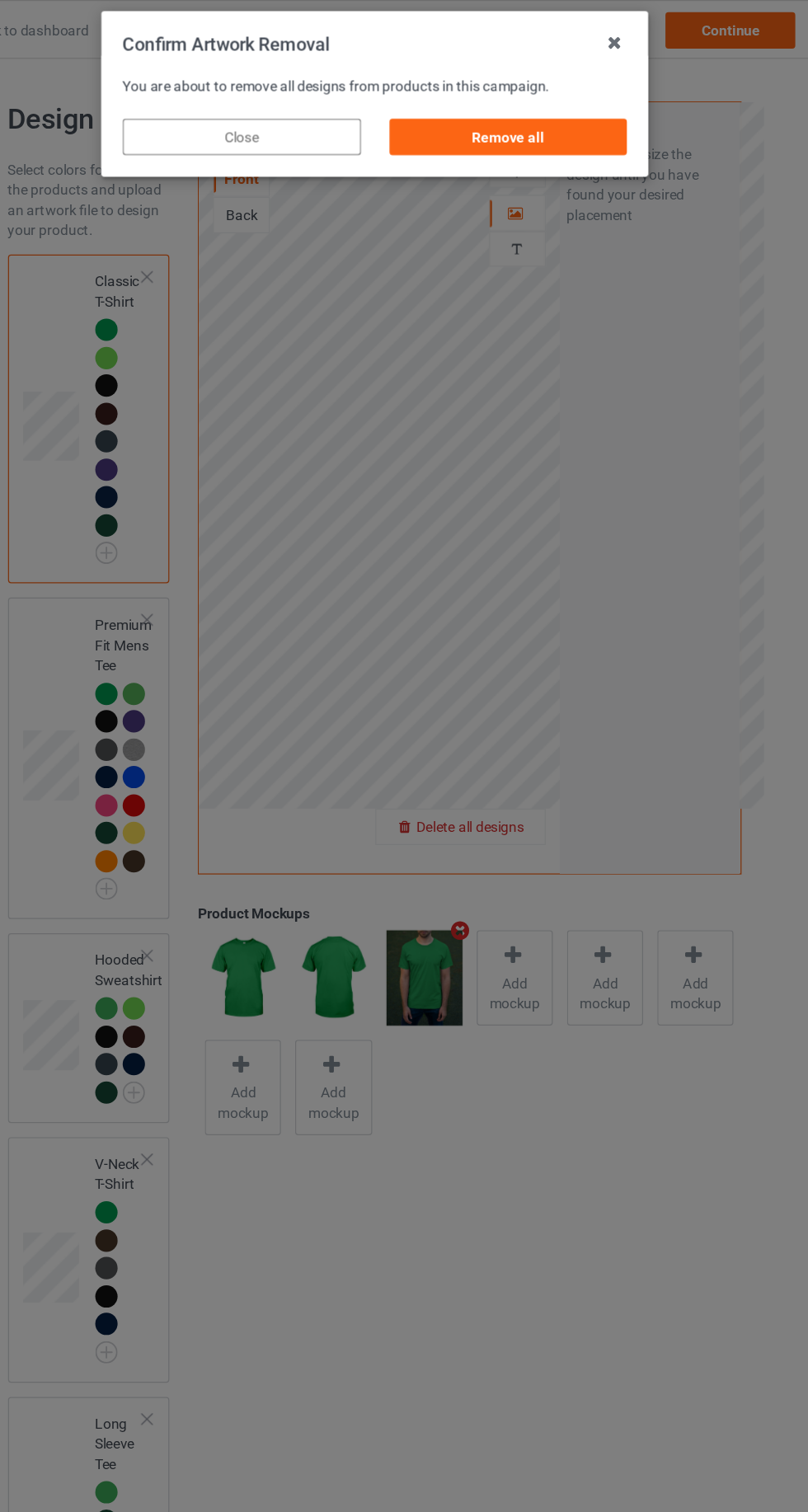
click at [563, 117] on div "Remove all" at bounding box center [512, 112] width 193 height 30
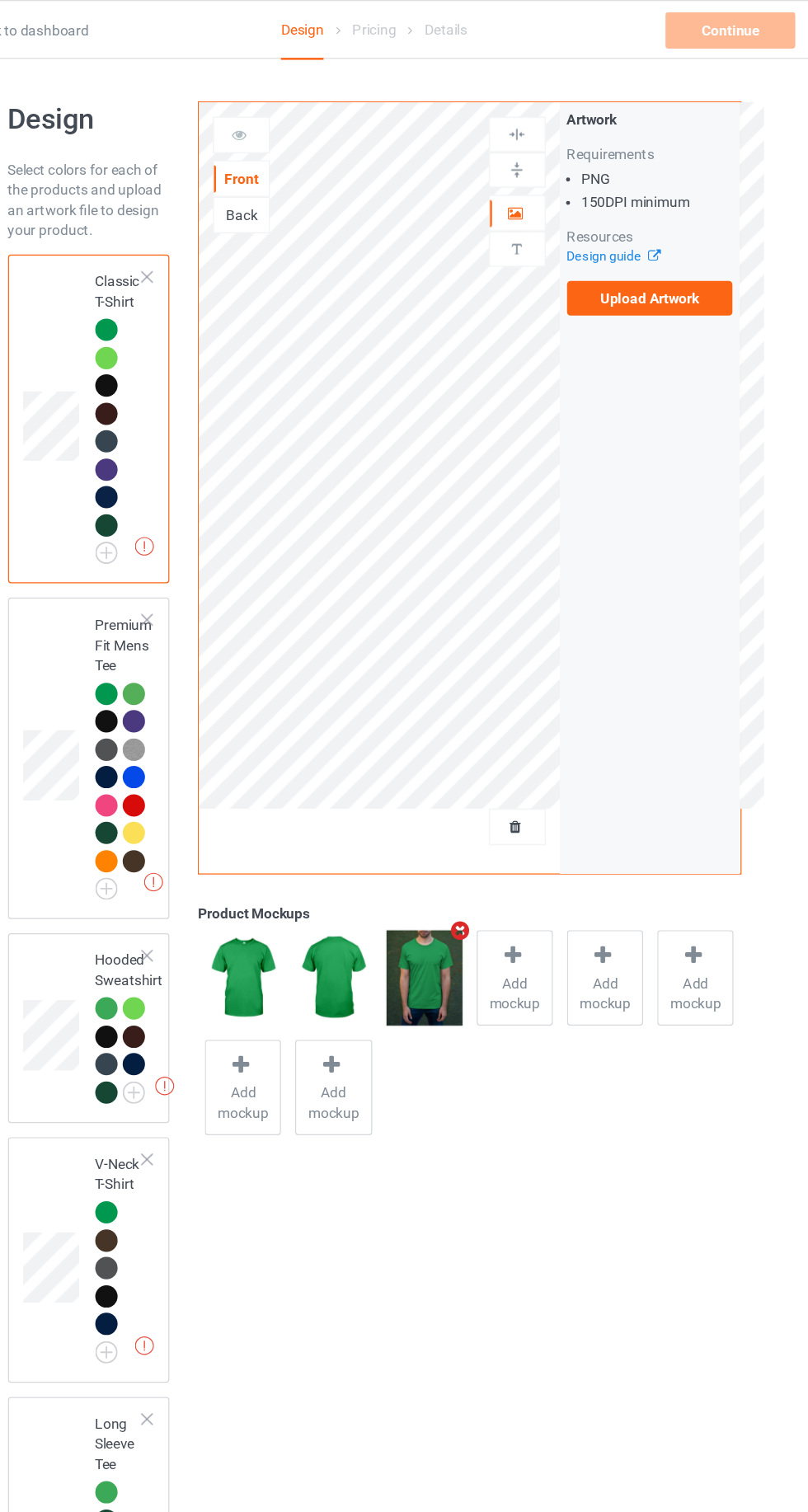
click at [637, 241] on label "Upload Artwork" at bounding box center [629, 242] width 135 height 28
click at [0, 0] on input "Upload Artwork" at bounding box center [0, 0] width 0 height 0
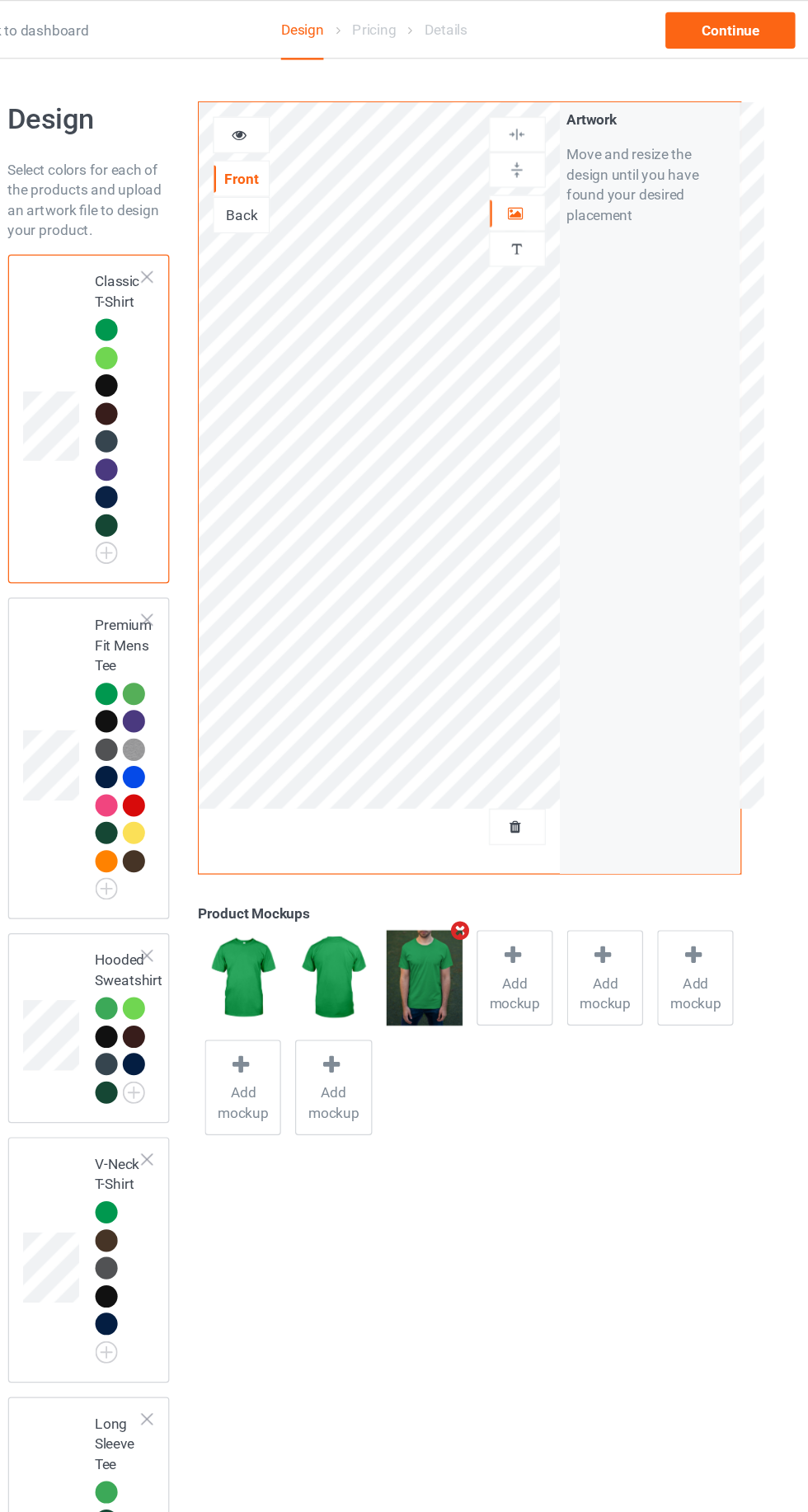
click at [535, 178] on div at bounding box center [520, 174] width 45 height 17
click at [305, 109] on div at bounding box center [296, 110] width 45 height 17
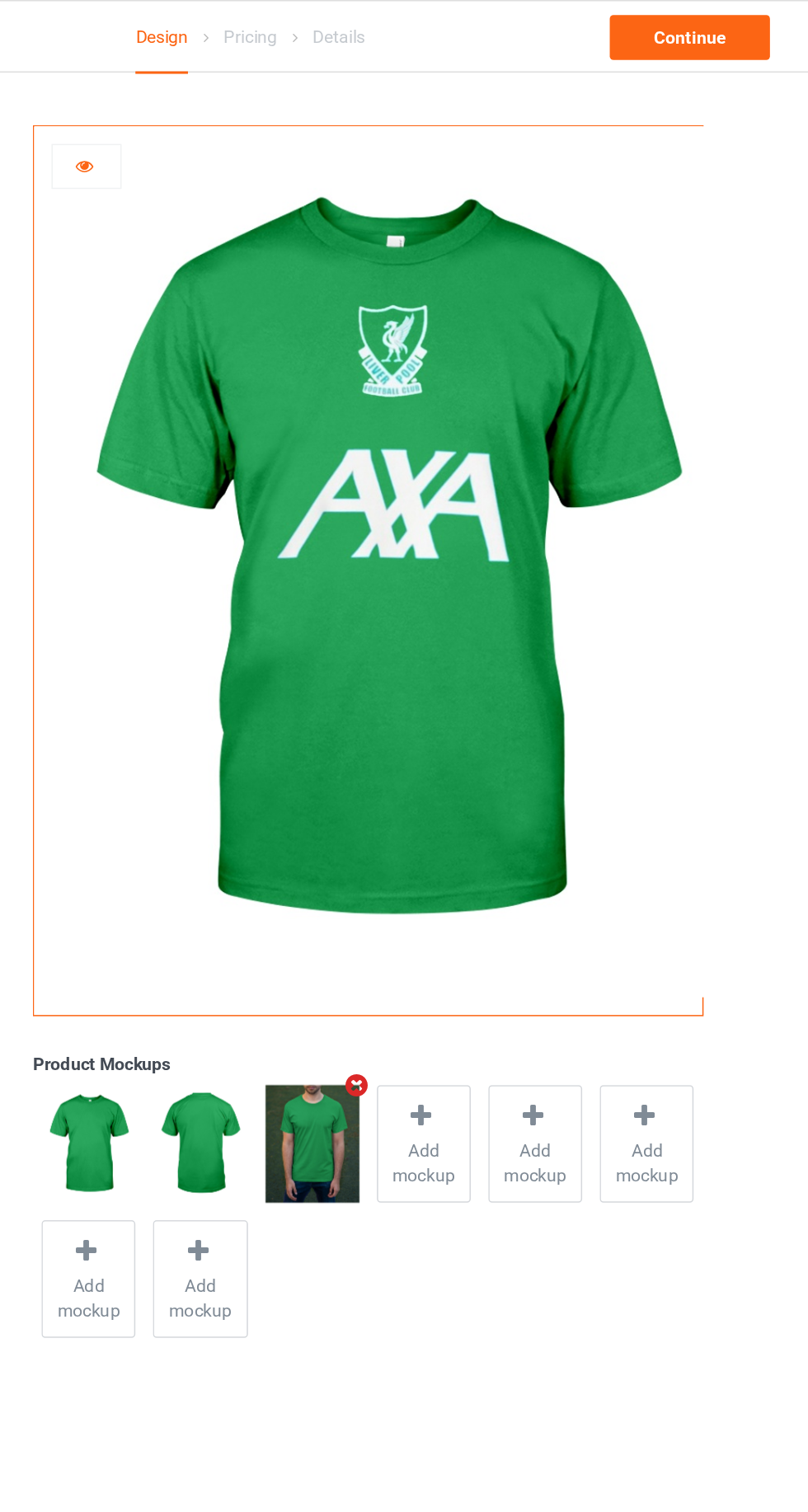
click at [294, 107] on icon at bounding box center [294, 107] width 14 height 12
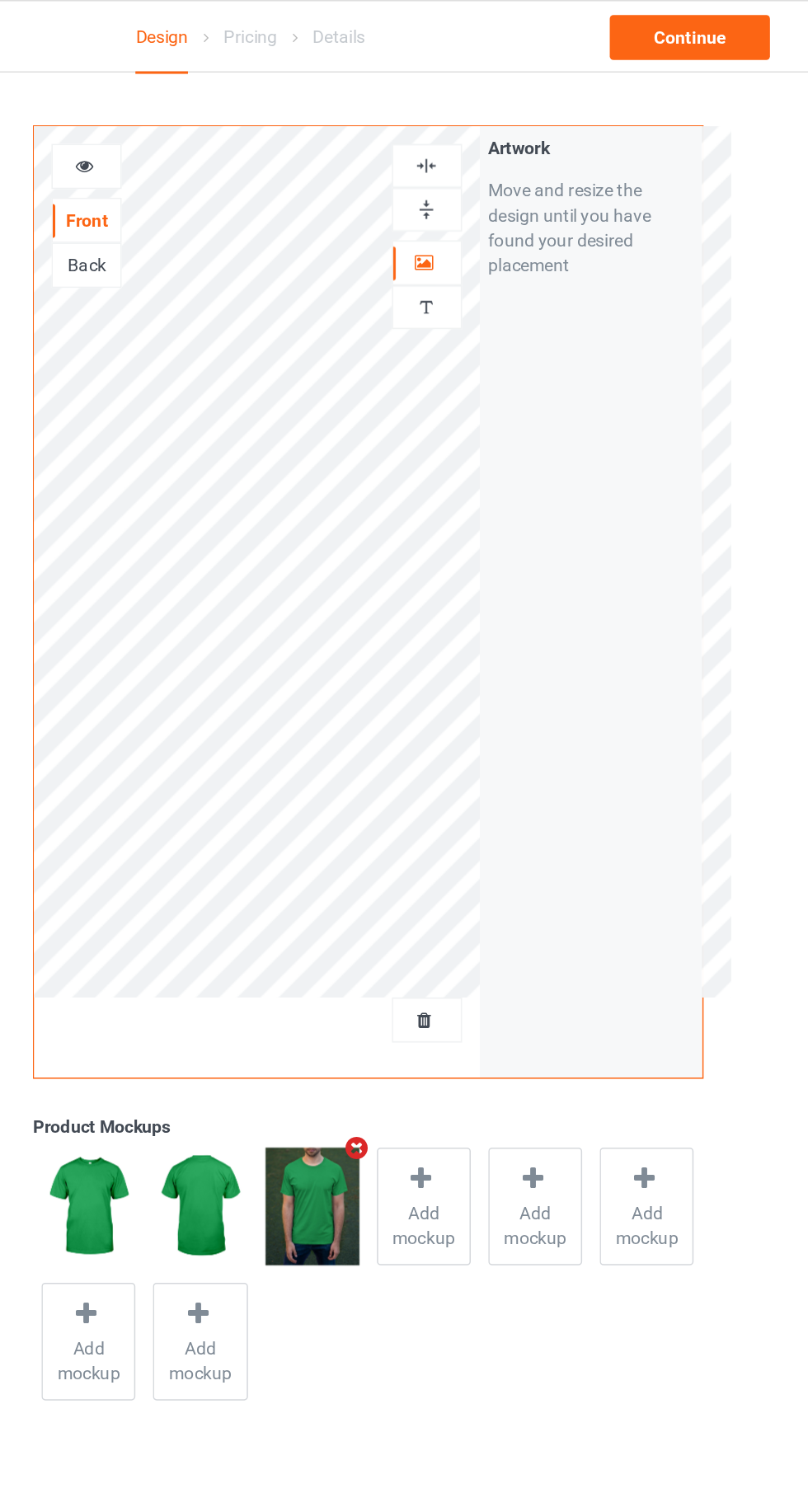
click at [520, 174] on icon at bounding box center [519, 171] width 14 height 12
click at [300, 116] on div at bounding box center [296, 110] width 45 height 17
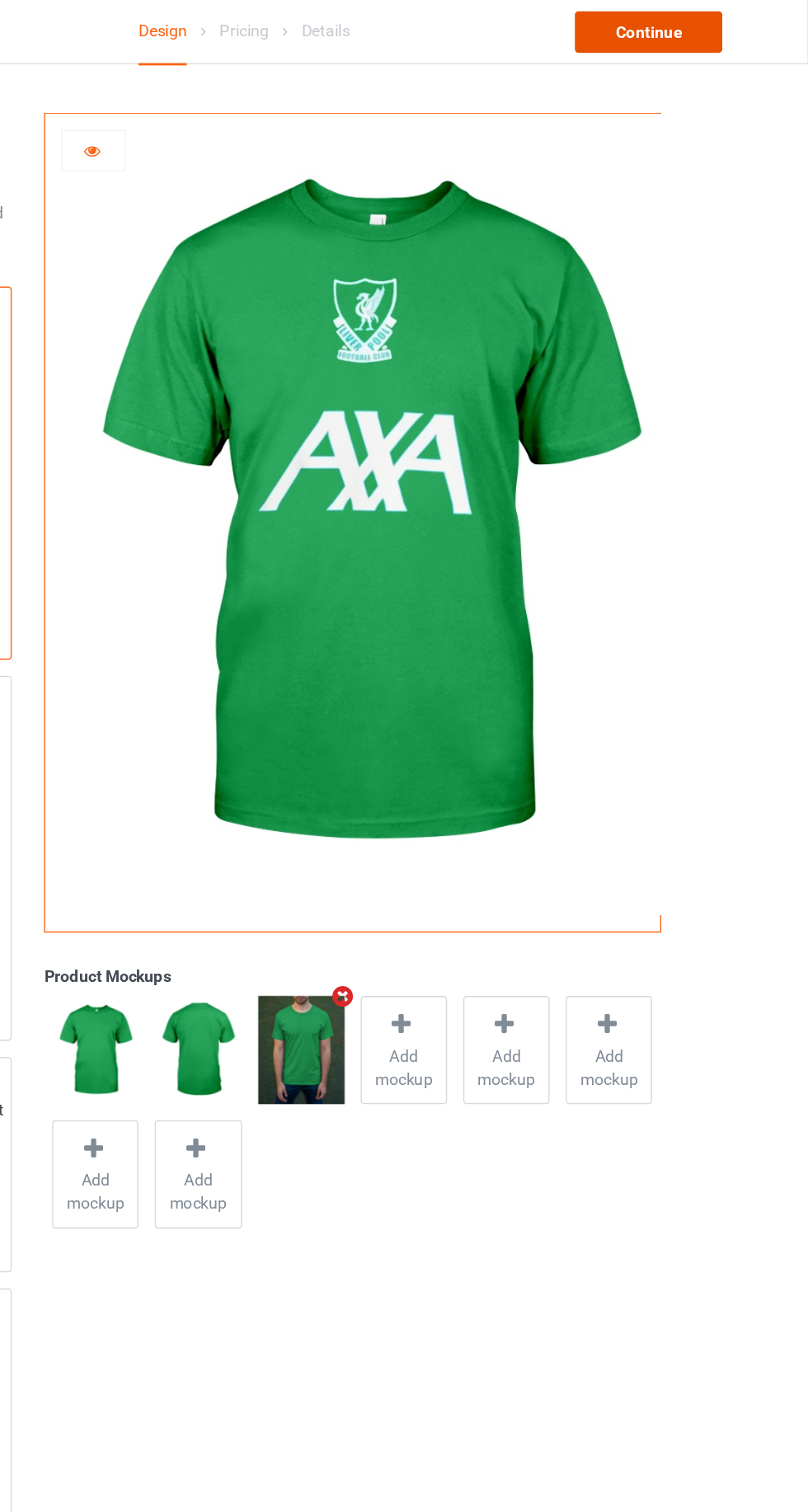
click at [696, 26] on div "Continue" at bounding box center [693, 25] width 106 height 30
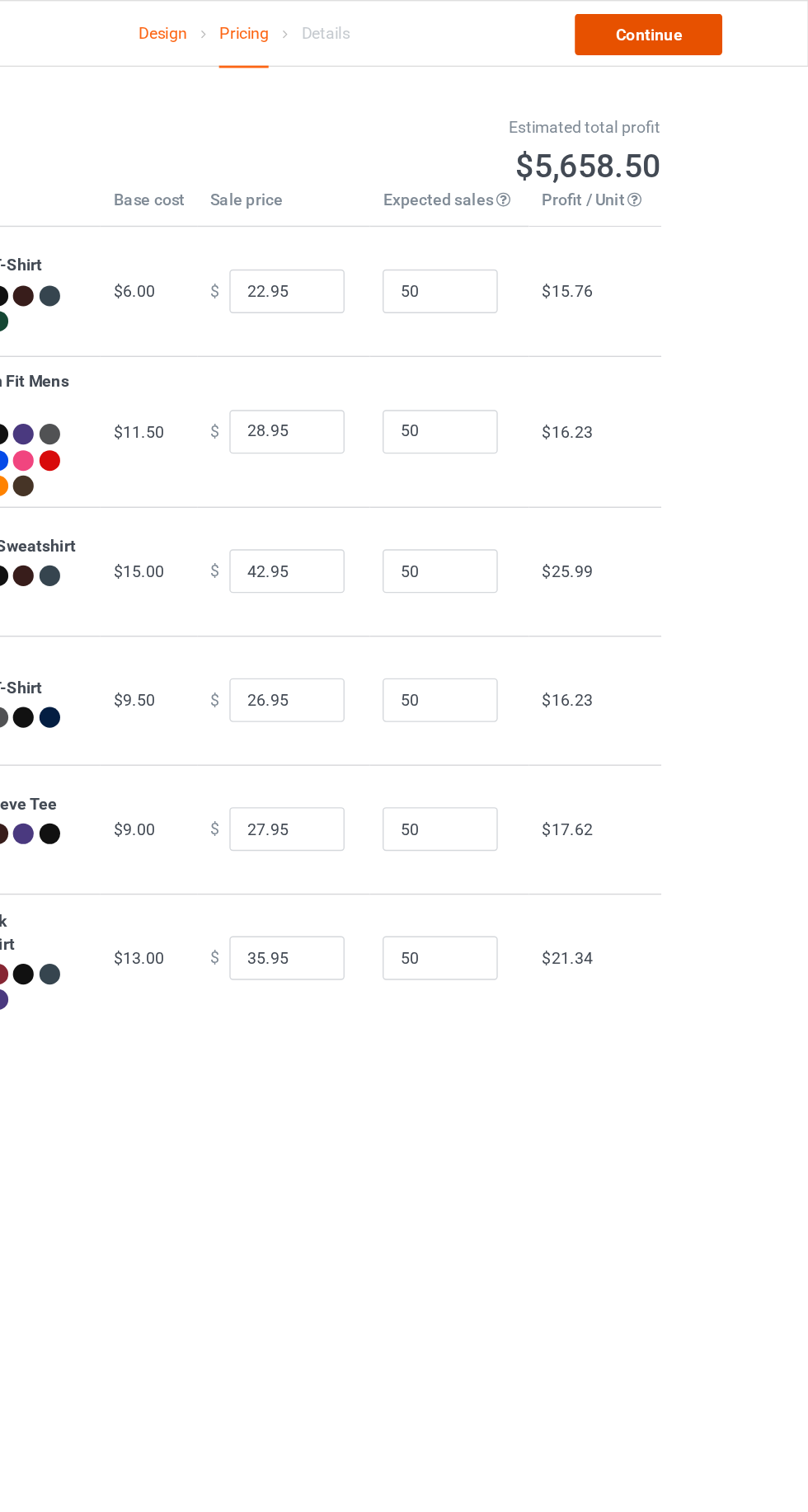
click at [703, 24] on link "Continue" at bounding box center [693, 25] width 106 height 30
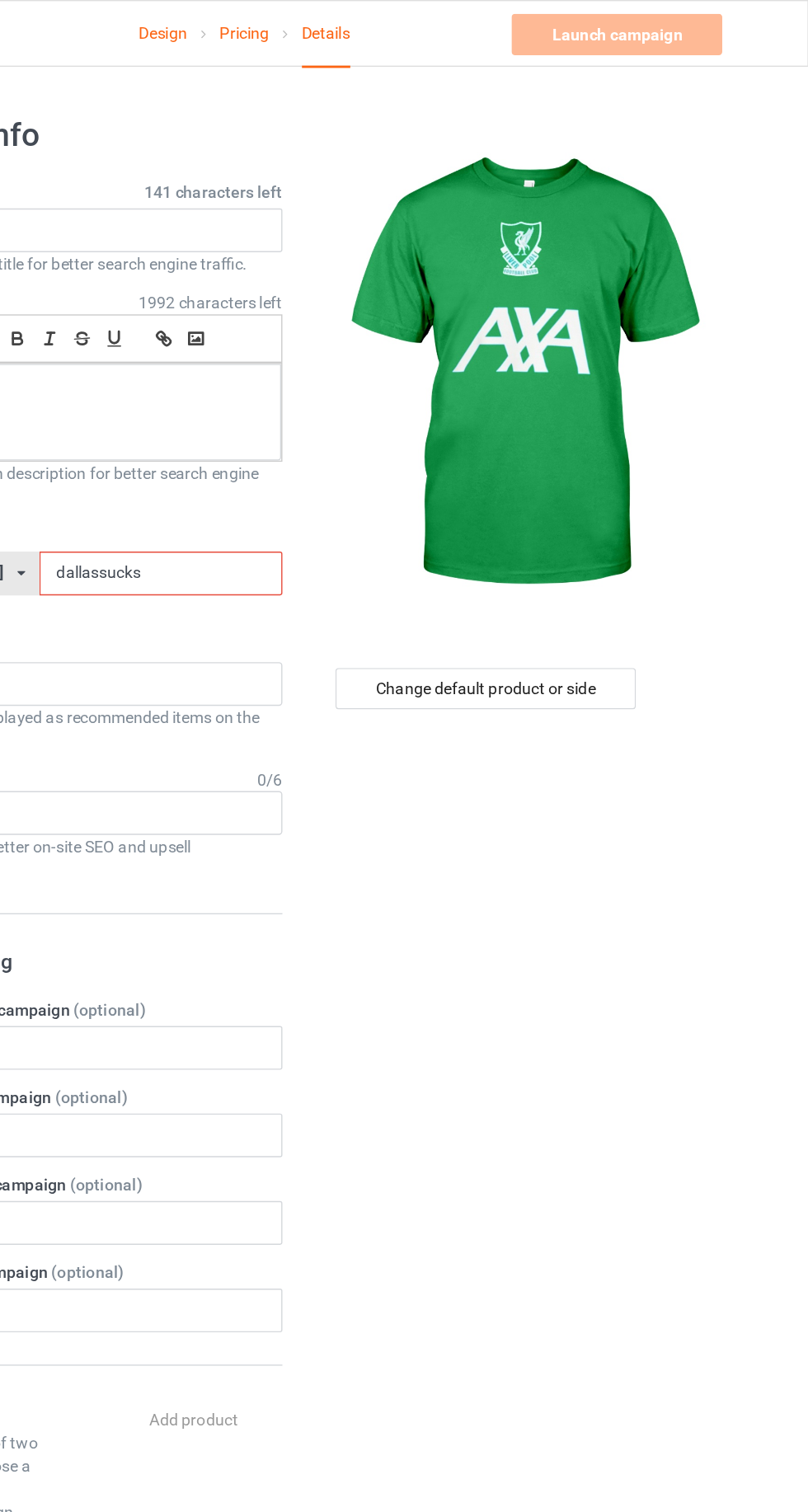
click at [349, 410] on input "dallassucks" at bounding box center [344, 411] width 174 height 31
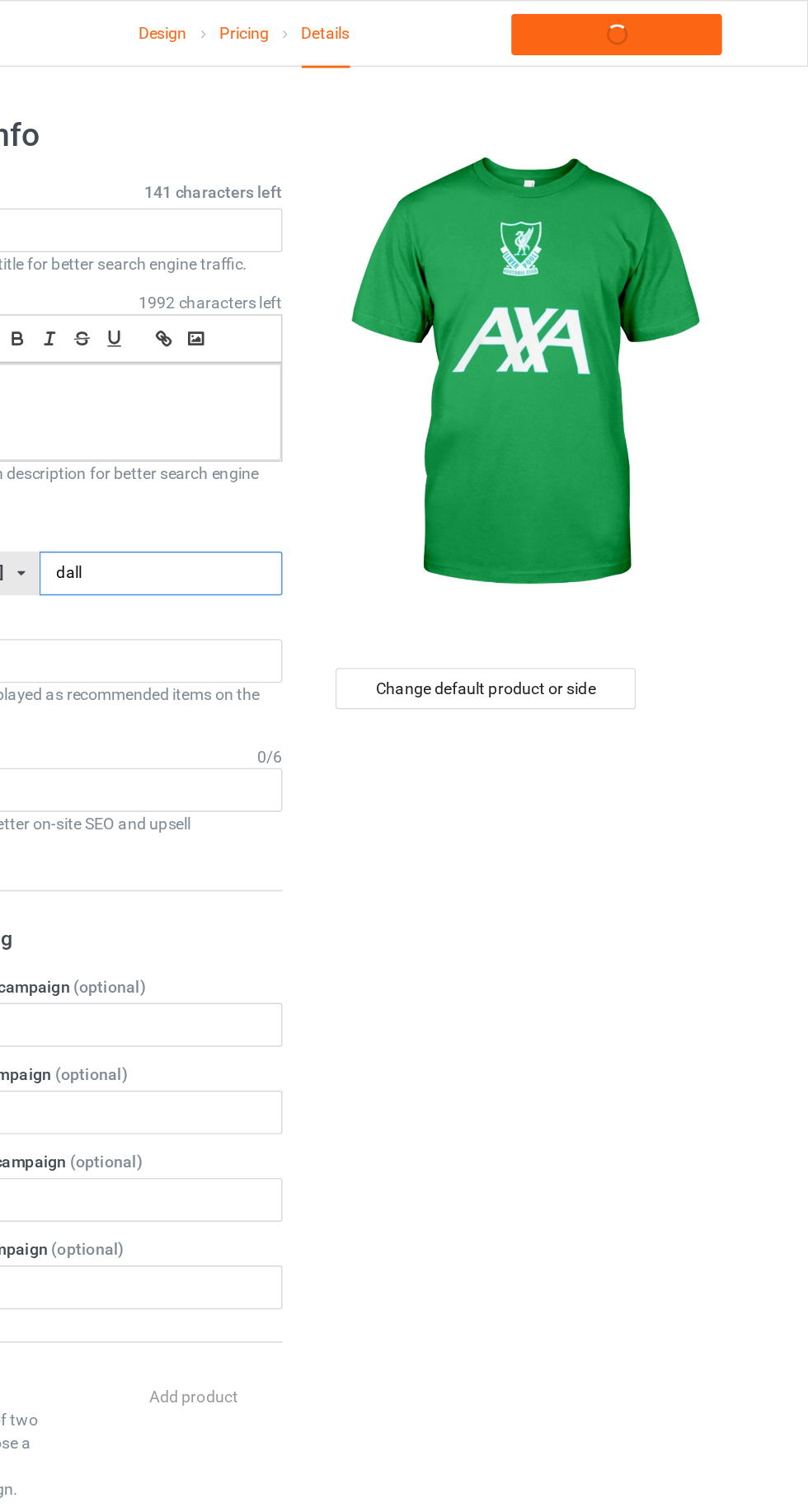
type input "dal"
click at [684, 25] on link "Launch campaign" at bounding box center [670, 25] width 151 height 30
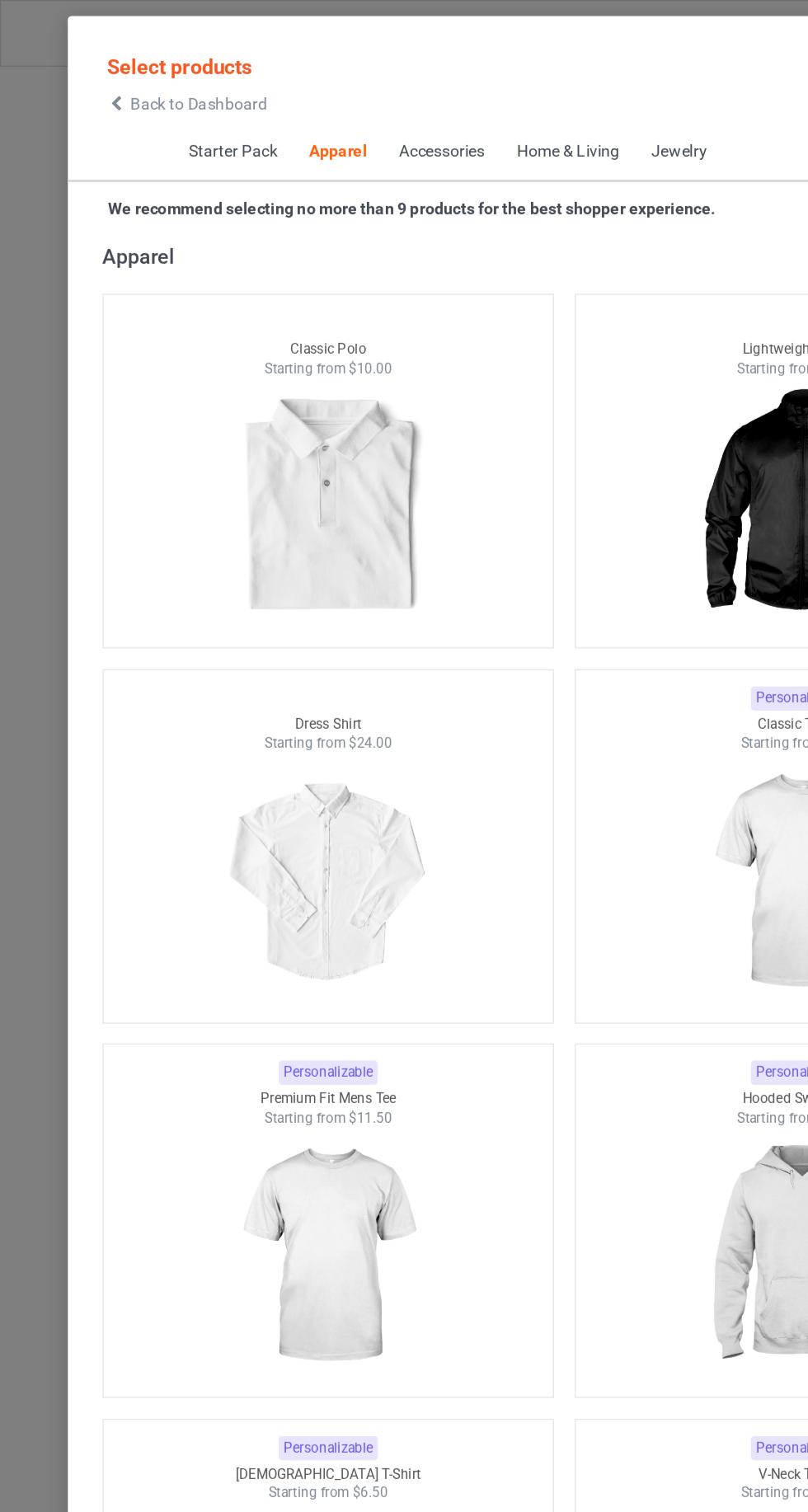
scroll to position [1135, 0]
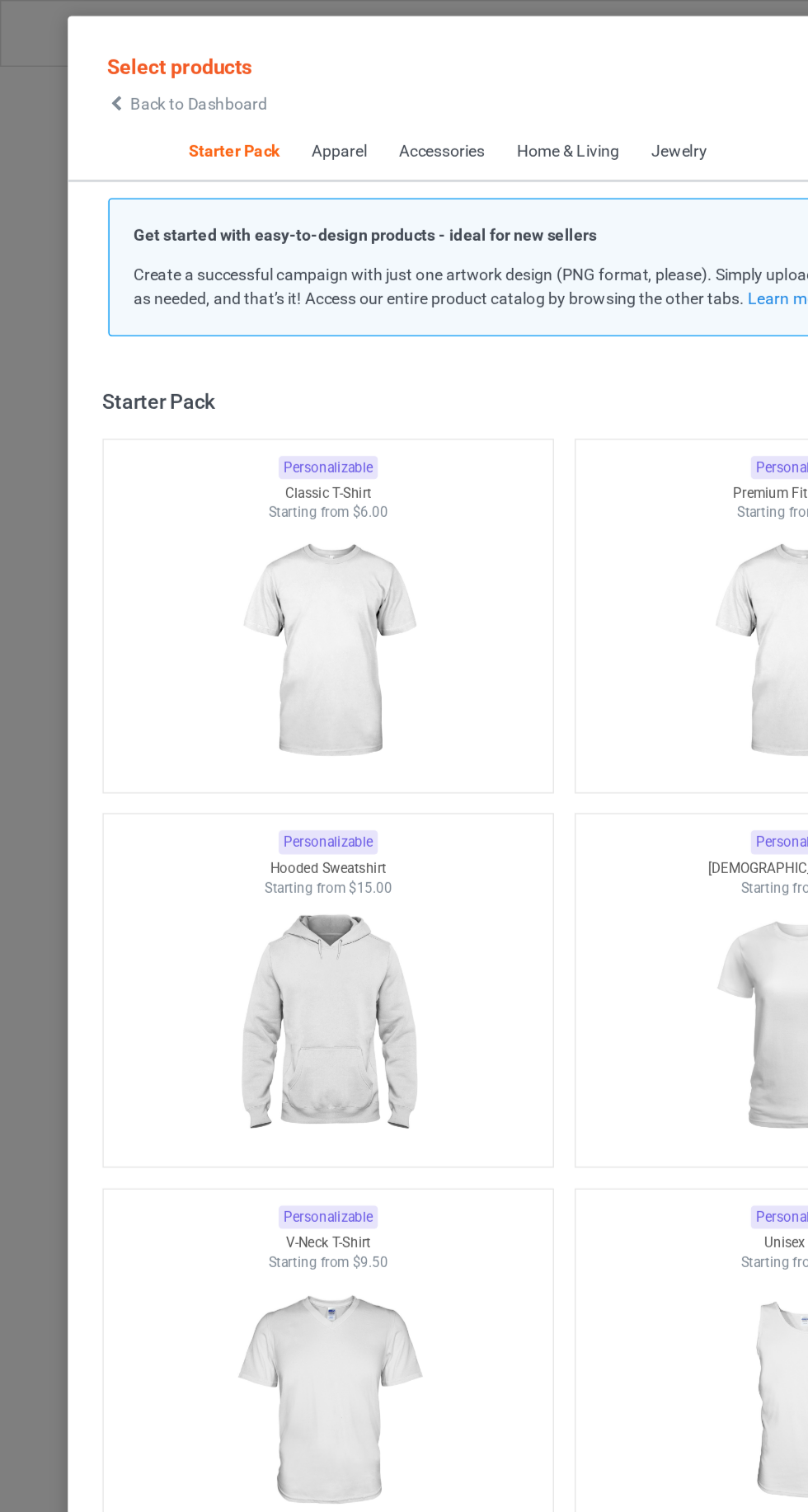
click at [100, 69] on span "Back to Dashboard" at bounding box center [142, 74] width 98 height 13
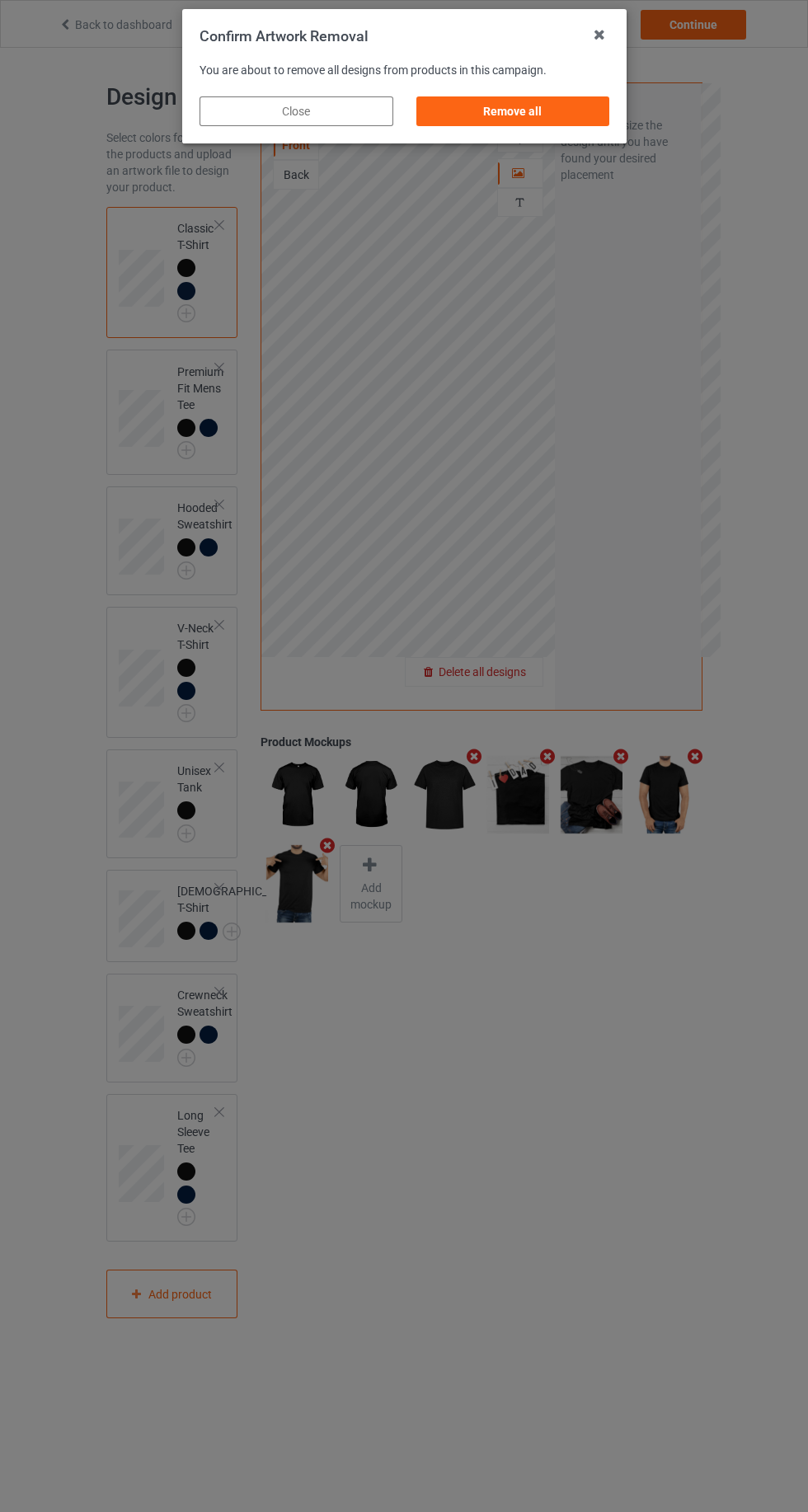
click at [488, 116] on div "Remove all" at bounding box center [512, 112] width 193 height 30
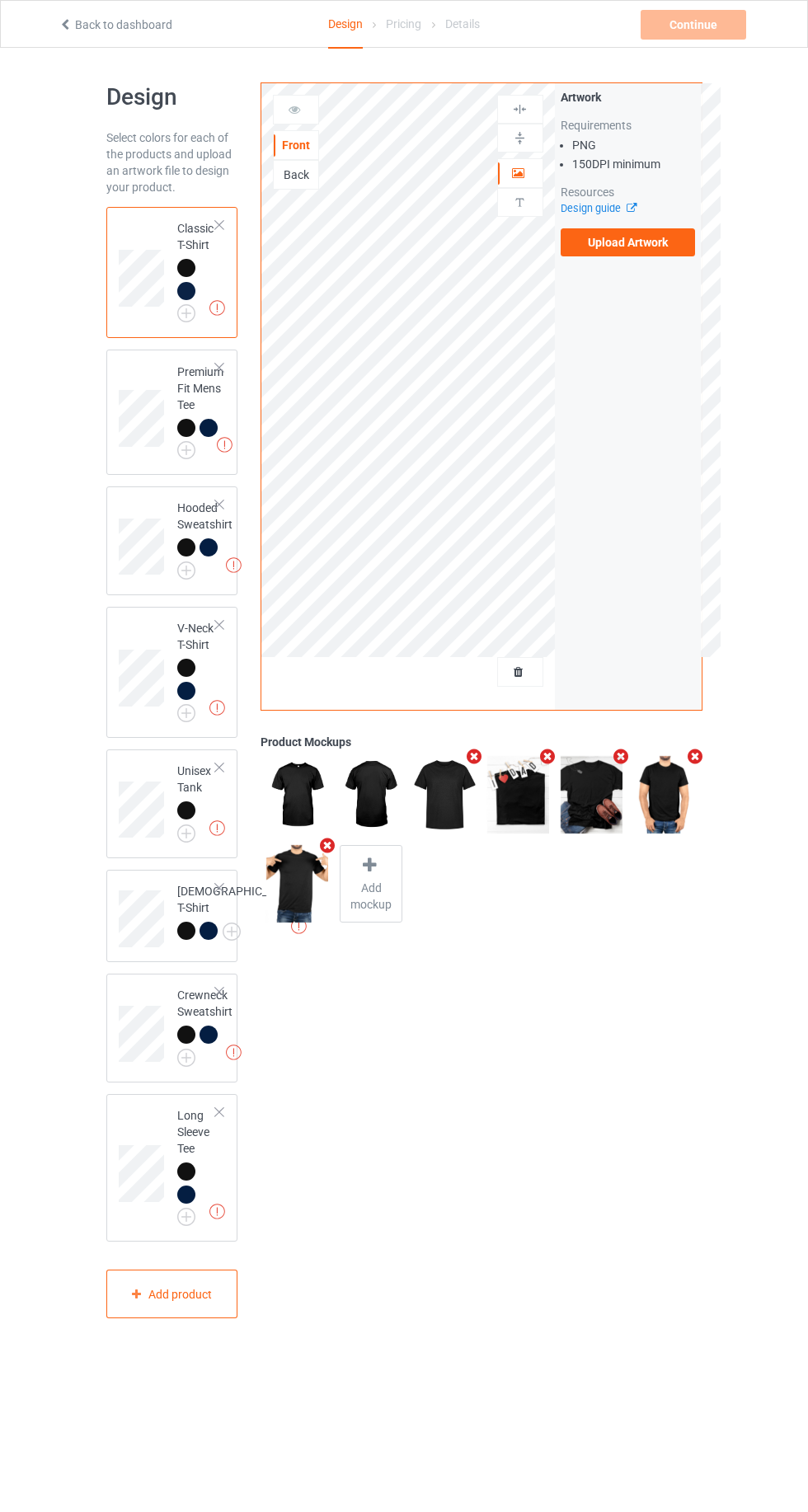
click at [647, 242] on label "Upload Artwork" at bounding box center [629, 242] width 135 height 28
click at [0, 0] on input "Upload Artwork" at bounding box center [0, 0] width 0 height 0
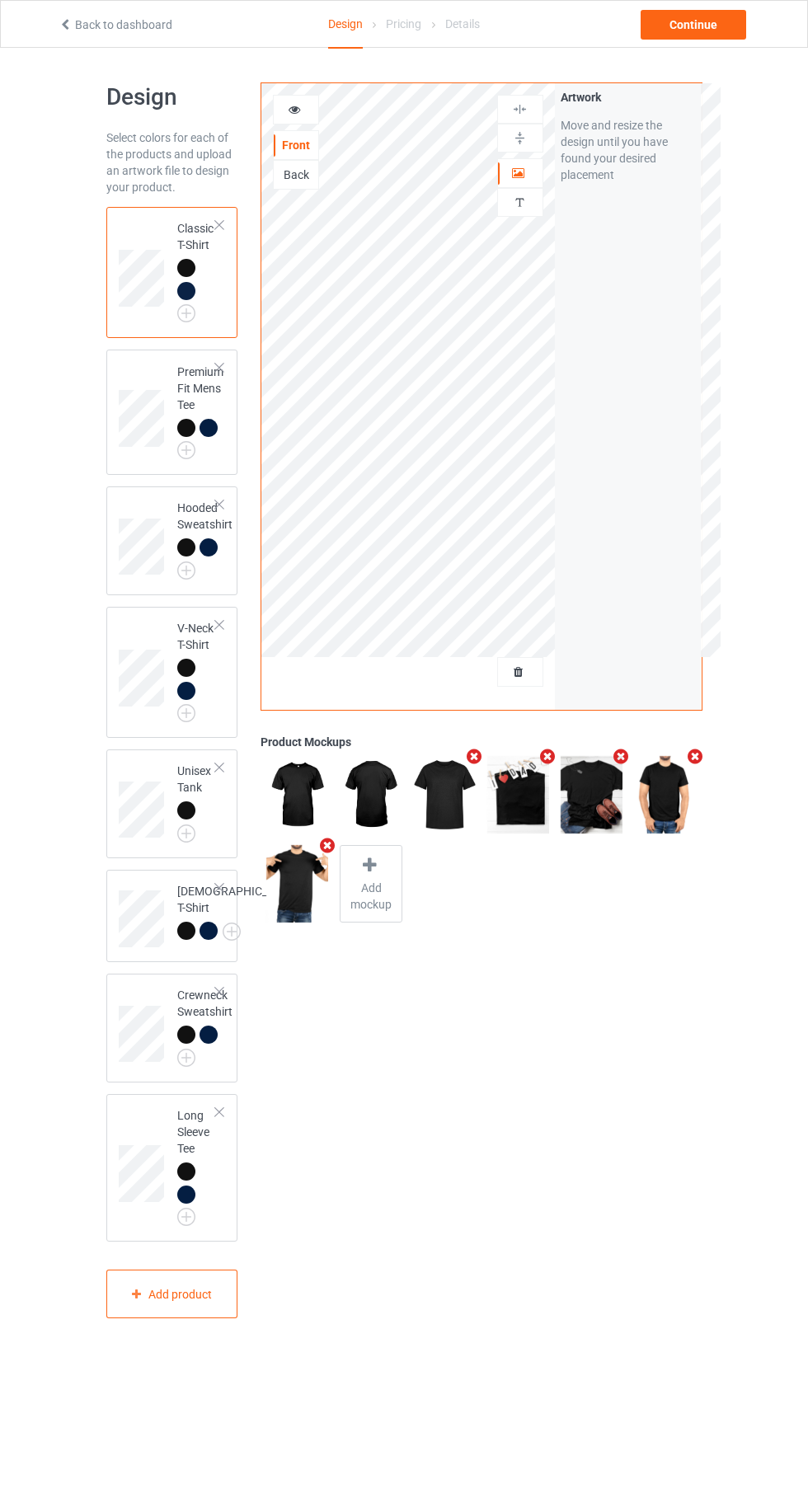
click at [296, 106] on icon at bounding box center [294, 107] width 14 height 12
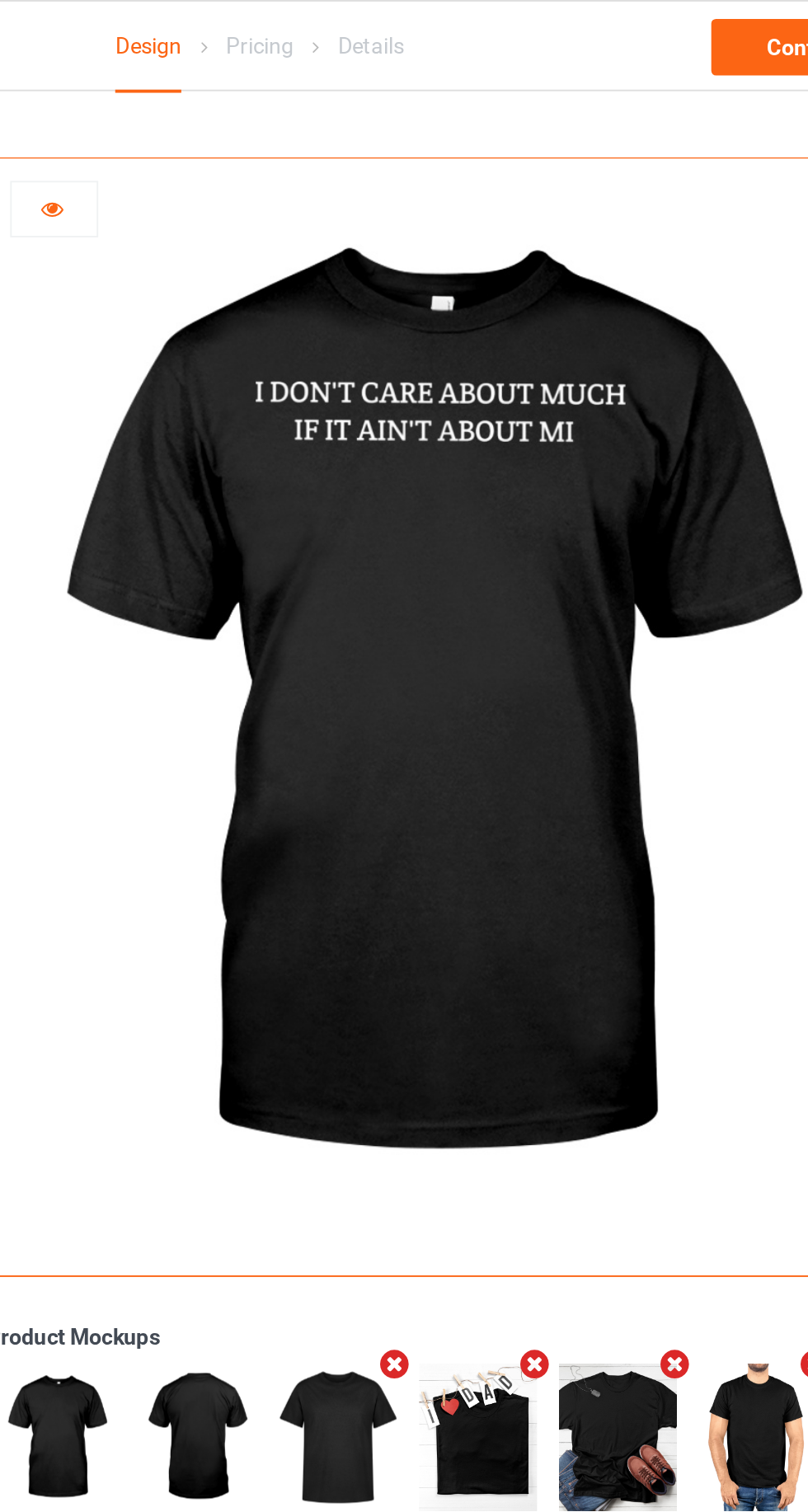
click at [307, 116] on div at bounding box center [296, 110] width 45 height 17
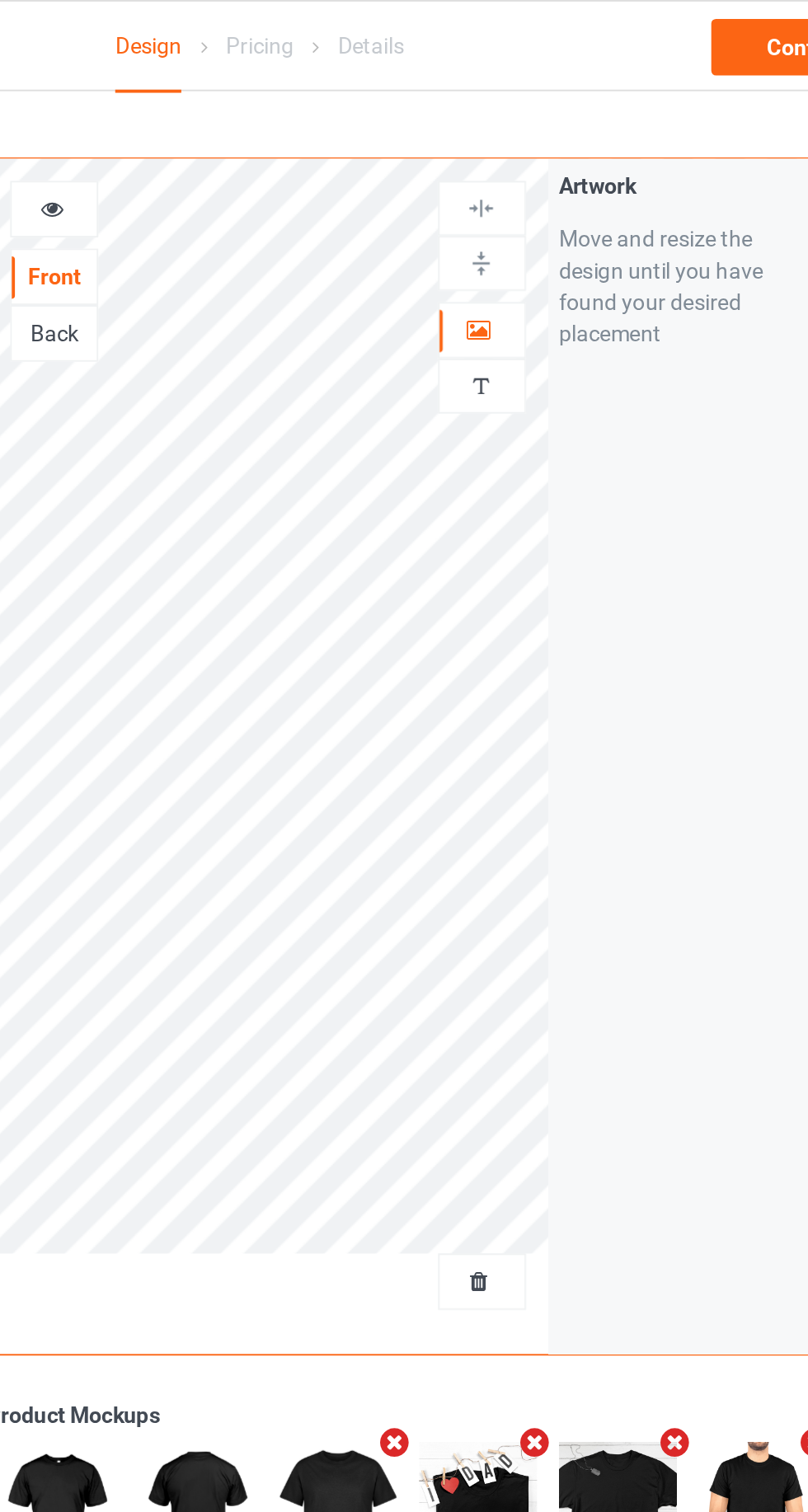
click at [518, 174] on icon at bounding box center [519, 171] width 14 height 12
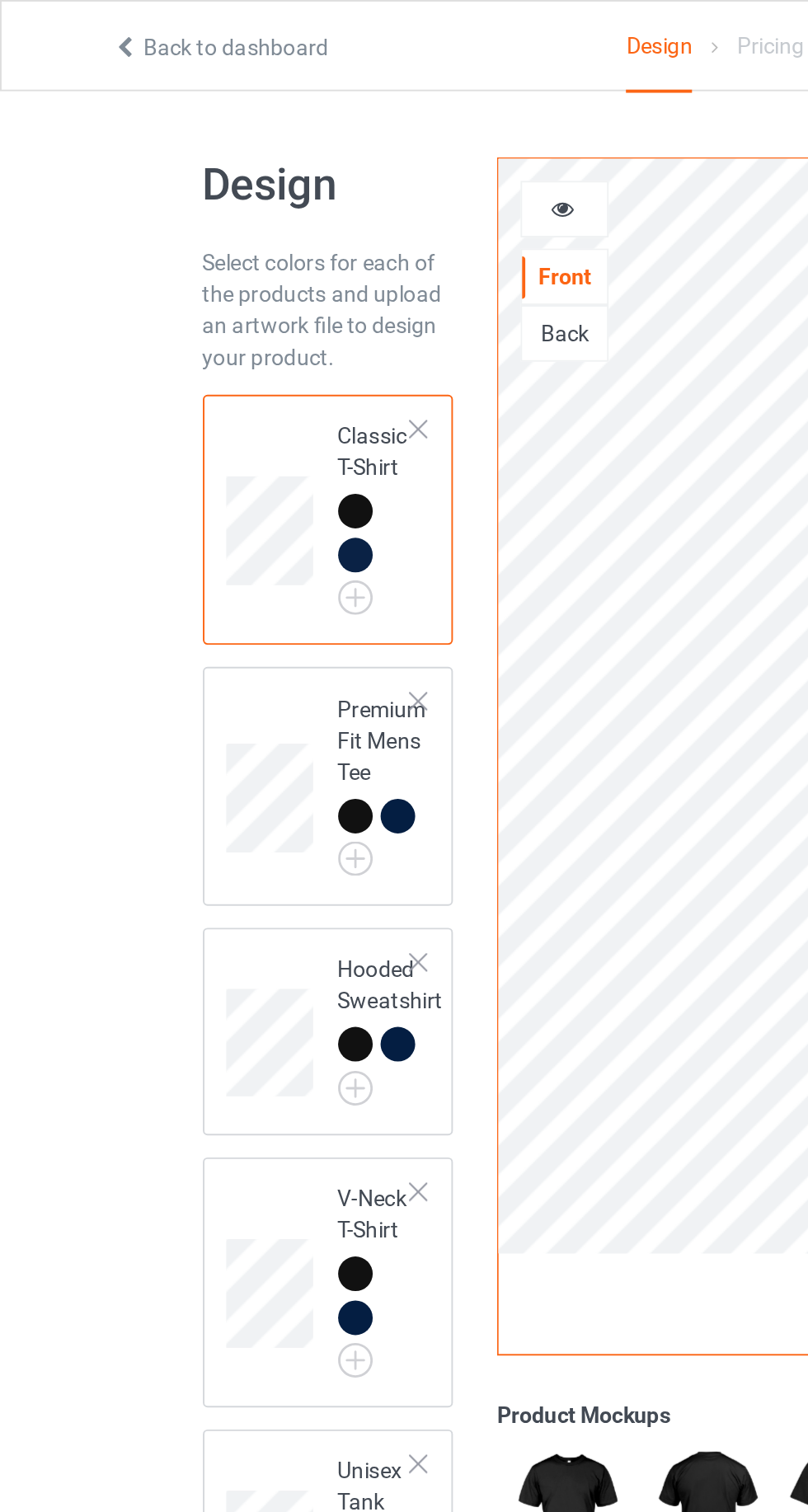
click at [0, 0] on img at bounding box center [0, 0] width 0 height 0
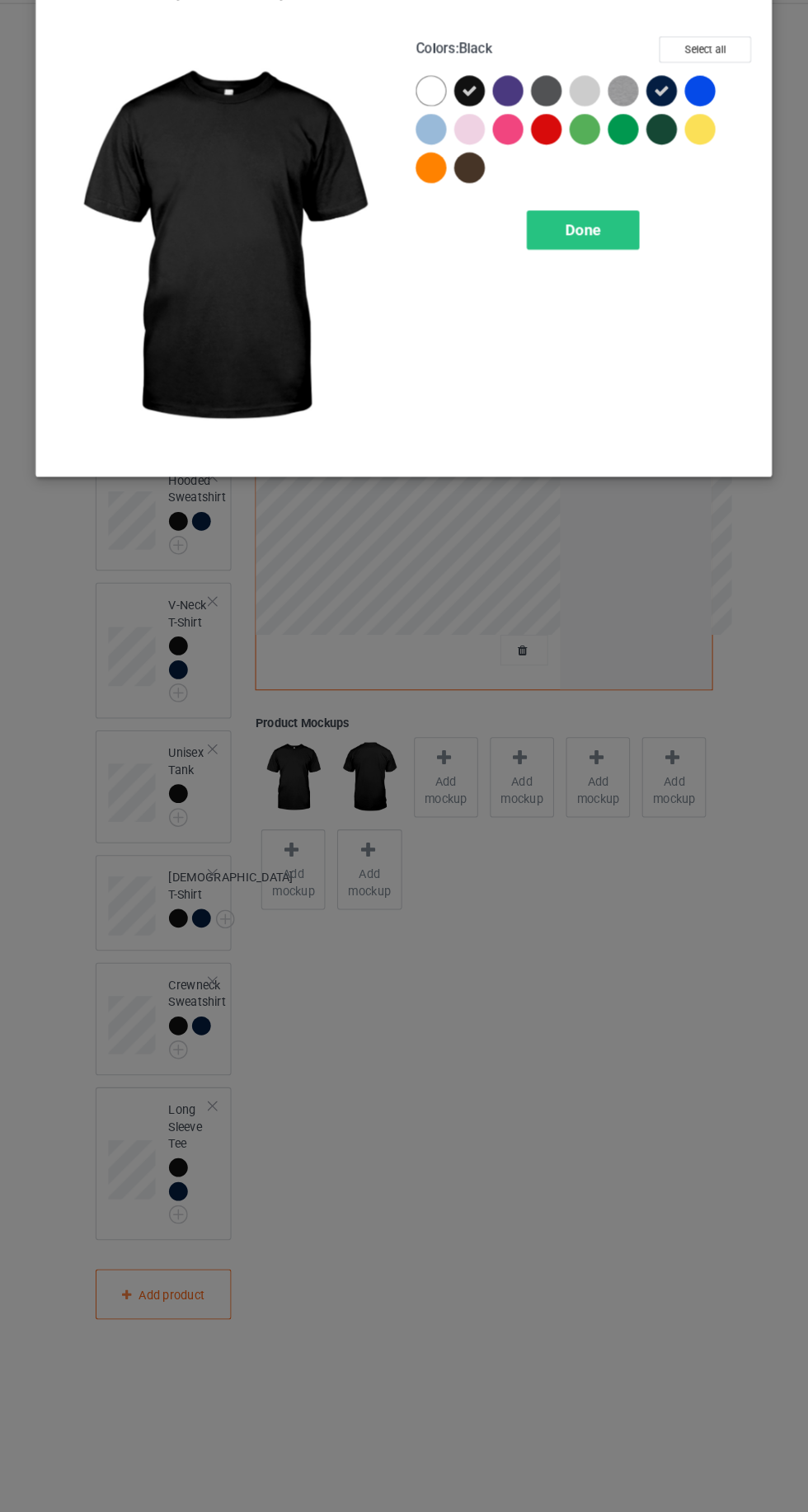
click at [533, 125] on div at bounding box center [542, 132] width 30 height 30
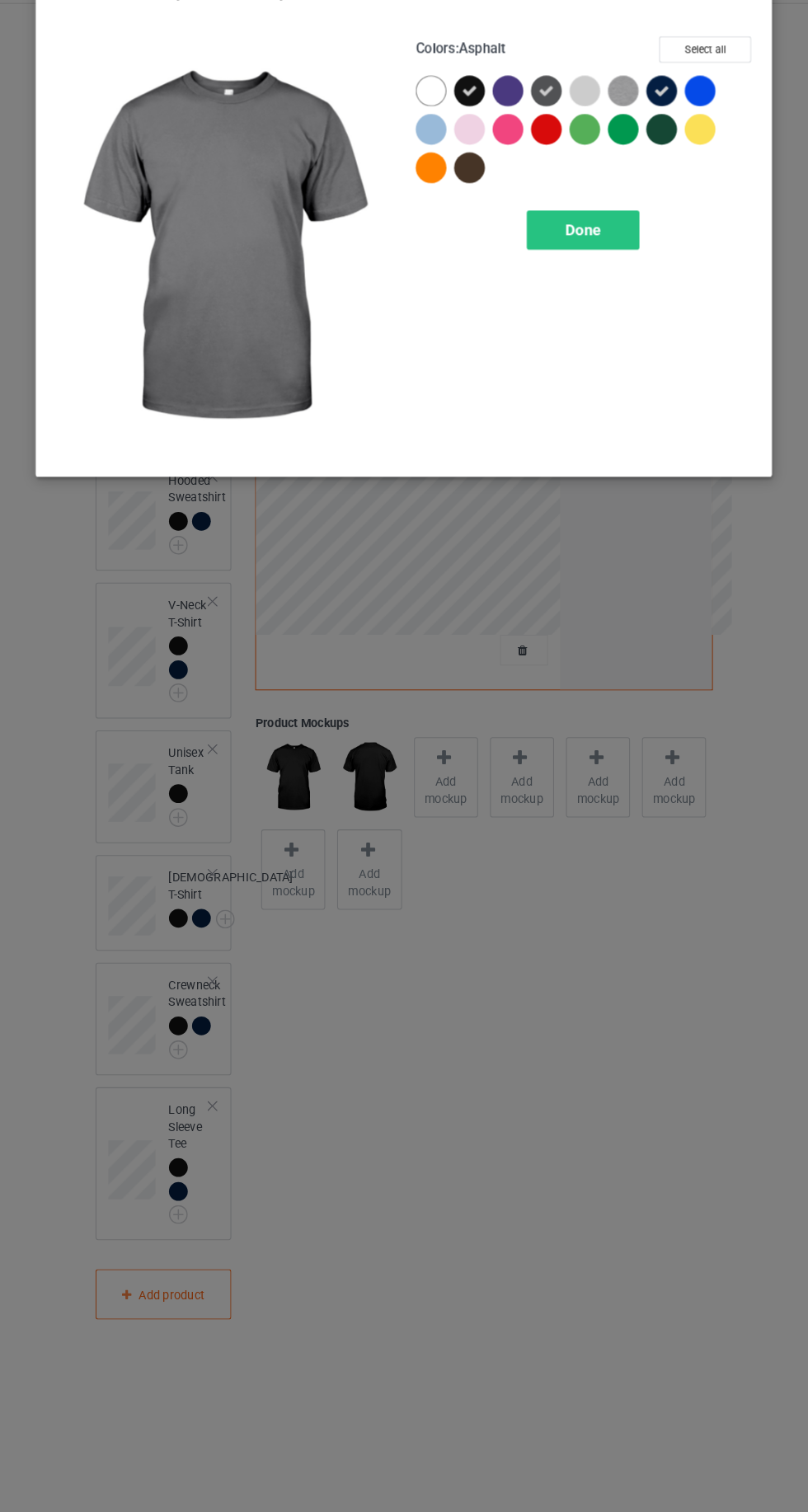
click at [468, 209] on div at bounding box center [468, 207] width 30 height 30
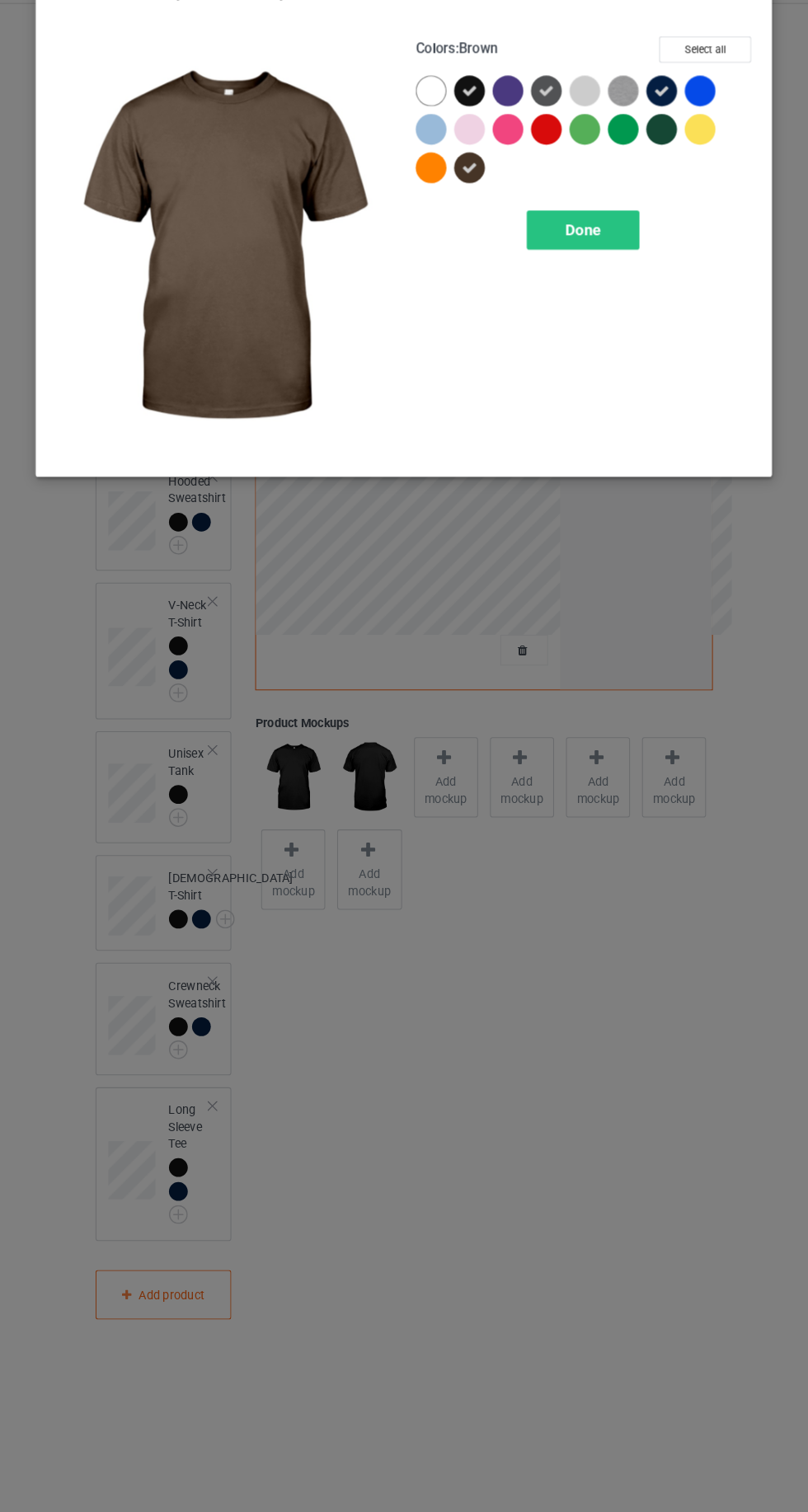
click at [649, 183] on div at bounding box center [656, 173] width 37 height 37
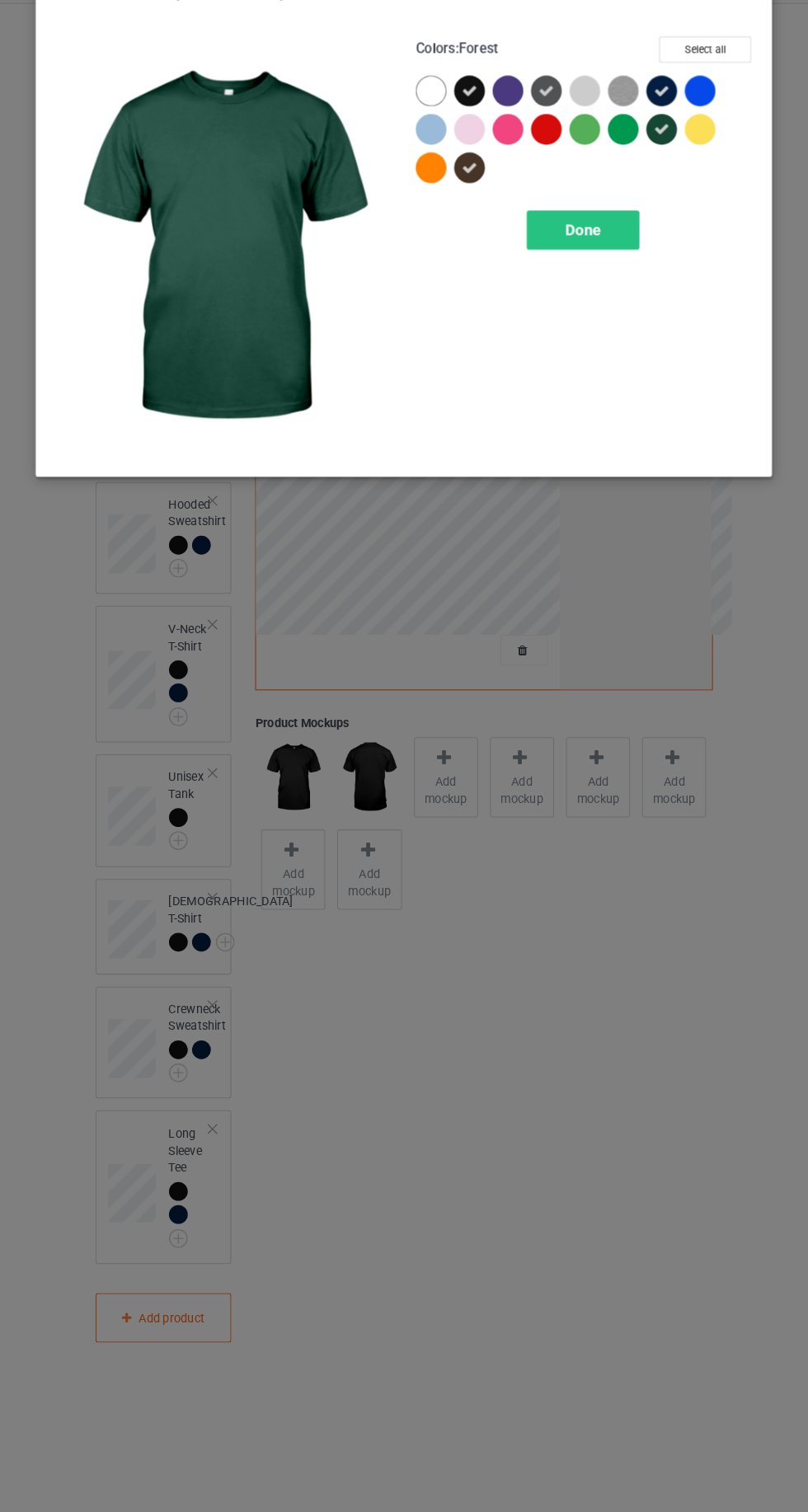
click at [576, 264] on span "Done" at bounding box center [577, 265] width 35 height 17
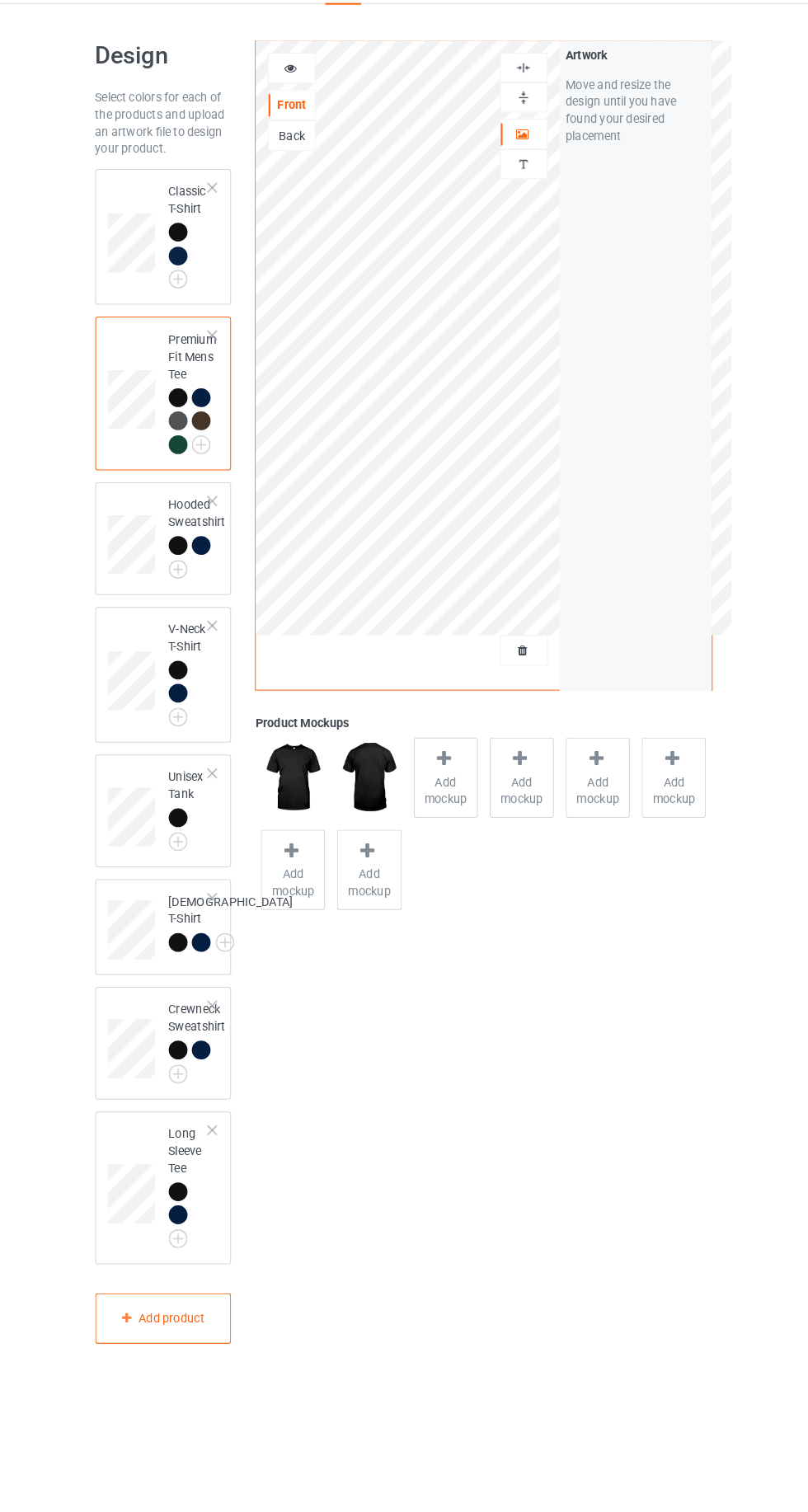
click at [0, 0] on img at bounding box center [0, 0] width 0 height 0
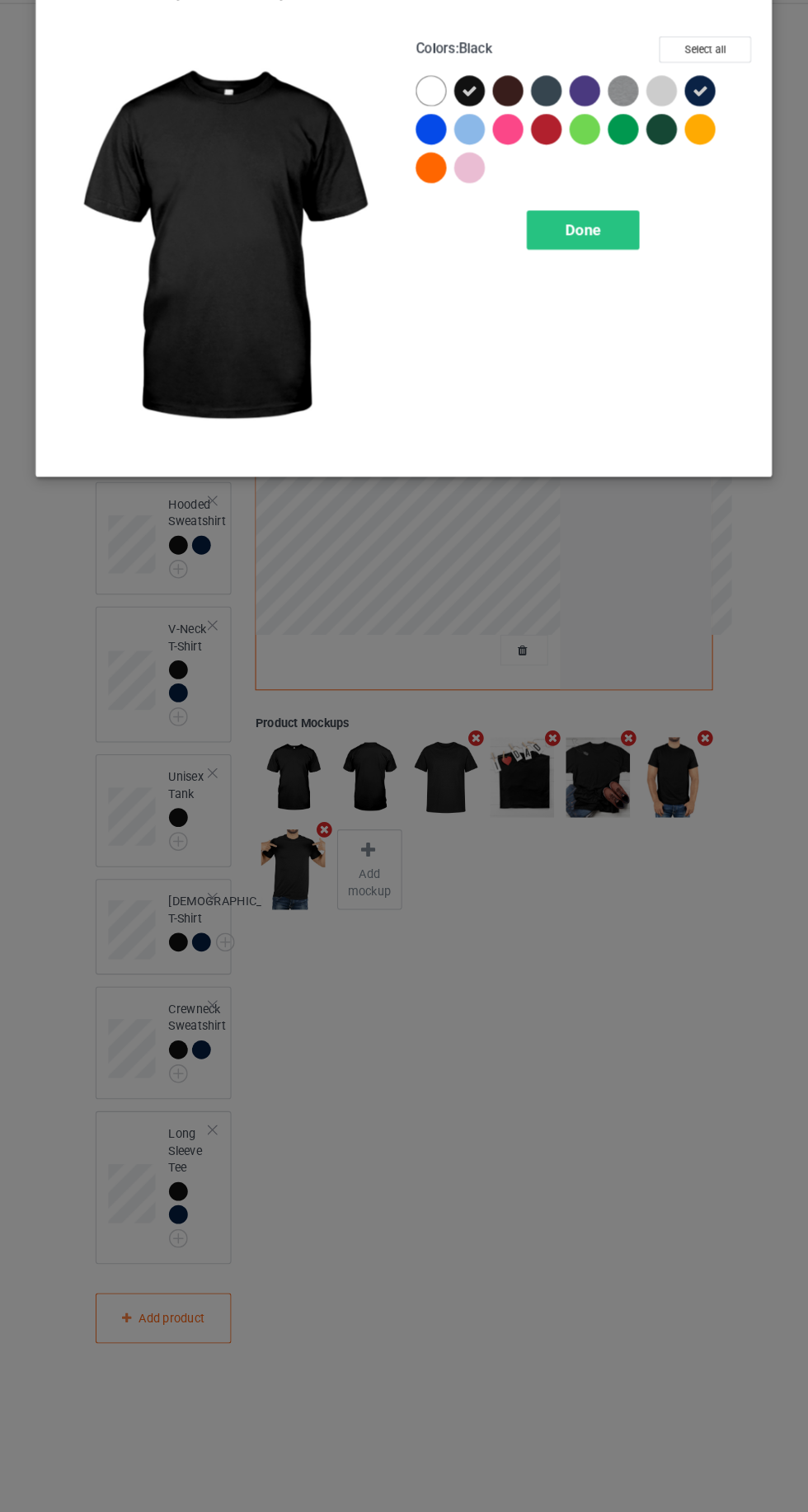
click at [493, 126] on div at bounding box center [505, 132] width 30 height 30
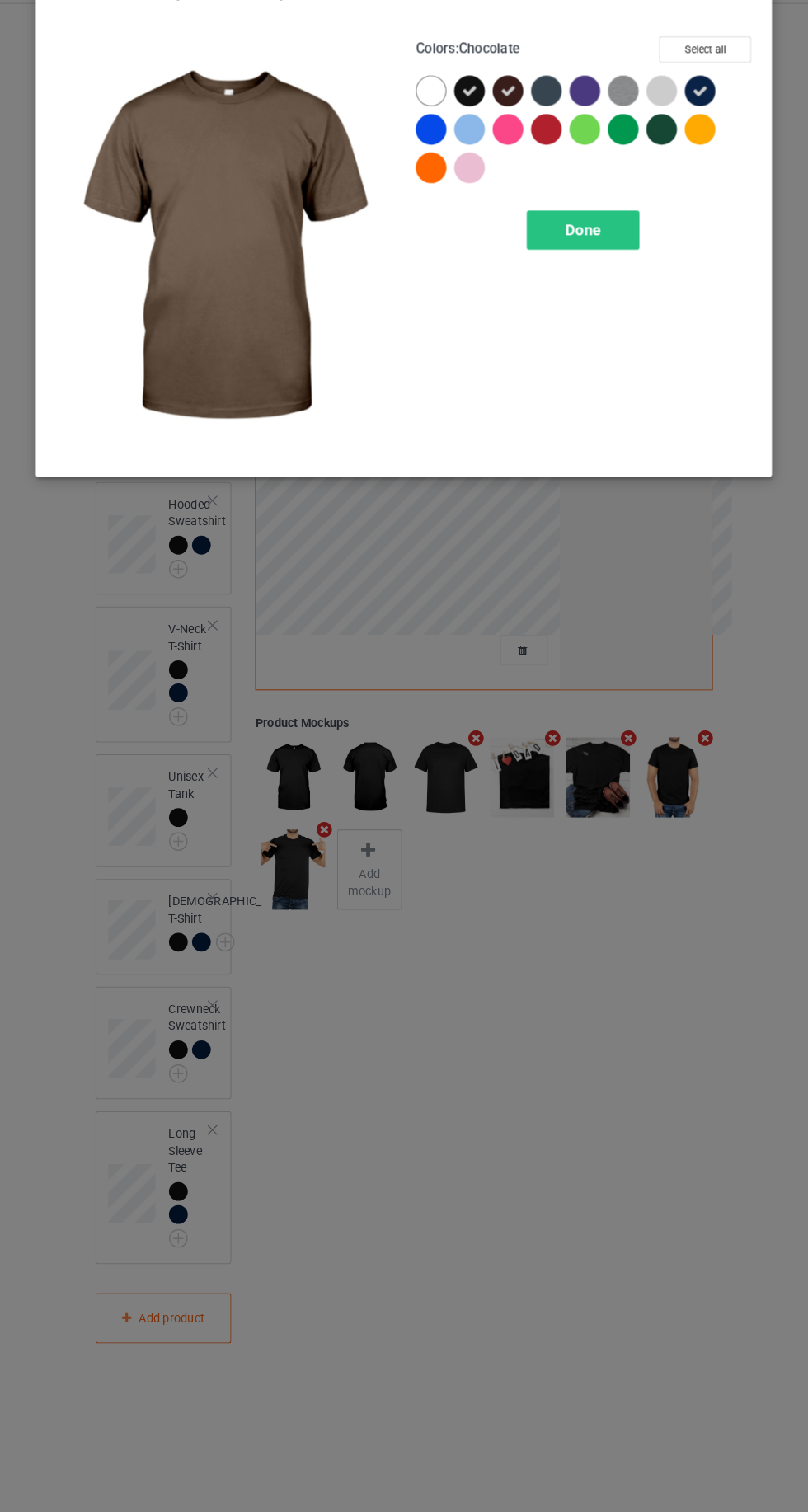
click at [536, 127] on div at bounding box center [542, 132] width 30 height 30
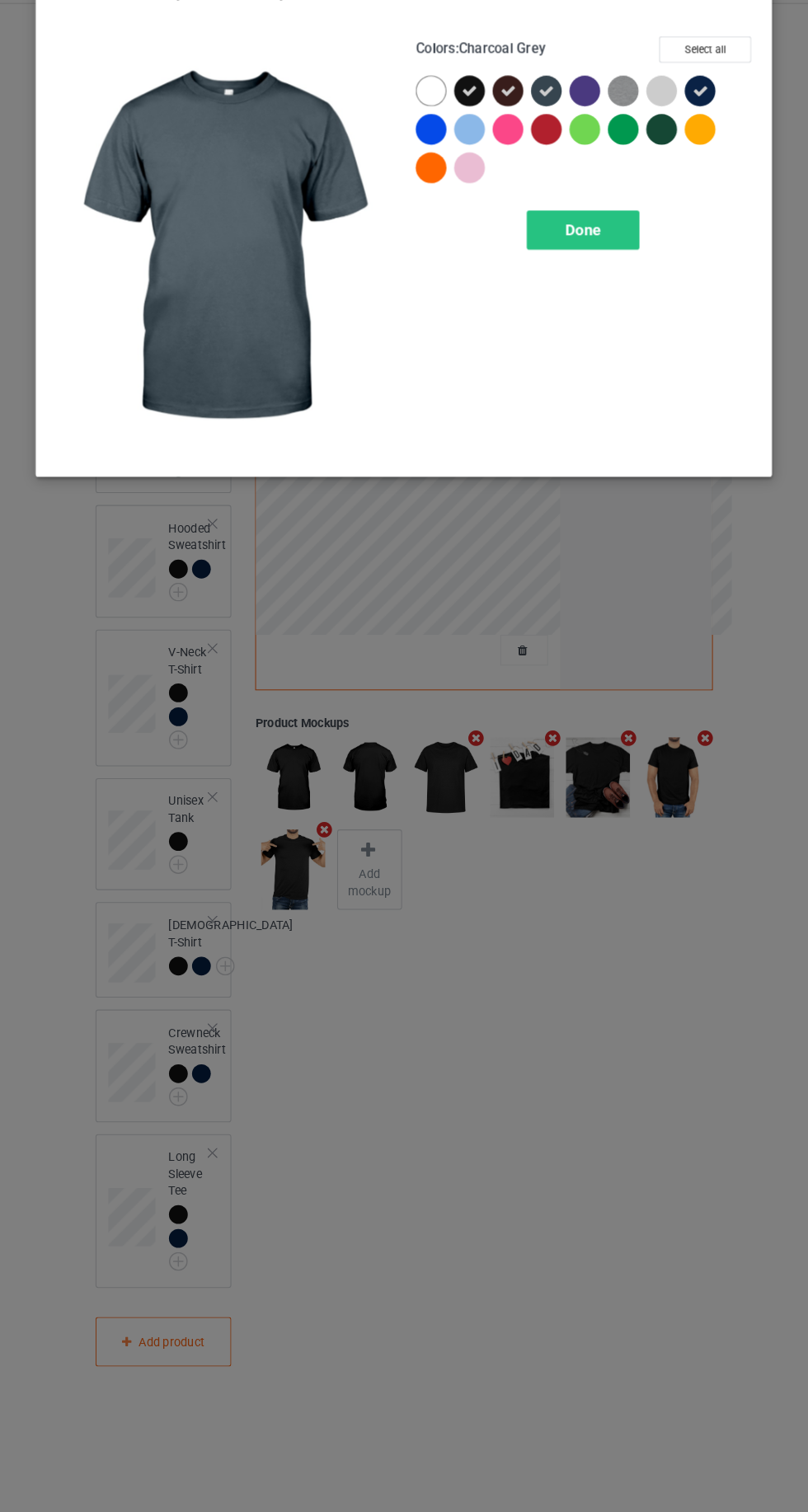
click at [610, 131] on img at bounding box center [616, 132] width 30 height 30
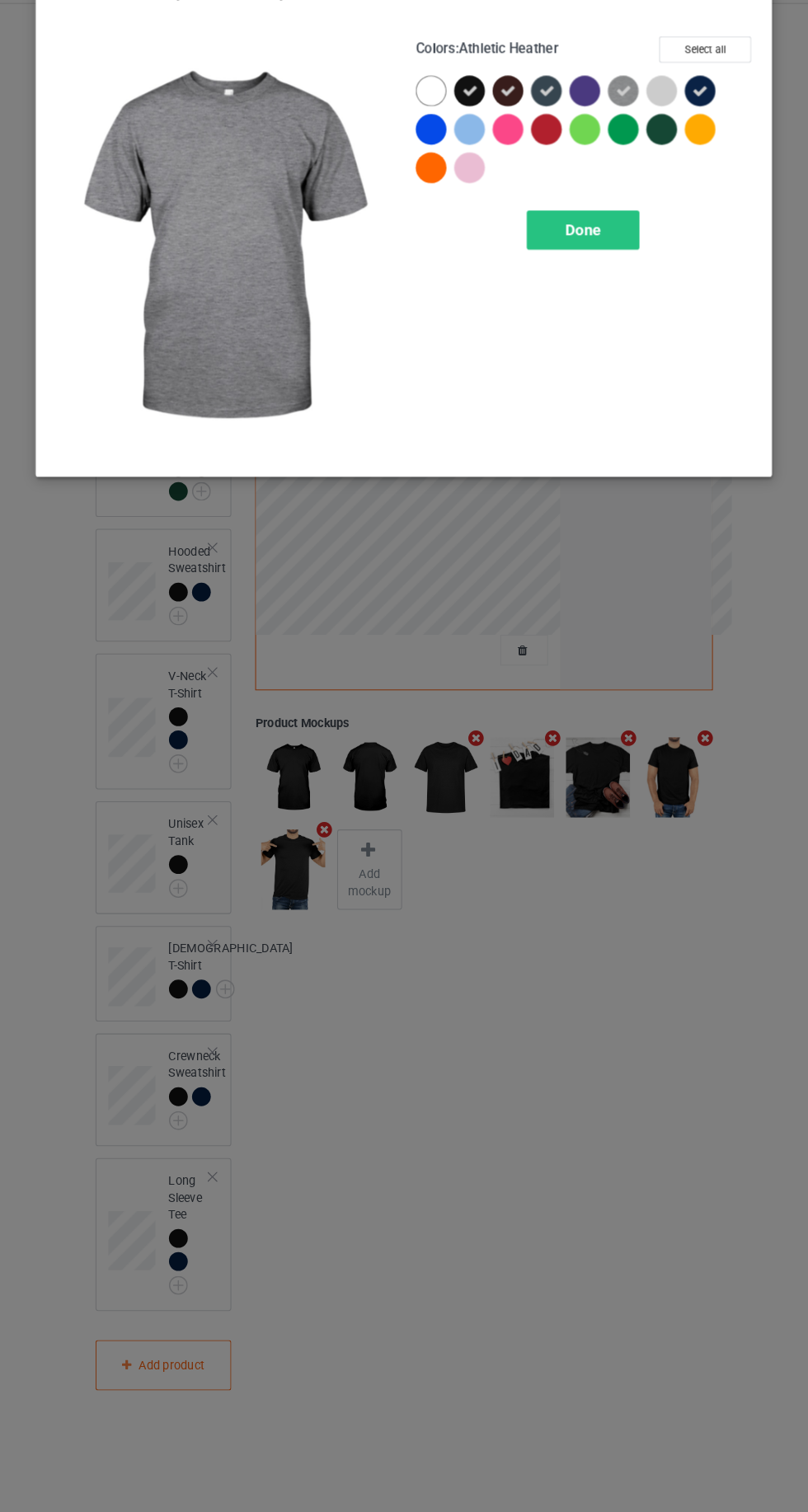
click at [657, 163] on div at bounding box center [653, 169] width 30 height 30
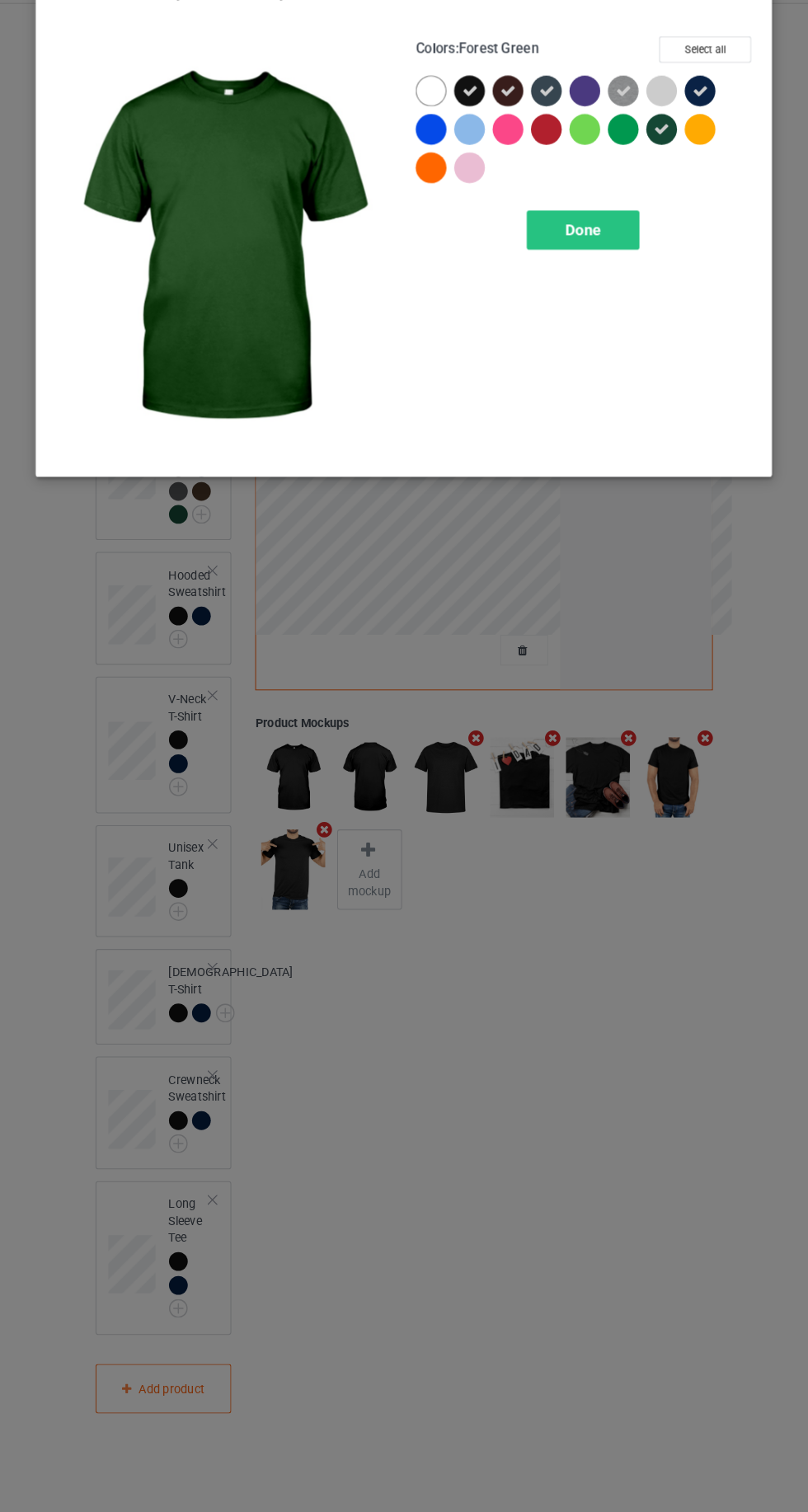
click at [622, 133] on icon at bounding box center [616, 132] width 15 height 15
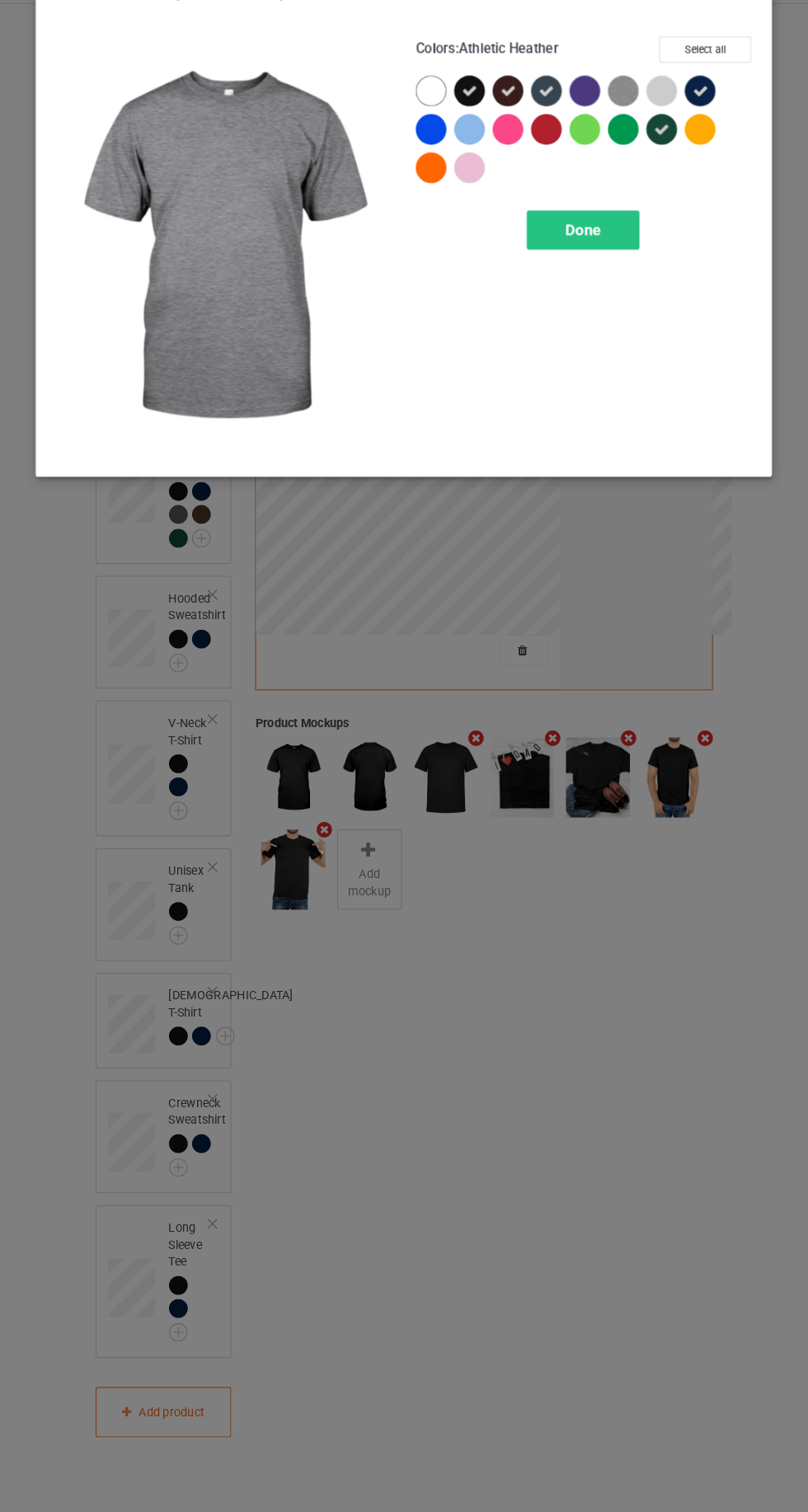
click at [580, 120] on div at bounding box center [579, 132] width 30 height 30
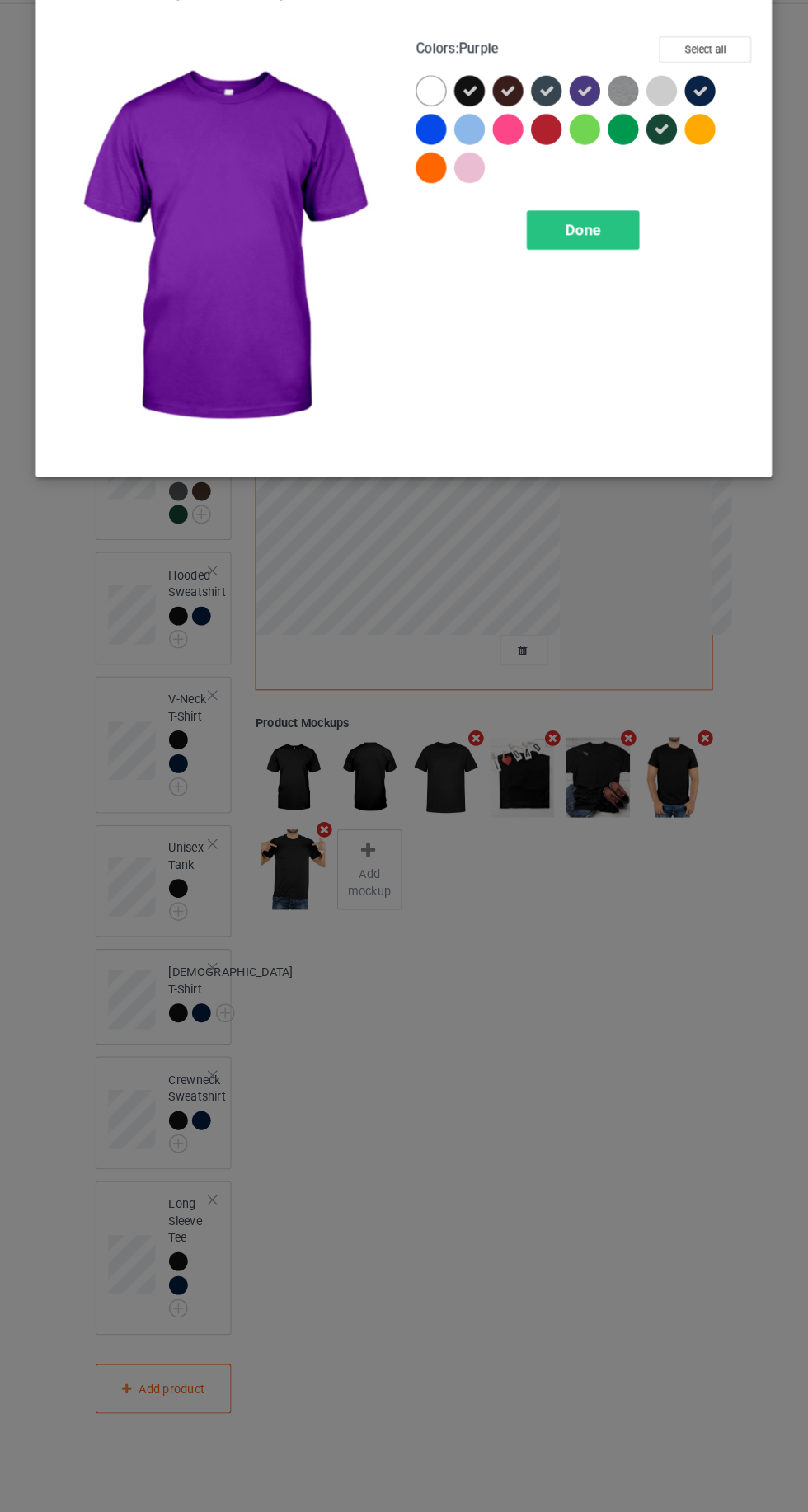
click at [603, 254] on div "Done" at bounding box center [577, 266] width 109 height 38
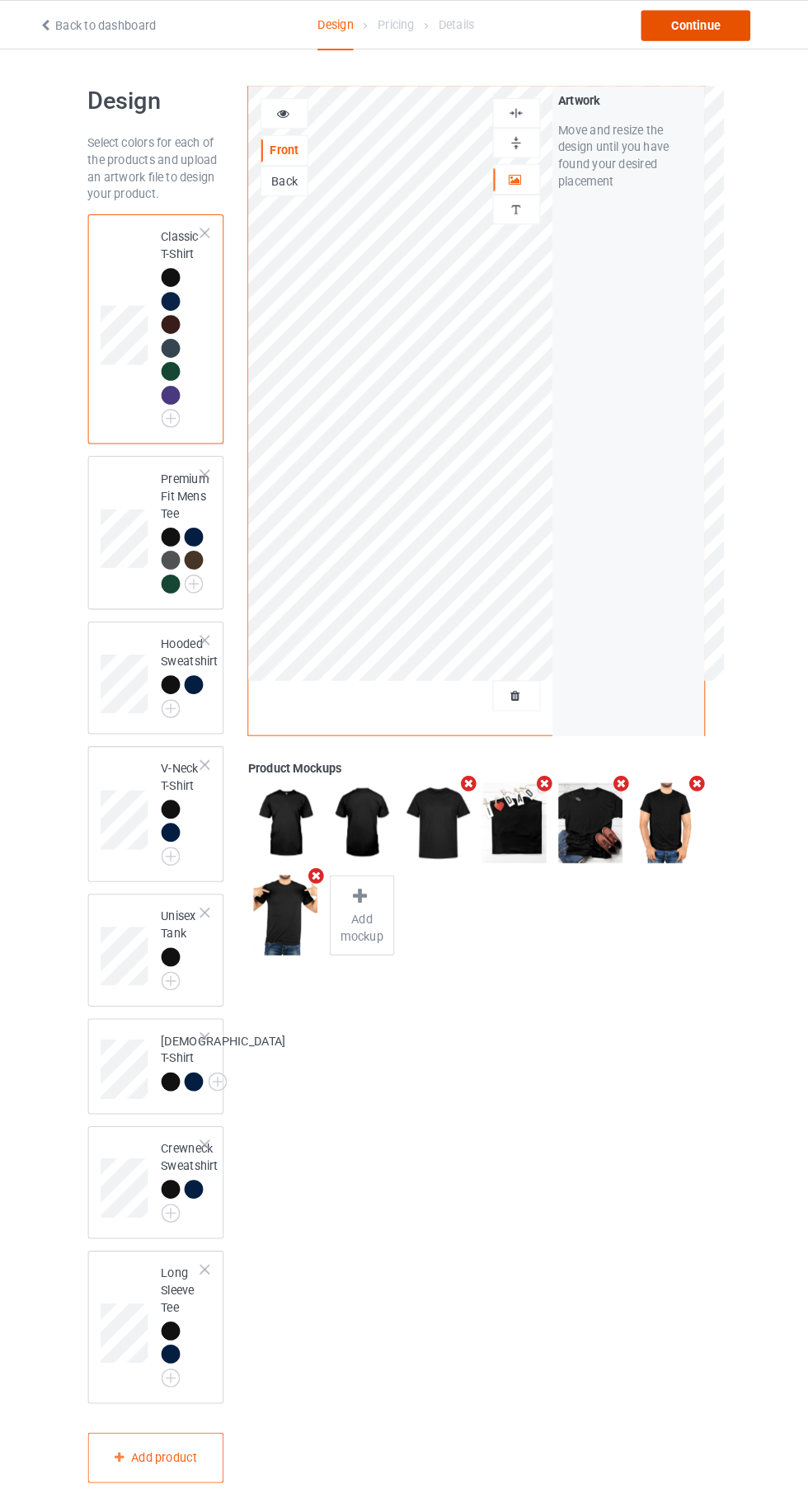
click at [719, 34] on div "Continue" at bounding box center [693, 25] width 106 height 30
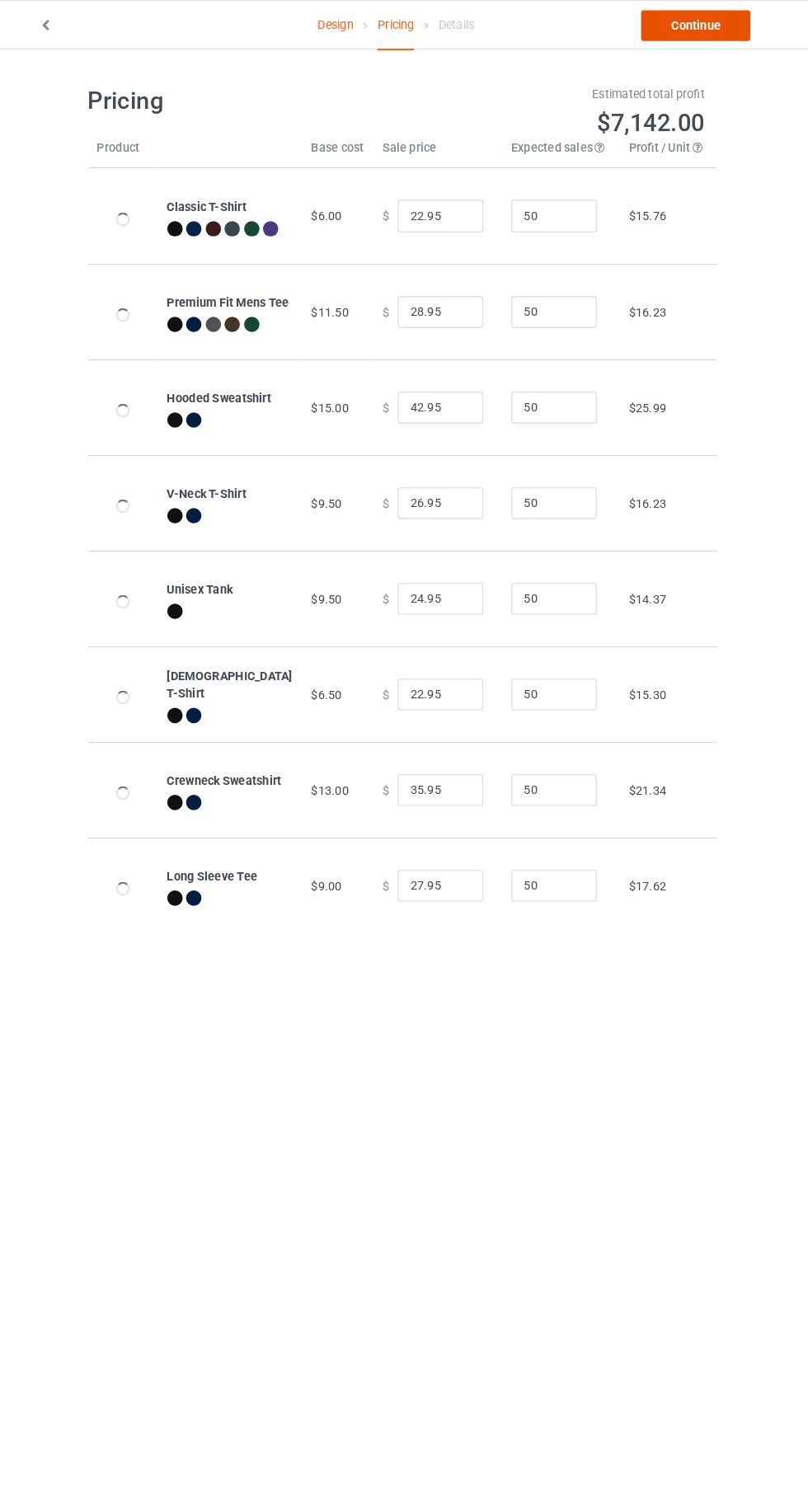
click at [704, 31] on link "Continue" at bounding box center [693, 25] width 106 height 30
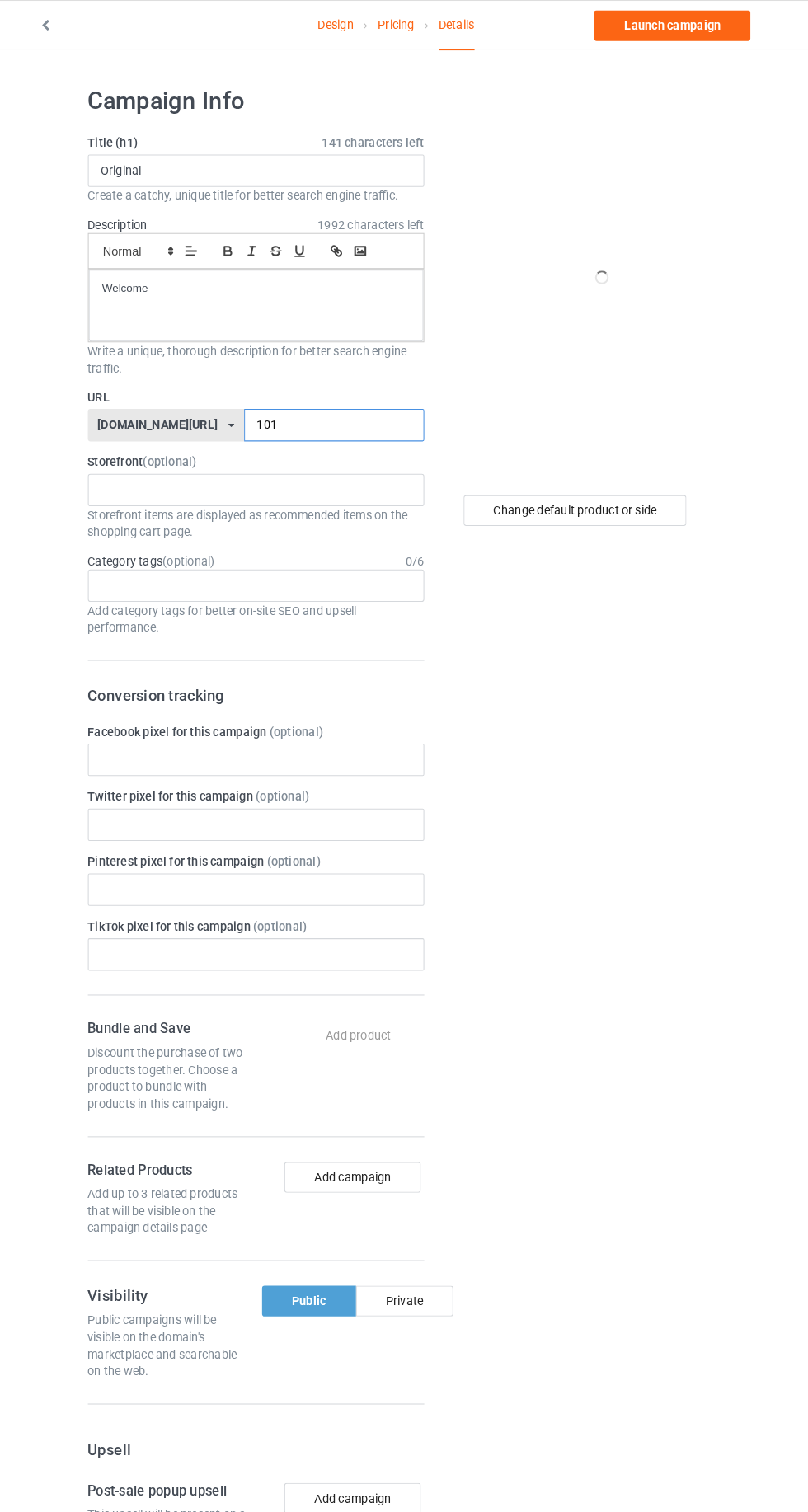
click at [337, 409] on input "101" at bounding box center [344, 411] width 174 height 31
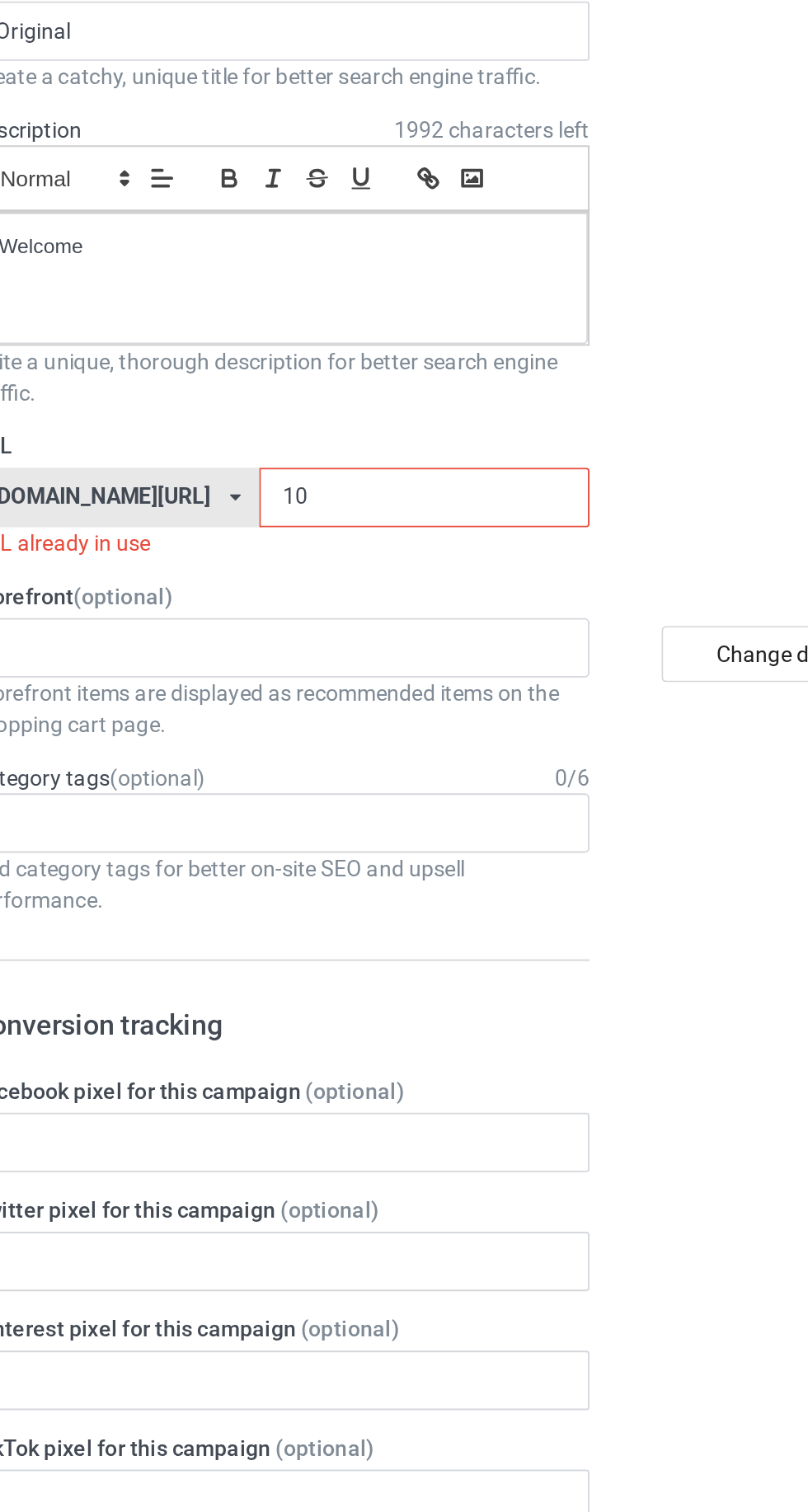
type input "10v"
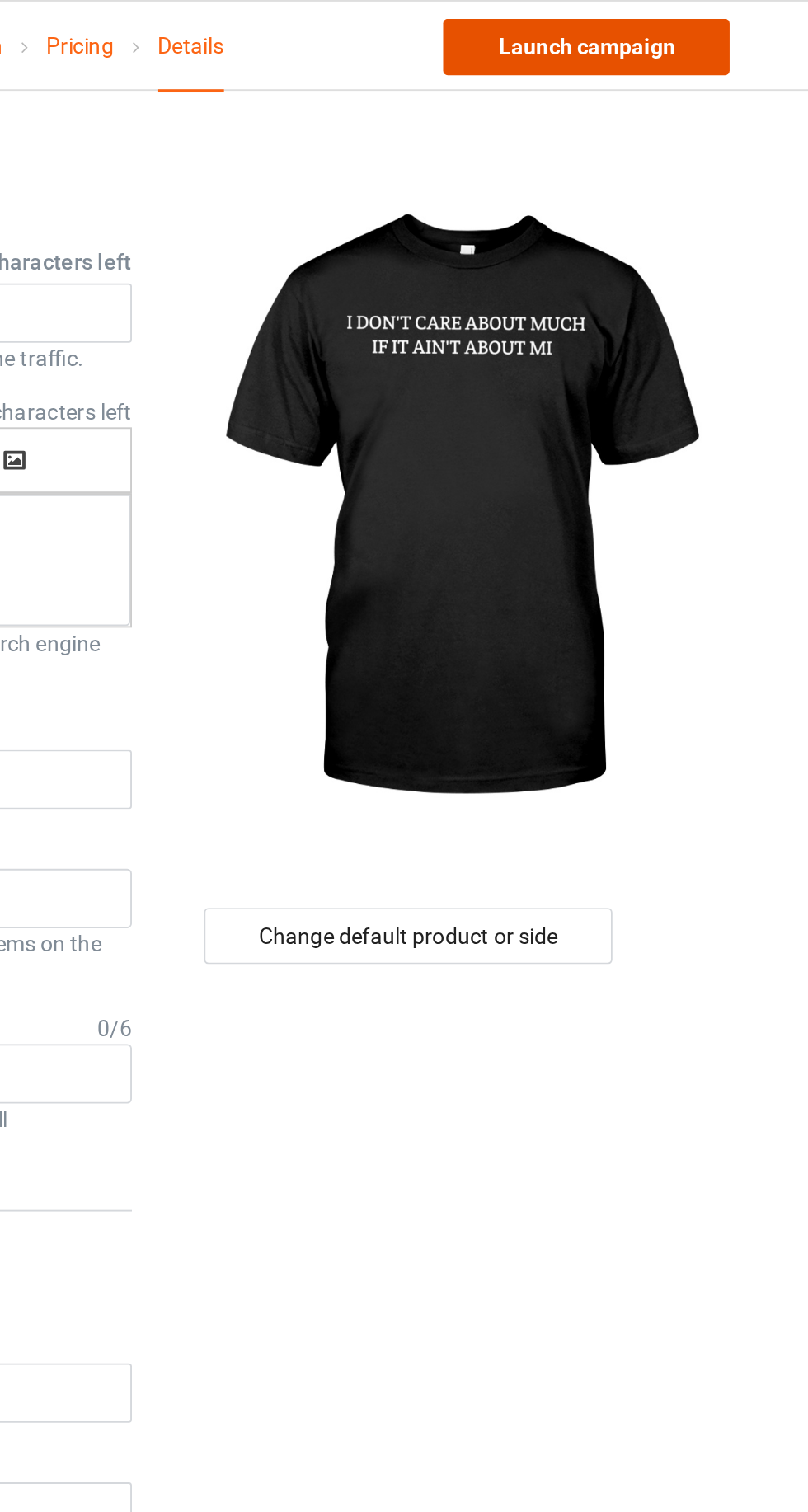
click at [692, 35] on link "Launch campaign" at bounding box center [670, 25] width 151 height 30
